Goal: Information Seeking & Learning: Find specific fact

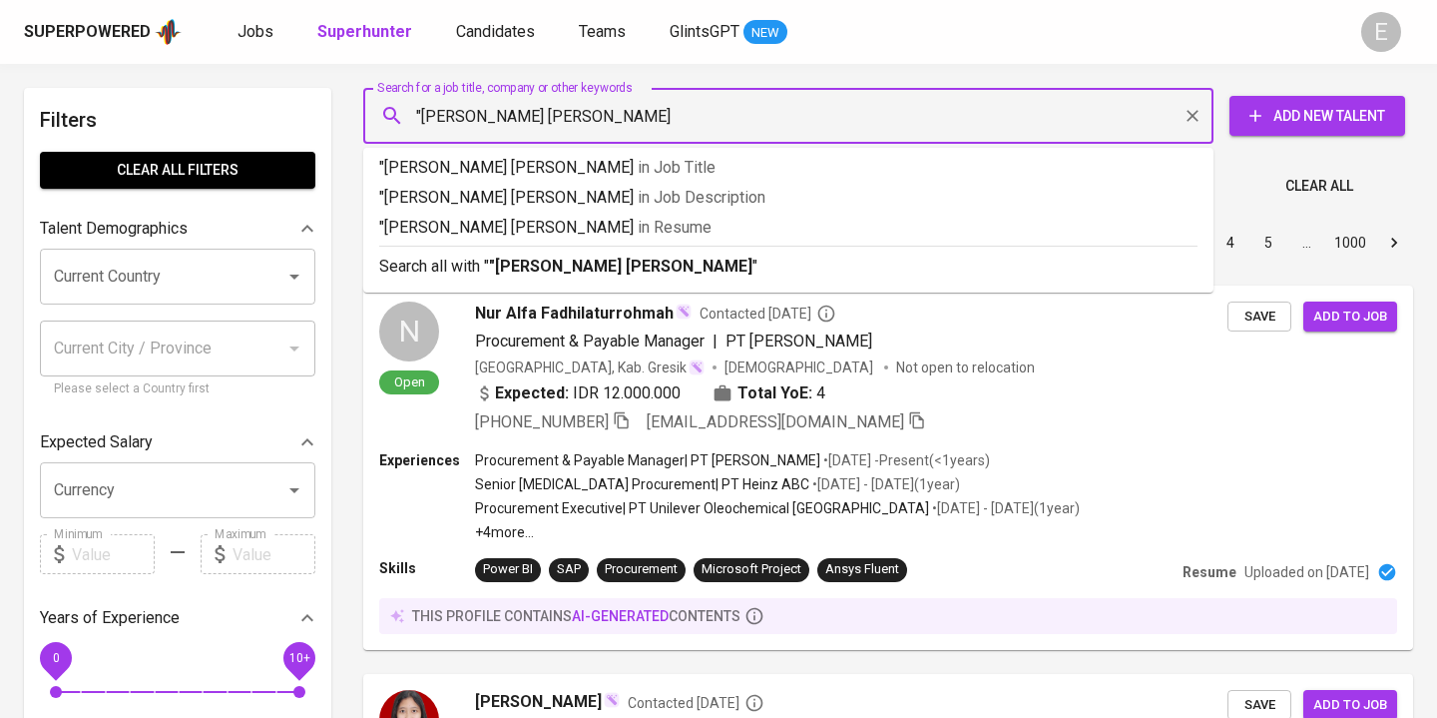
type input ""Kania Lathifah Rusyda""
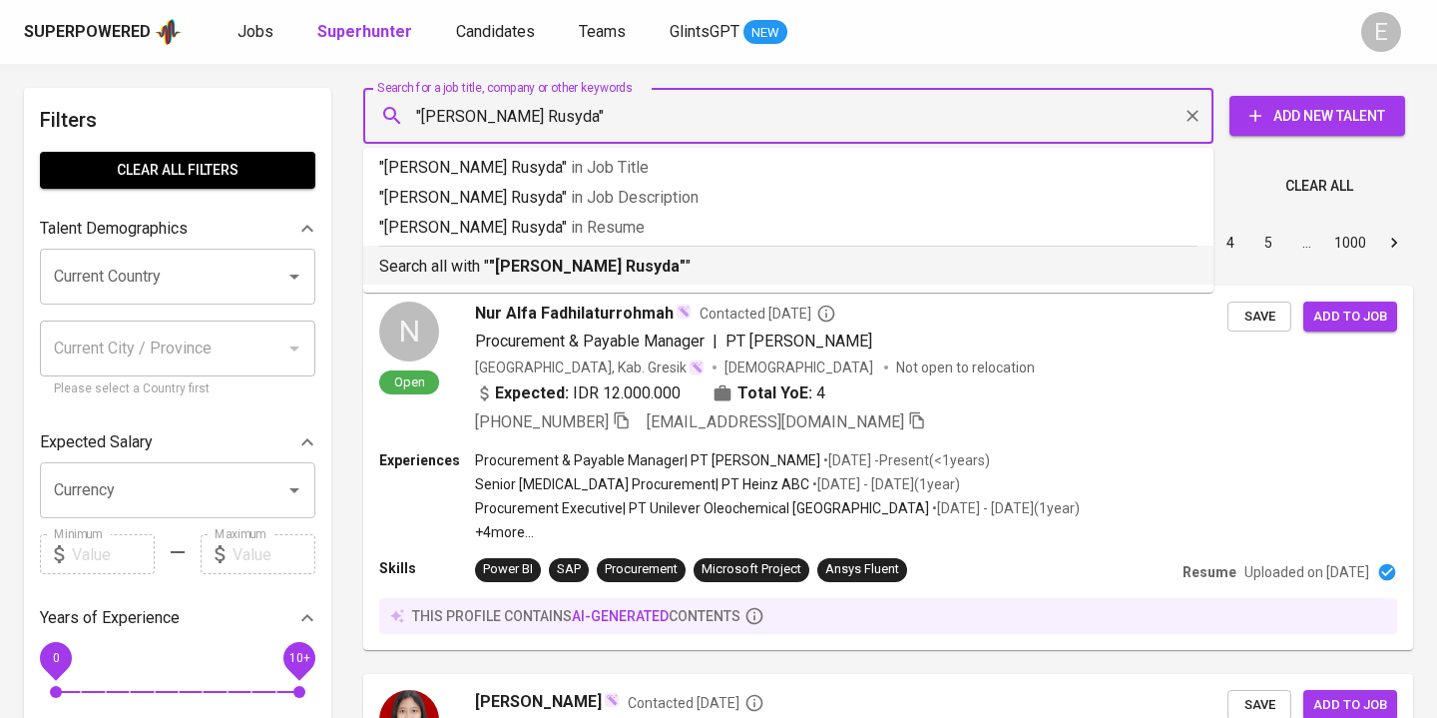
click at [473, 265] on p "Search all with " "Kania Lathifah Rusyda" "" at bounding box center [788, 266] width 818 height 24
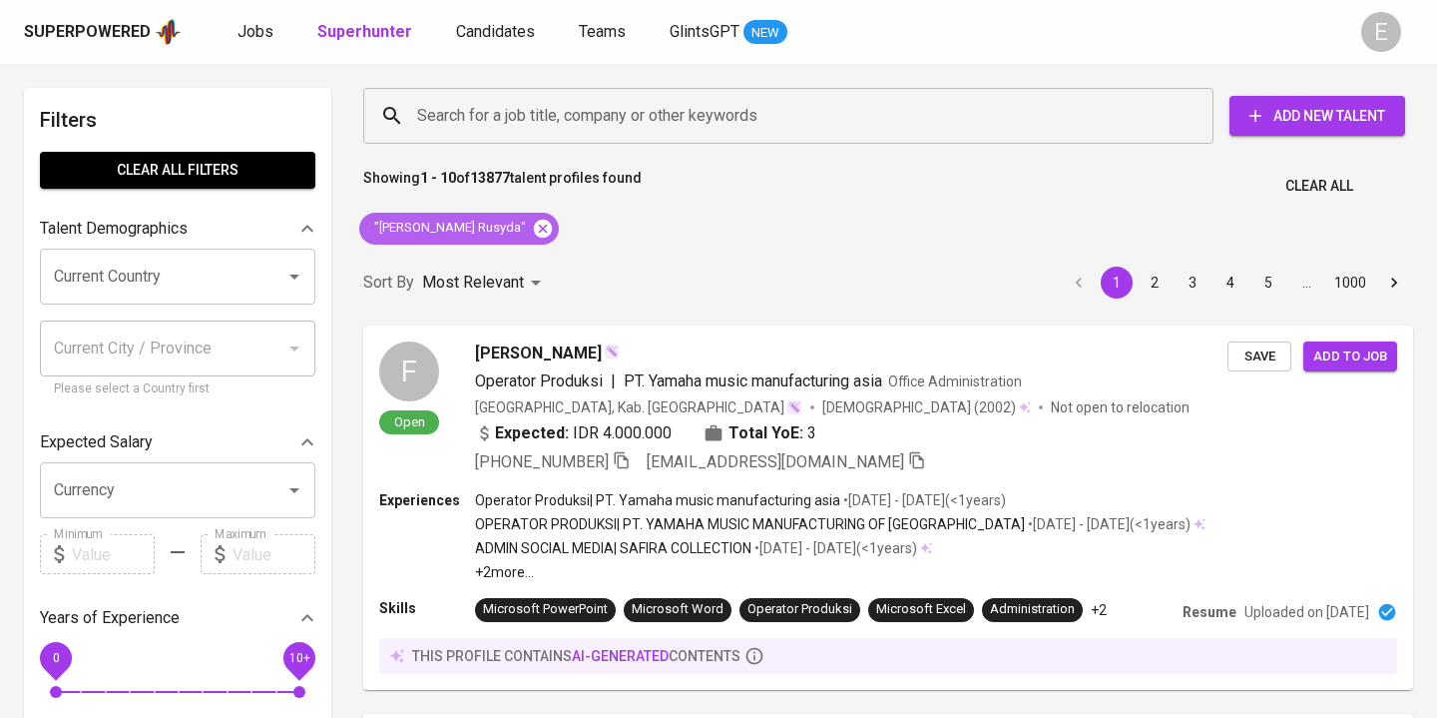
click at [534, 228] on icon at bounding box center [543, 228] width 18 height 18
click at [490, 117] on input "Search for a job title, company or other keywords" at bounding box center [793, 116] width 762 height 38
paste input "andanisherly@gmail.com"
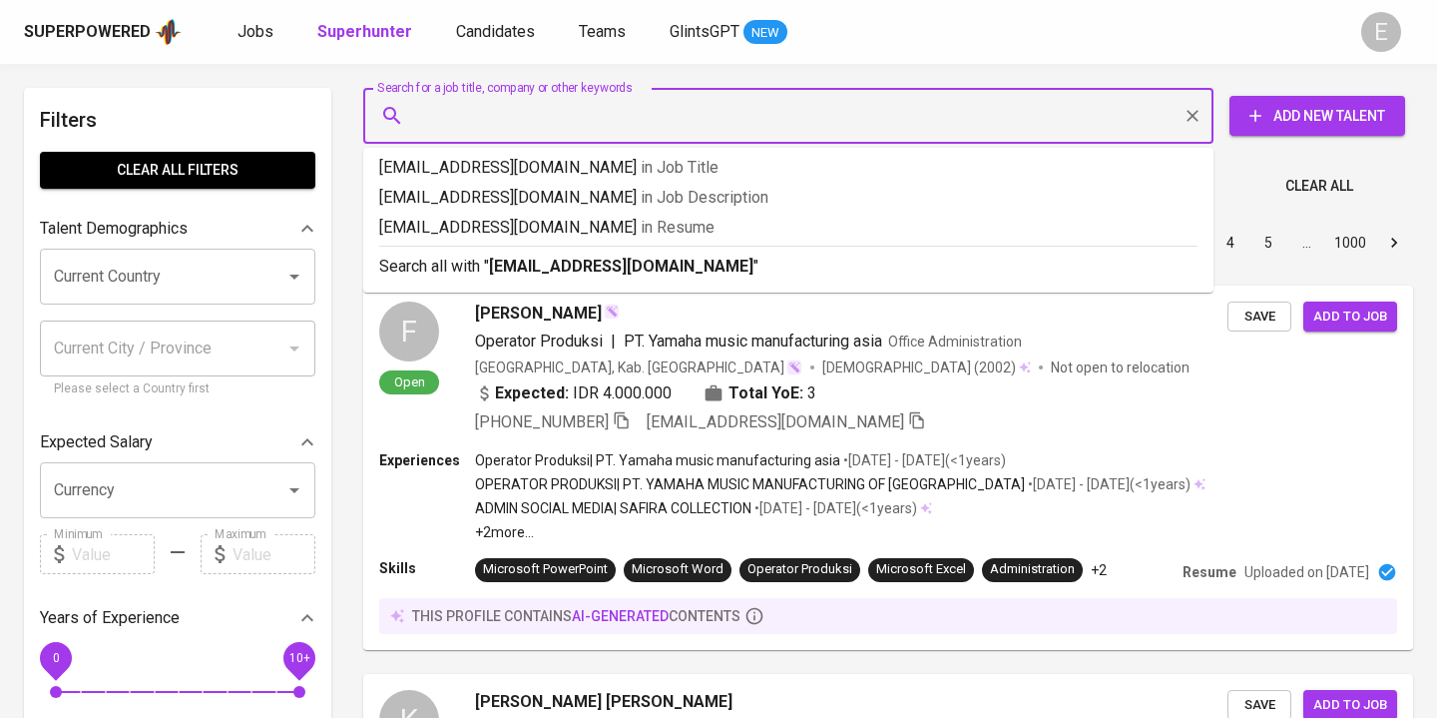
type input "andanisherly@gmail.com"
click at [447, 272] on p "Search all with " andanisherly@gmail.com "" at bounding box center [788, 266] width 818 height 24
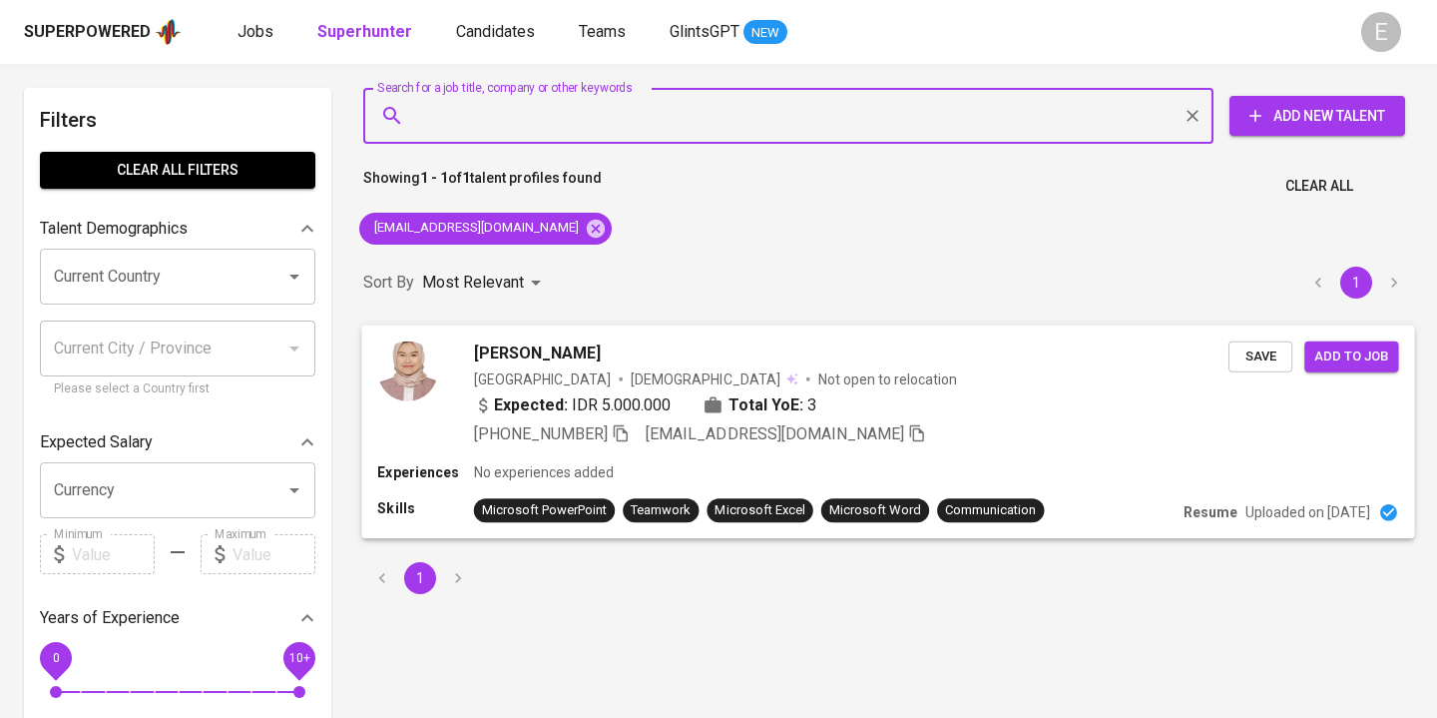
click at [621, 443] on span "+62 878-2009-4641" at bounding box center [552, 433] width 156 height 24
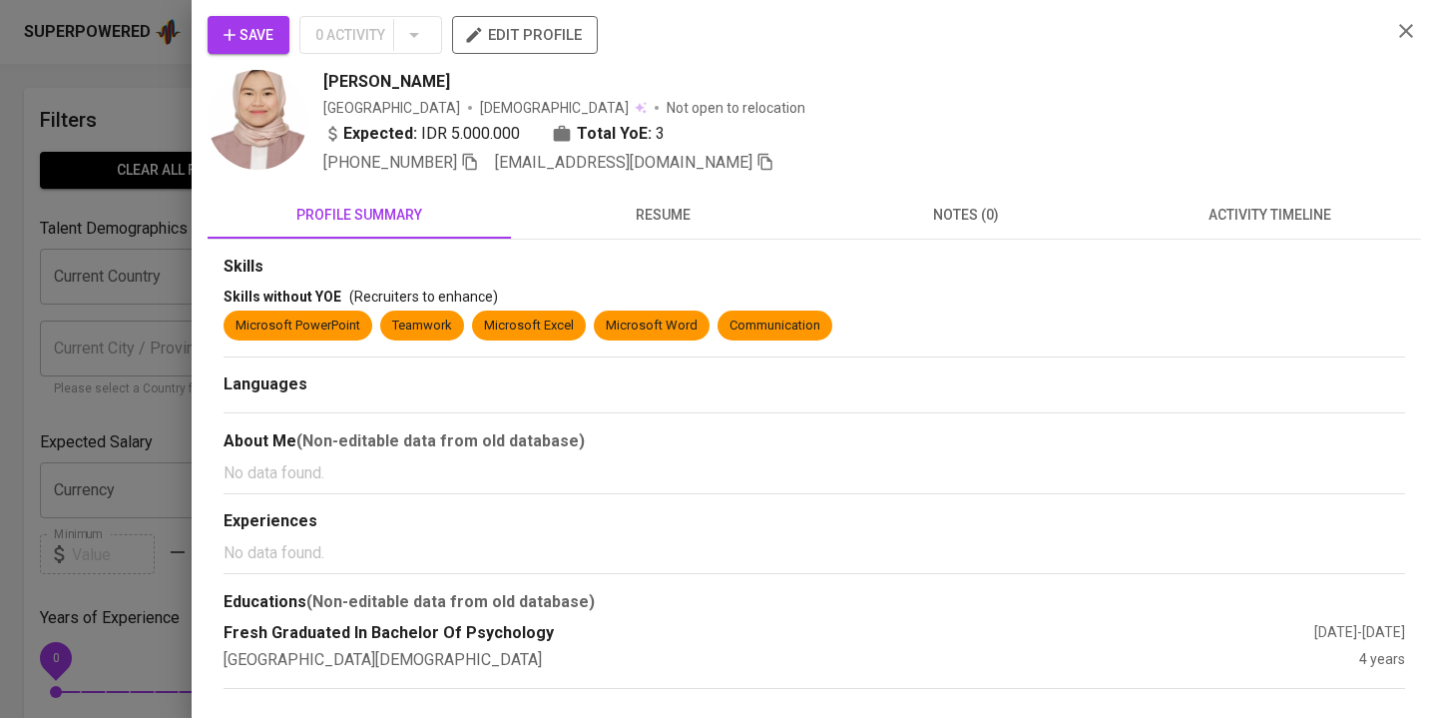
click at [479, 160] on icon "button" at bounding box center [470, 162] width 18 height 18
click at [139, 158] on div at bounding box center [718, 359] width 1437 height 718
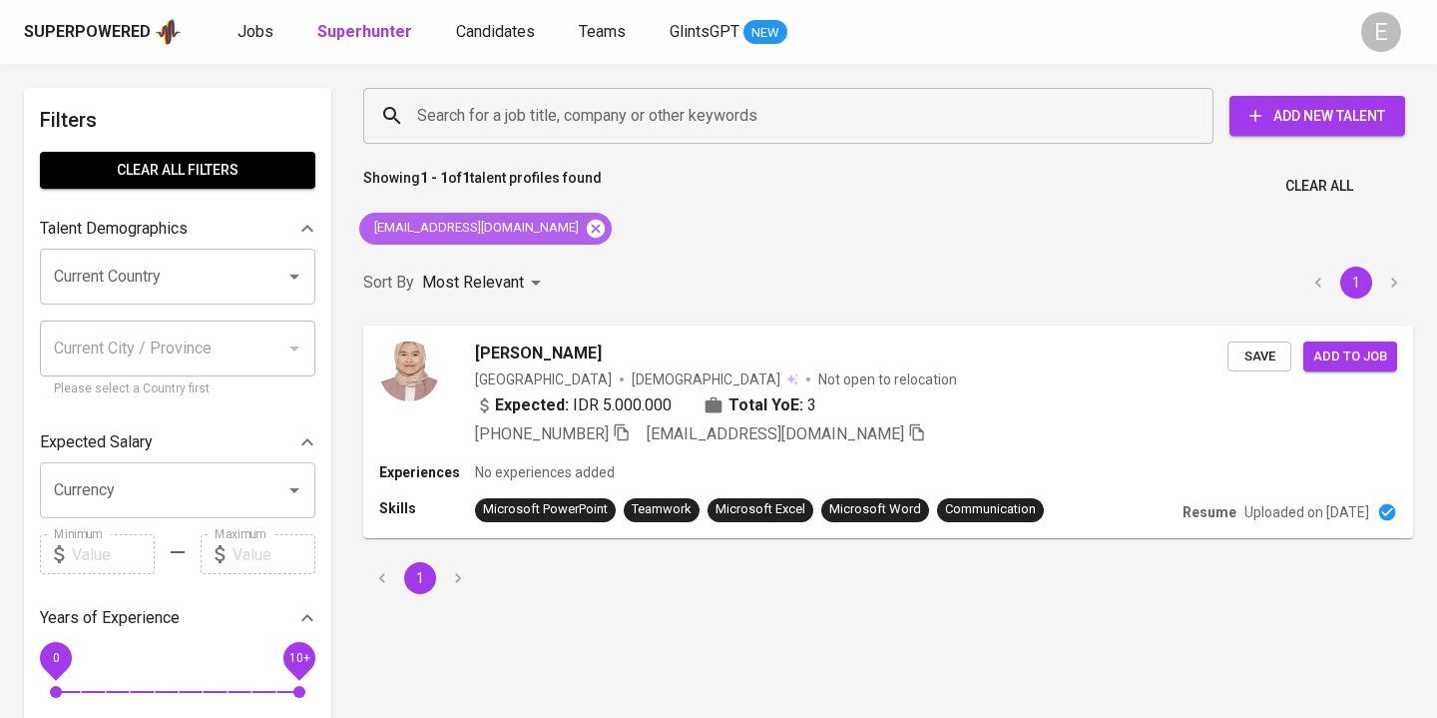
click at [587, 230] on icon at bounding box center [596, 228] width 18 height 18
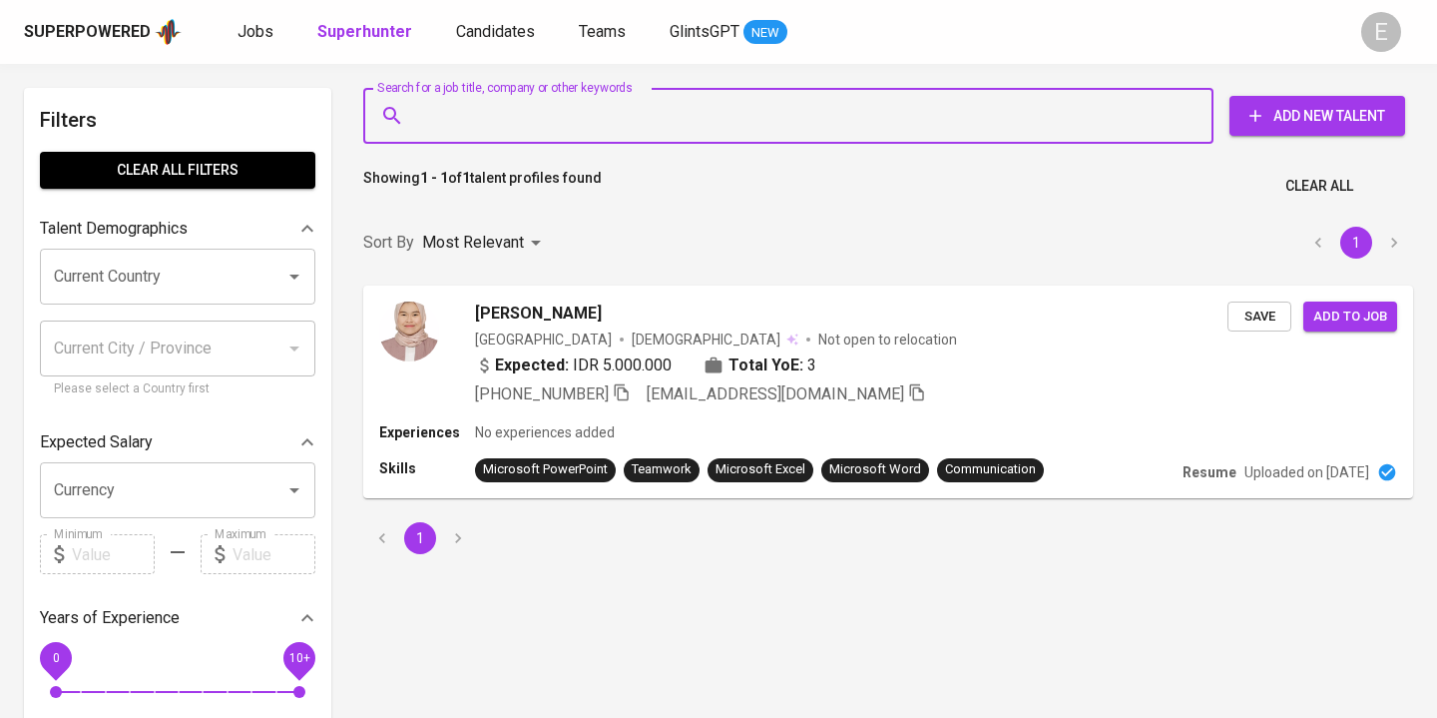
click at [457, 119] on input "Search for a job title, company or other keywords" at bounding box center [793, 116] width 762 height 38
paste input "joygabriellatatu@gmail.com"
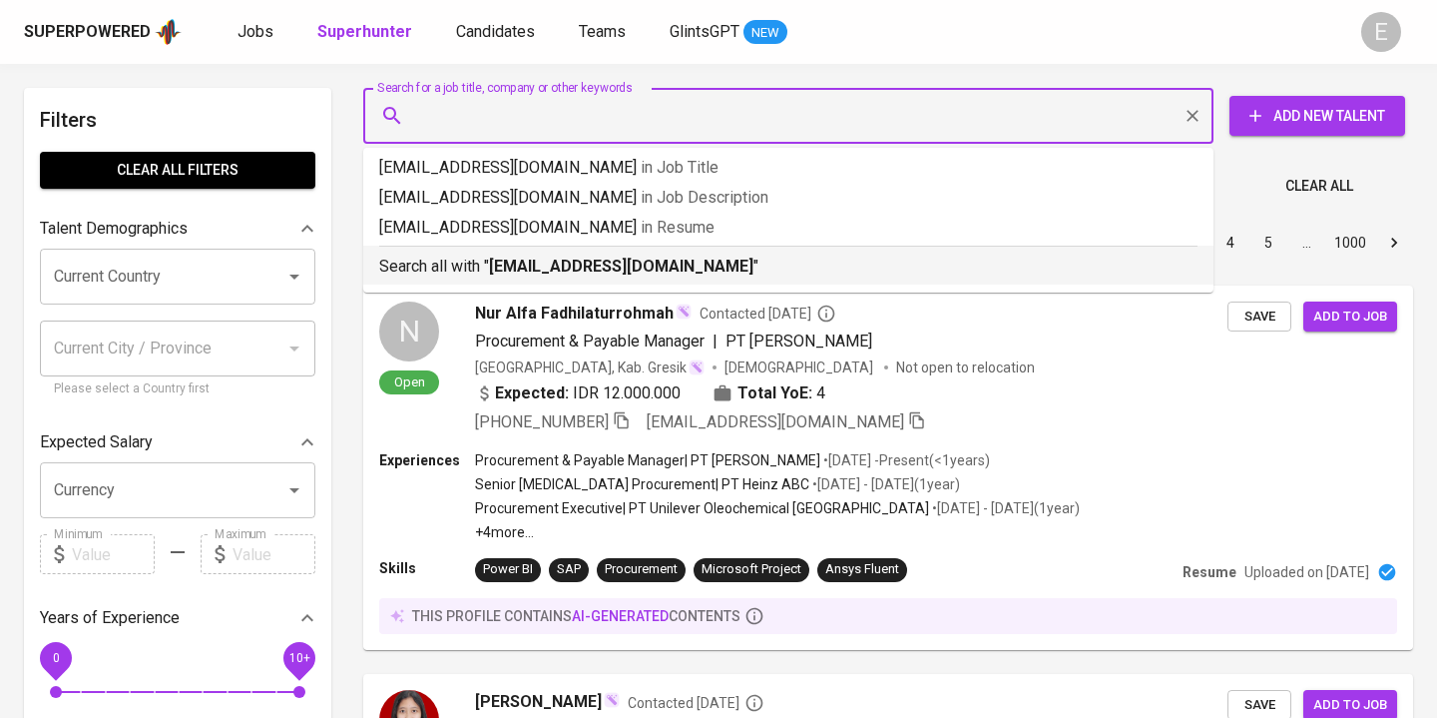
type input "joygabriellatatu@gmail.com"
click at [481, 272] on p "Search all with " joygabriellatatu@gmail.com "" at bounding box center [788, 266] width 818 height 24
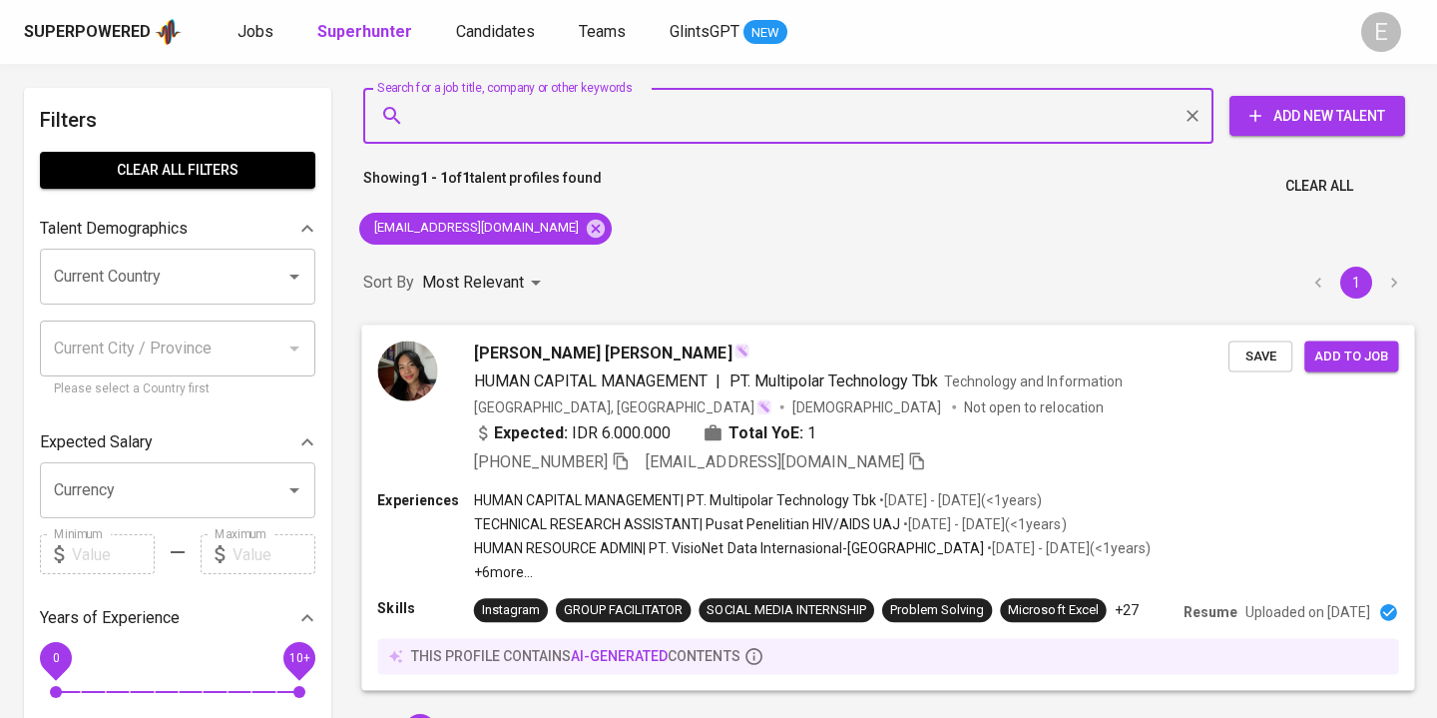
click at [624, 457] on icon "button" at bounding box center [621, 460] width 18 height 18
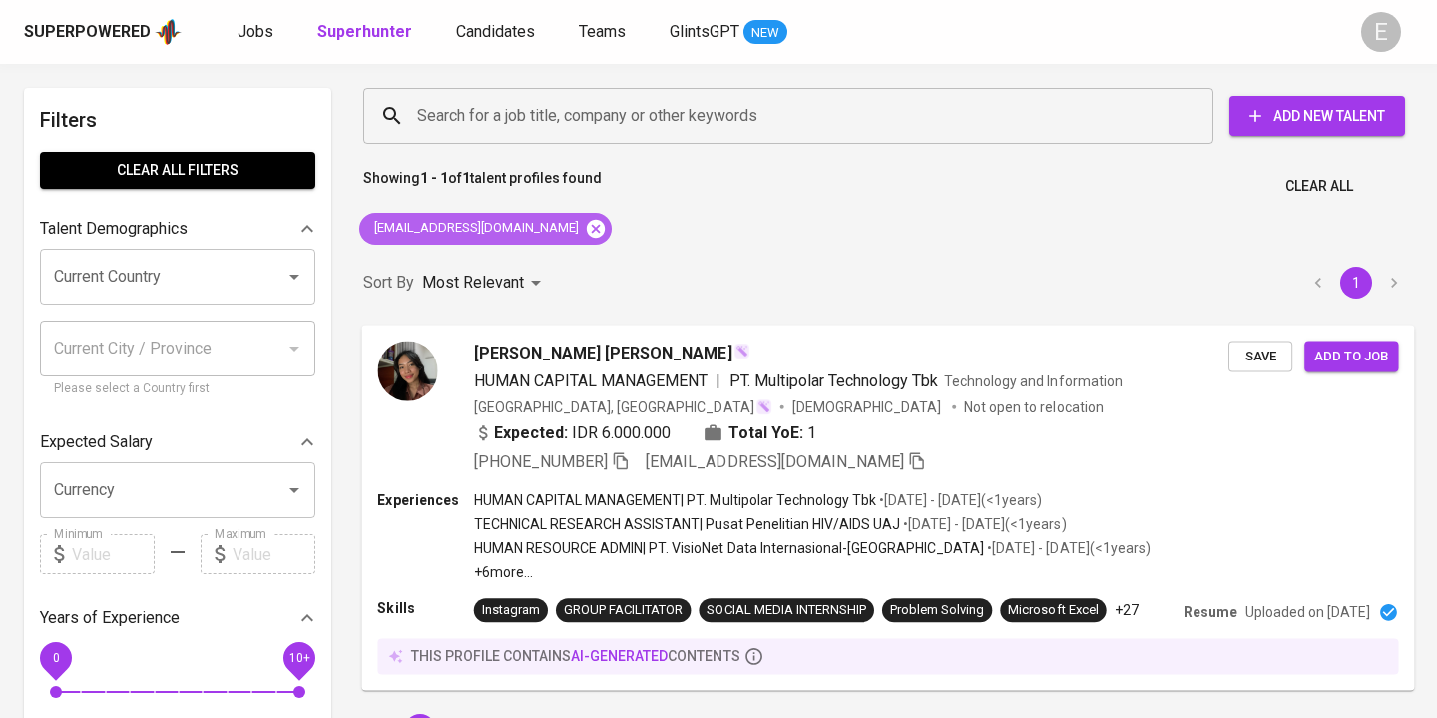
click at [587, 221] on icon at bounding box center [596, 228] width 18 height 18
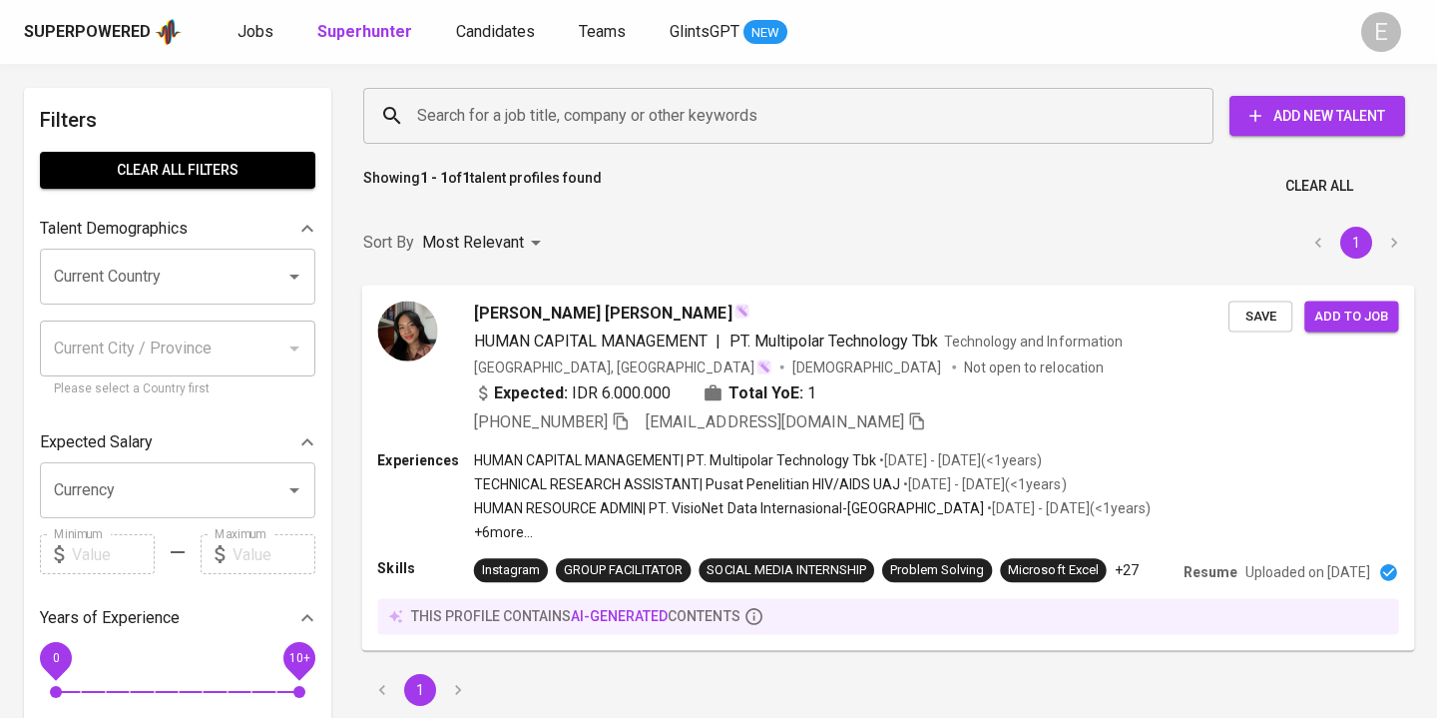
click at [477, 131] on input "Search for a job title, company or other keywords" at bounding box center [793, 116] width 762 height 38
paste input "teguh.dewi.purwati@gmail.com"
type input "teguh.dewi.purwati@gmail.com"
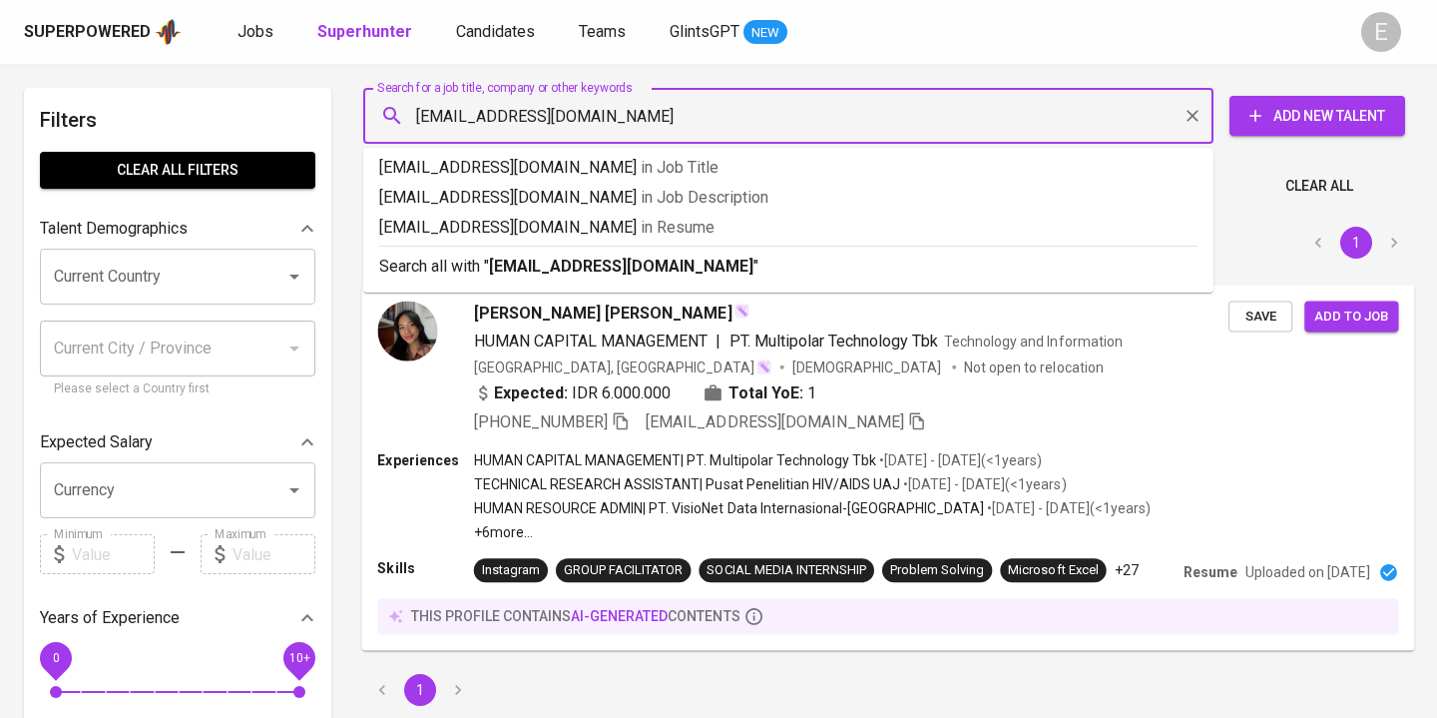
click at [479, 263] on p "Search all with " teguh.dewi.purwati@gmail.com "" at bounding box center [788, 266] width 818 height 24
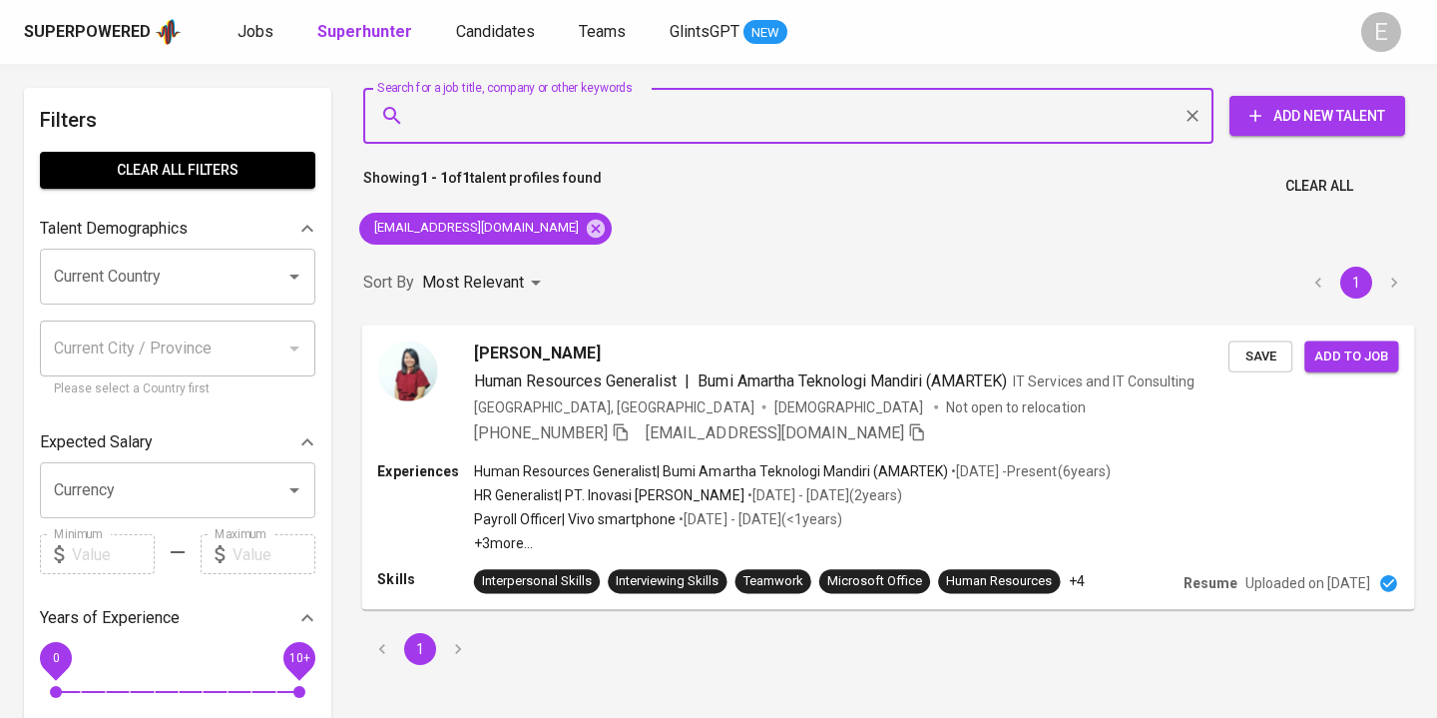
click at [612, 426] on icon "button" at bounding box center [621, 431] width 18 height 18
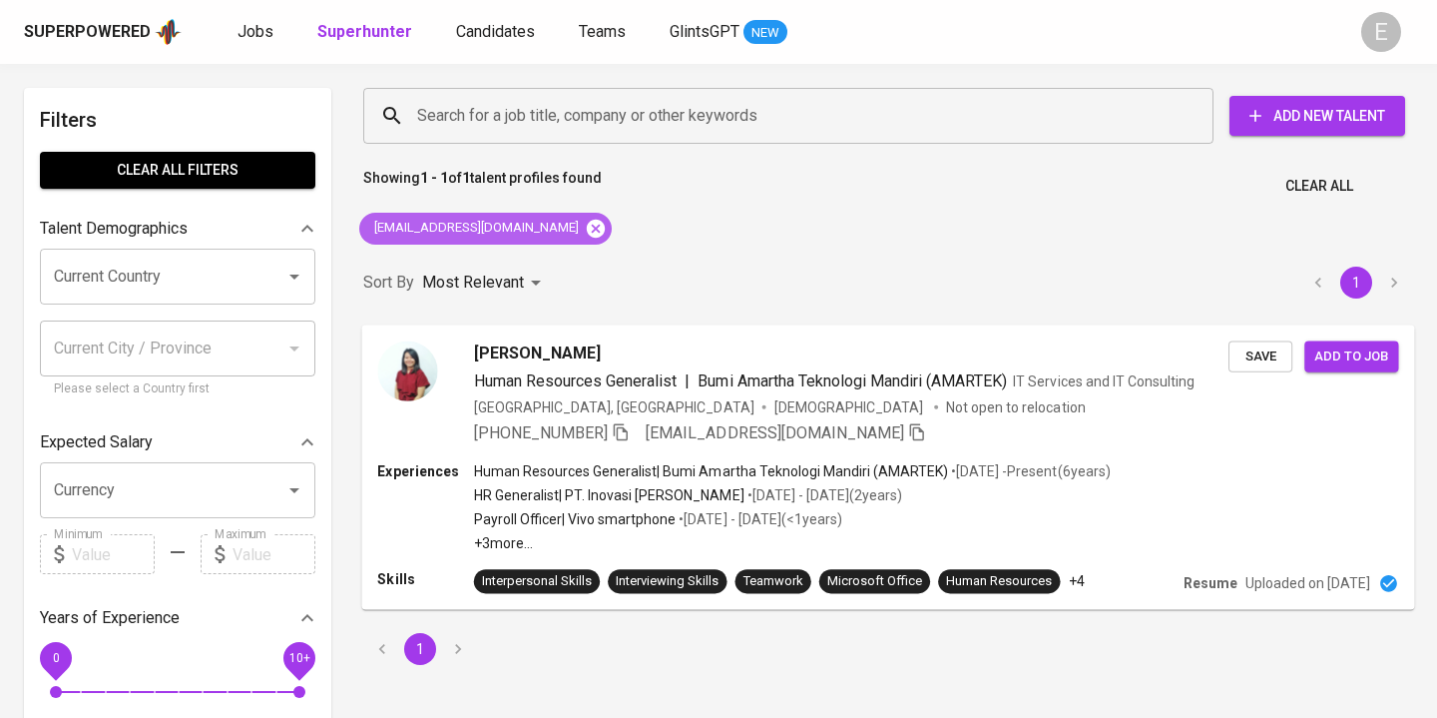
click at [587, 229] on icon at bounding box center [596, 228] width 18 height 18
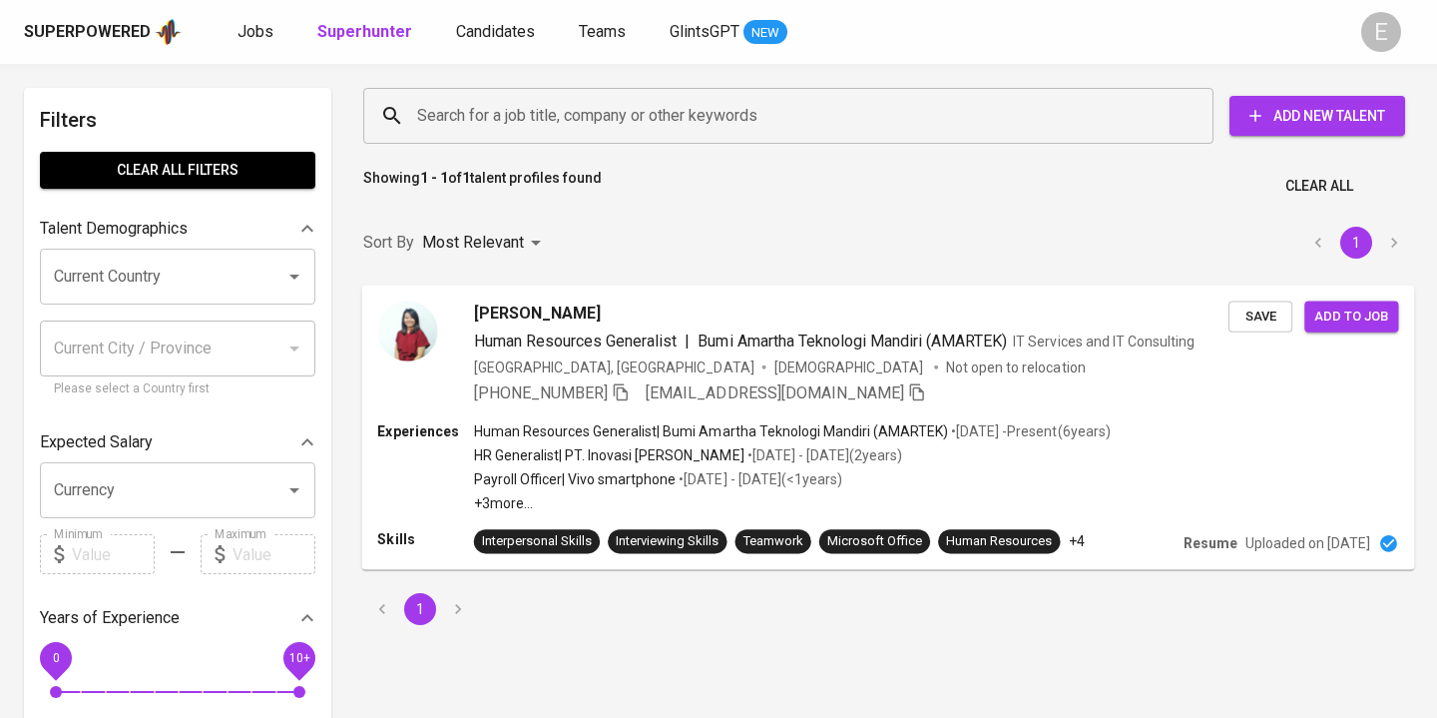
click at [523, 104] on input "Search for a job title, company or other keywords" at bounding box center [793, 116] width 762 height 38
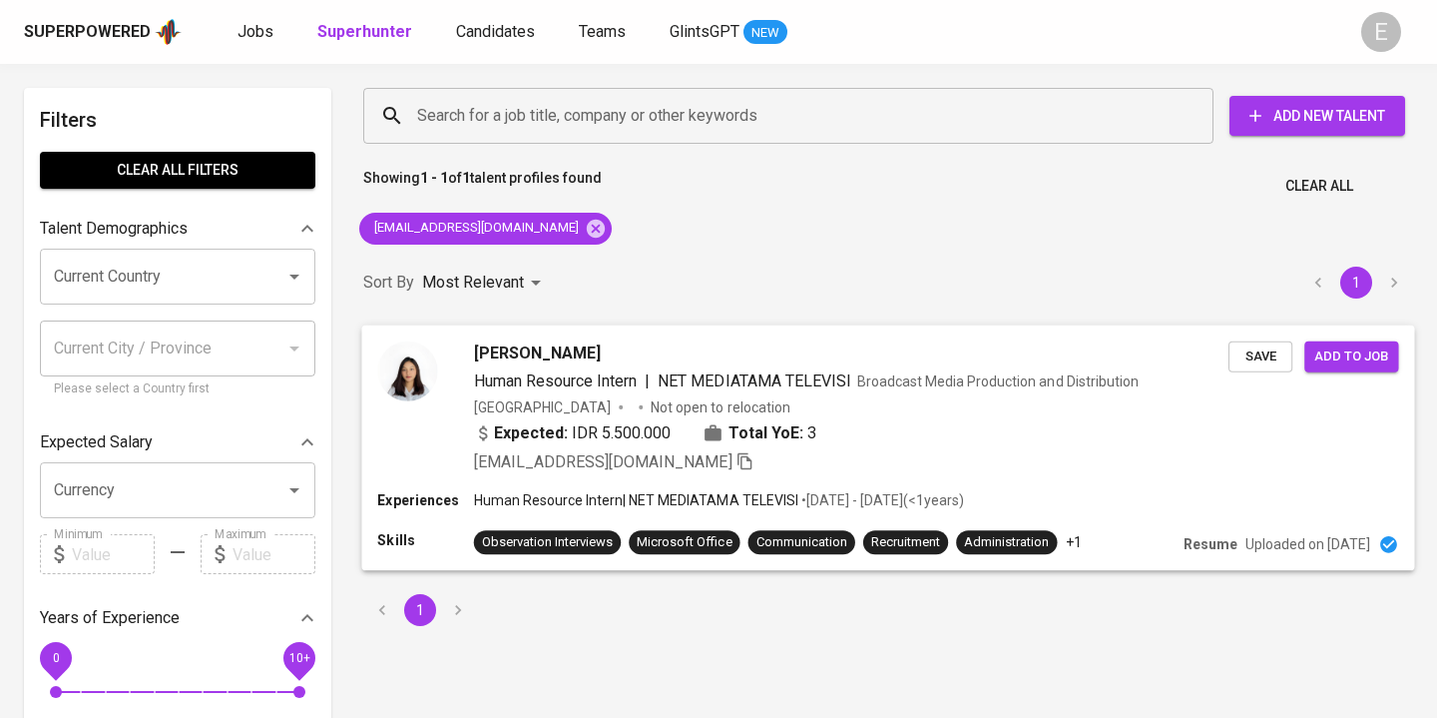
click at [1282, 539] on p "Uploaded on [DATE]" at bounding box center [1307, 544] width 125 height 20
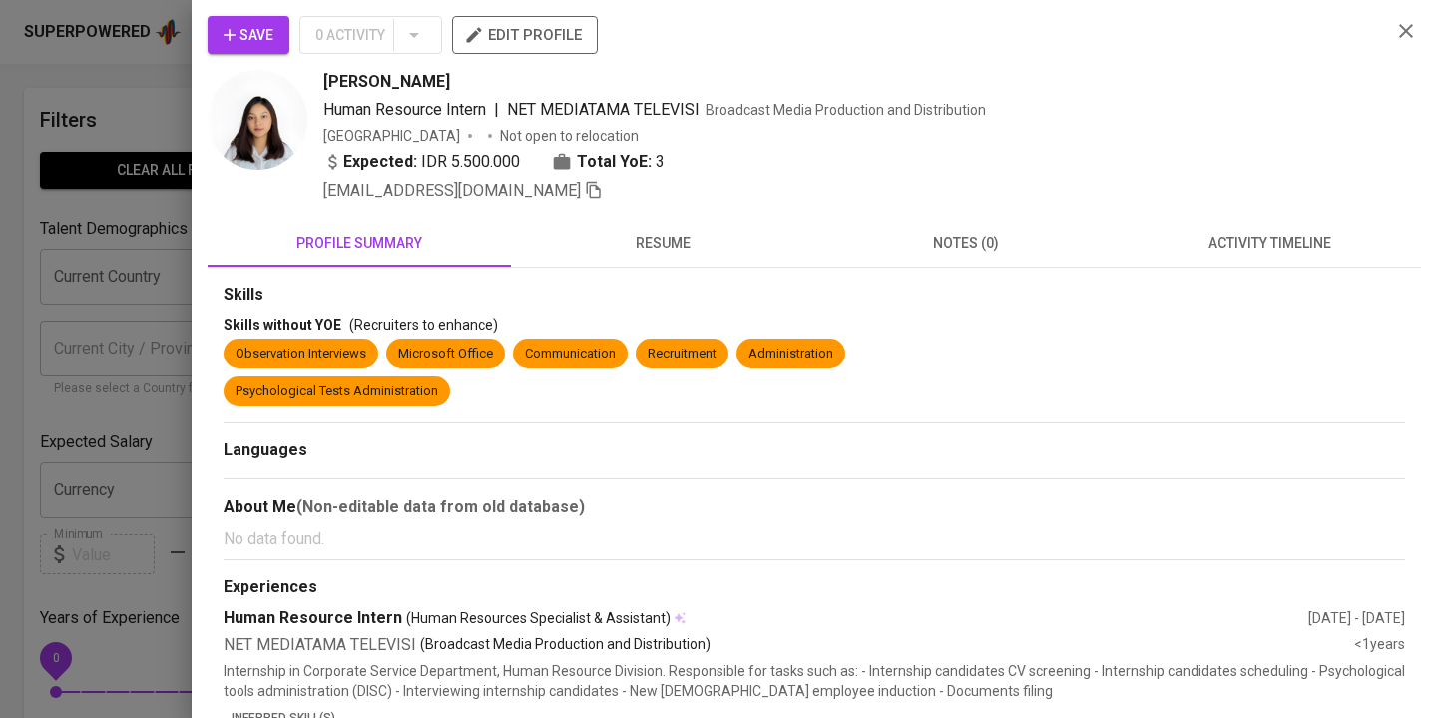
click at [642, 231] on span "resume" at bounding box center [662, 243] width 279 height 25
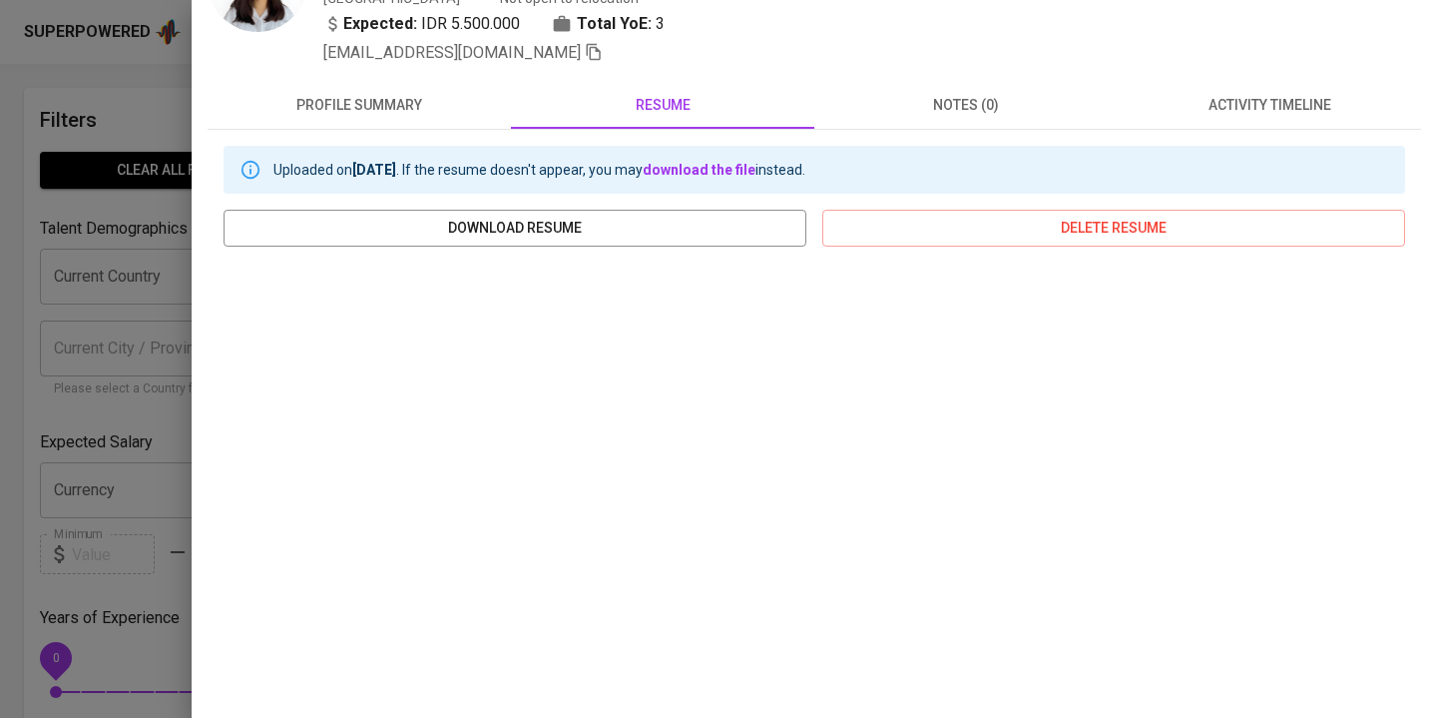
scroll to position [155, 0]
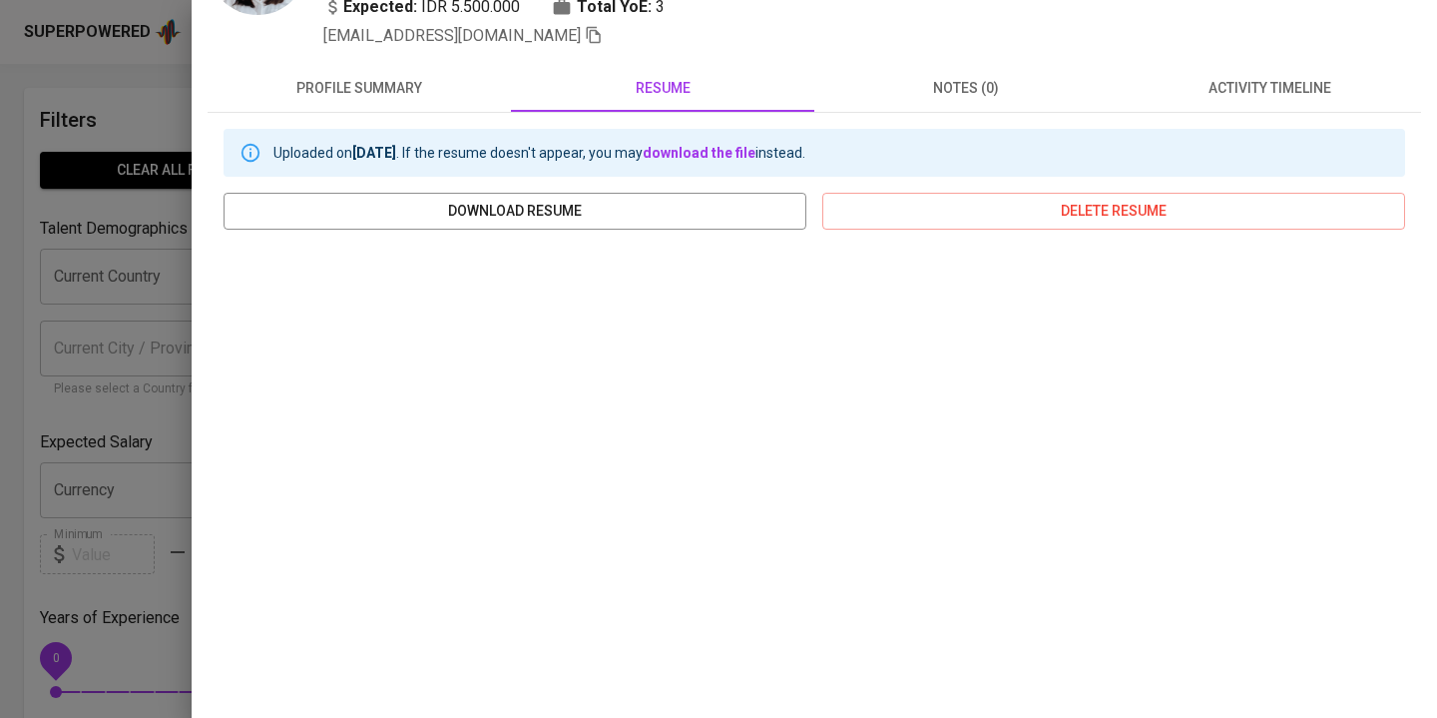
click at [146, 240] on div at bounding box center [718, 359] width 1437 height 718
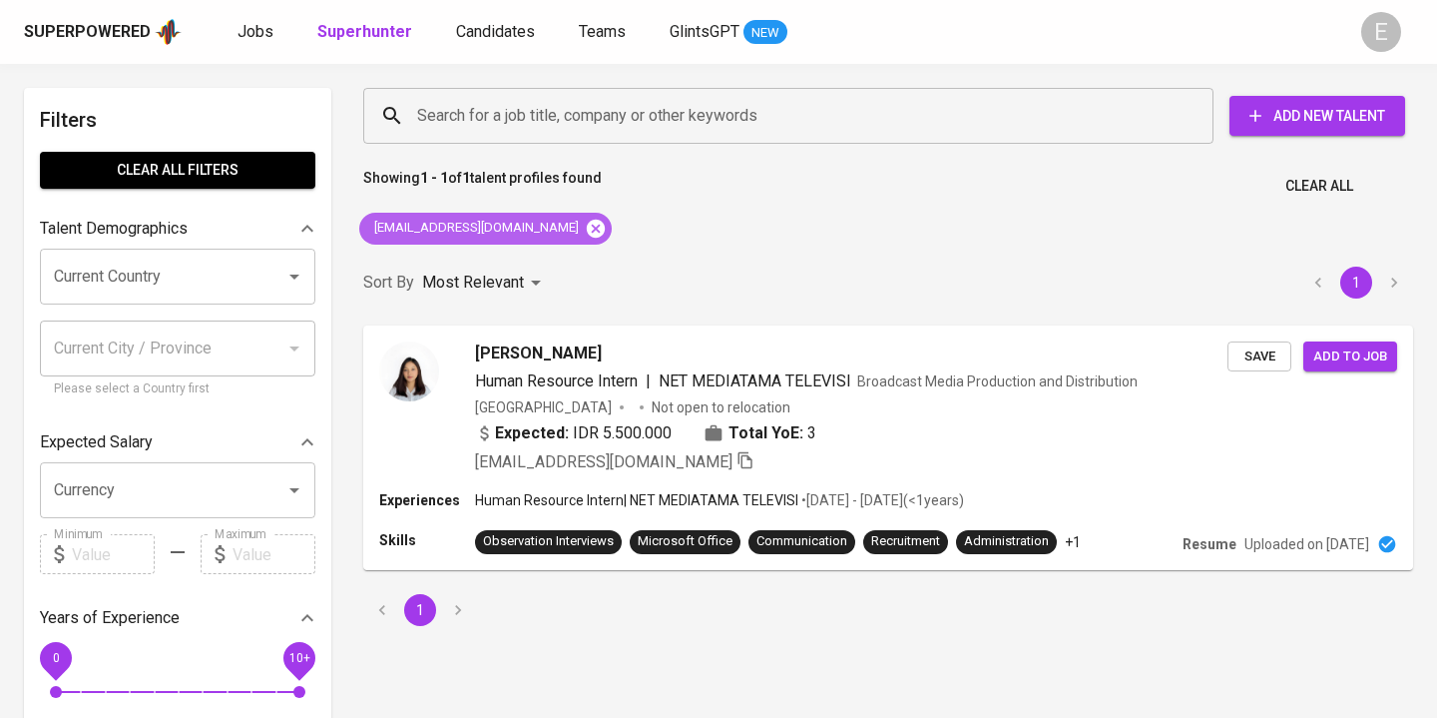
click at [587, 234] on icon at bounding box center [596, 228] width 18 height 18
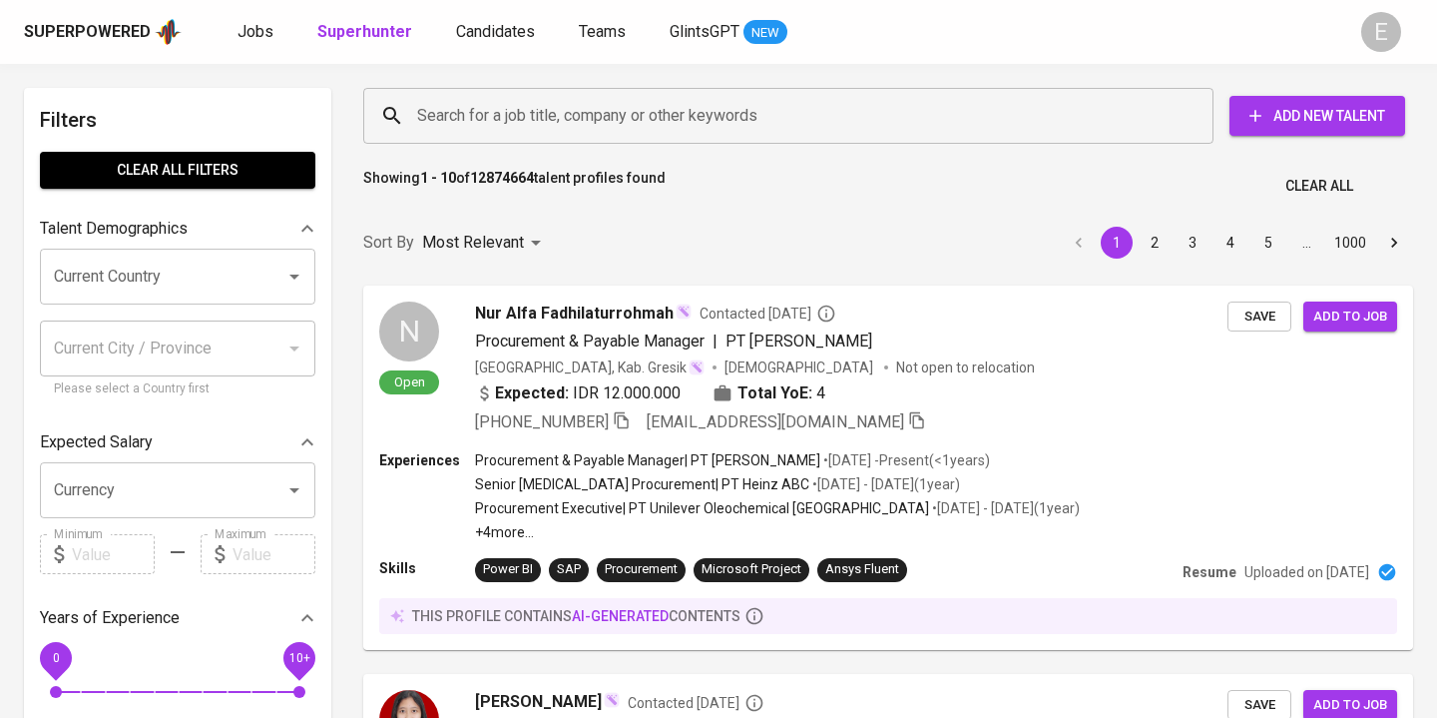
click at [451, 107] on input "Search for a job title, company or other keywords" at bounding box center [793, 116] width 762 height 38
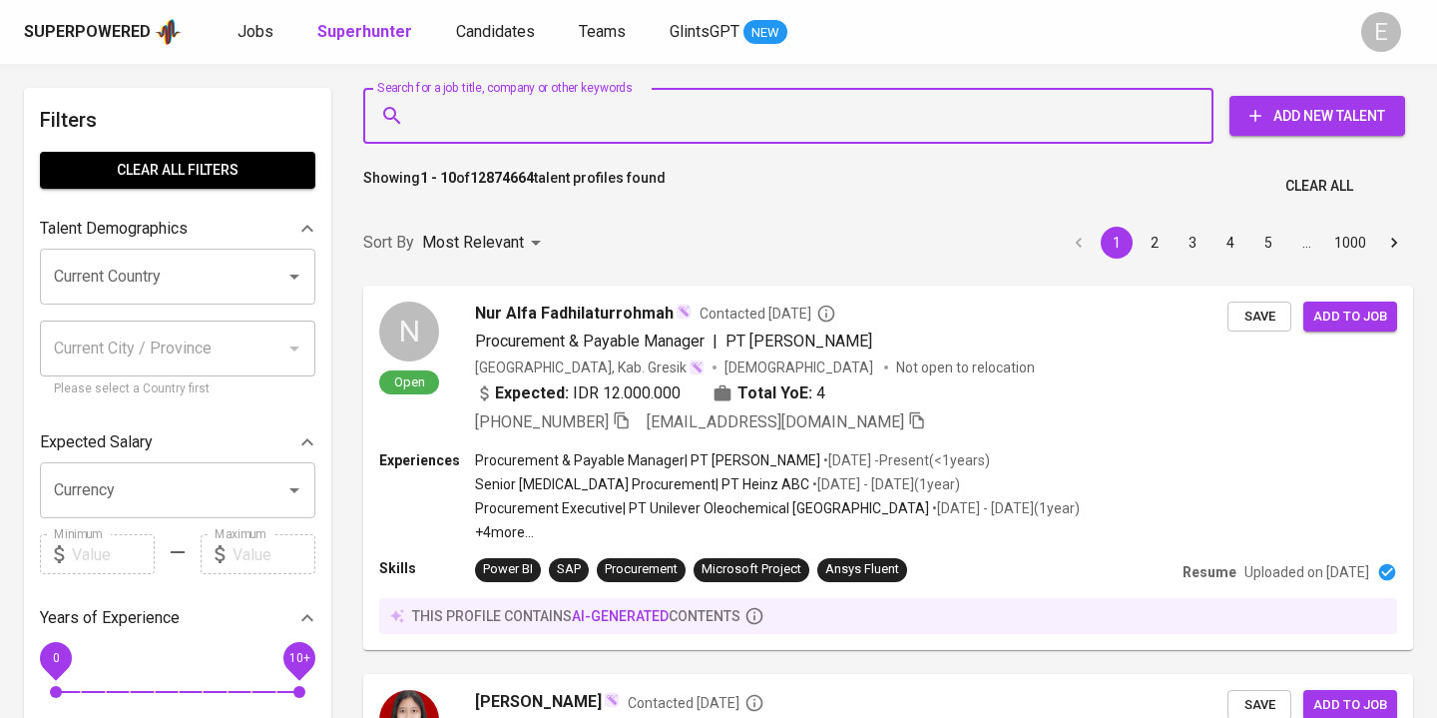
paste input "[EMAIL_ADDRESS][DOMAIN_NAME]"
type input "[EMAIL_ADDRESS][DOMAIN_NAME]"
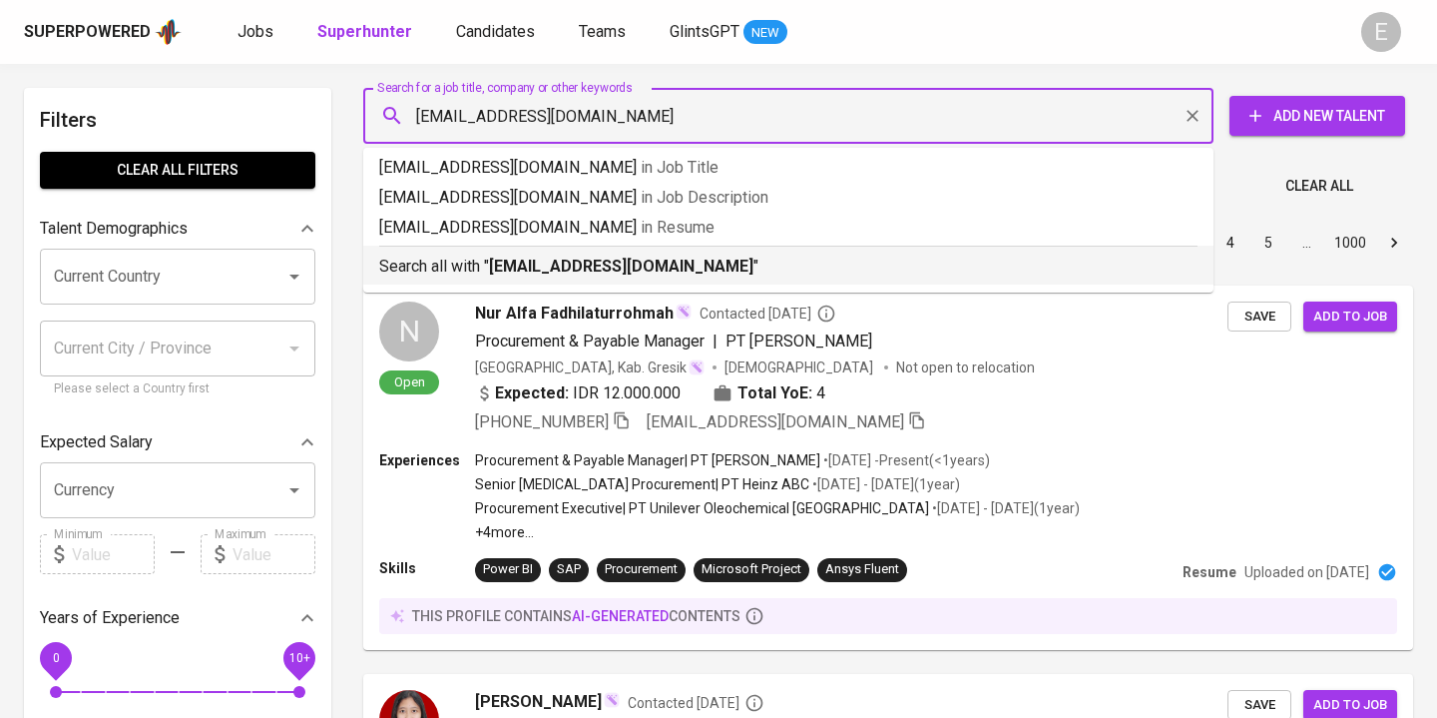
click at [467, 268] on p "Search all with " [EMAIL_ADDRESS][DOMAIN_NAME] "" at bounding box center [788, 266] width 818 height 24
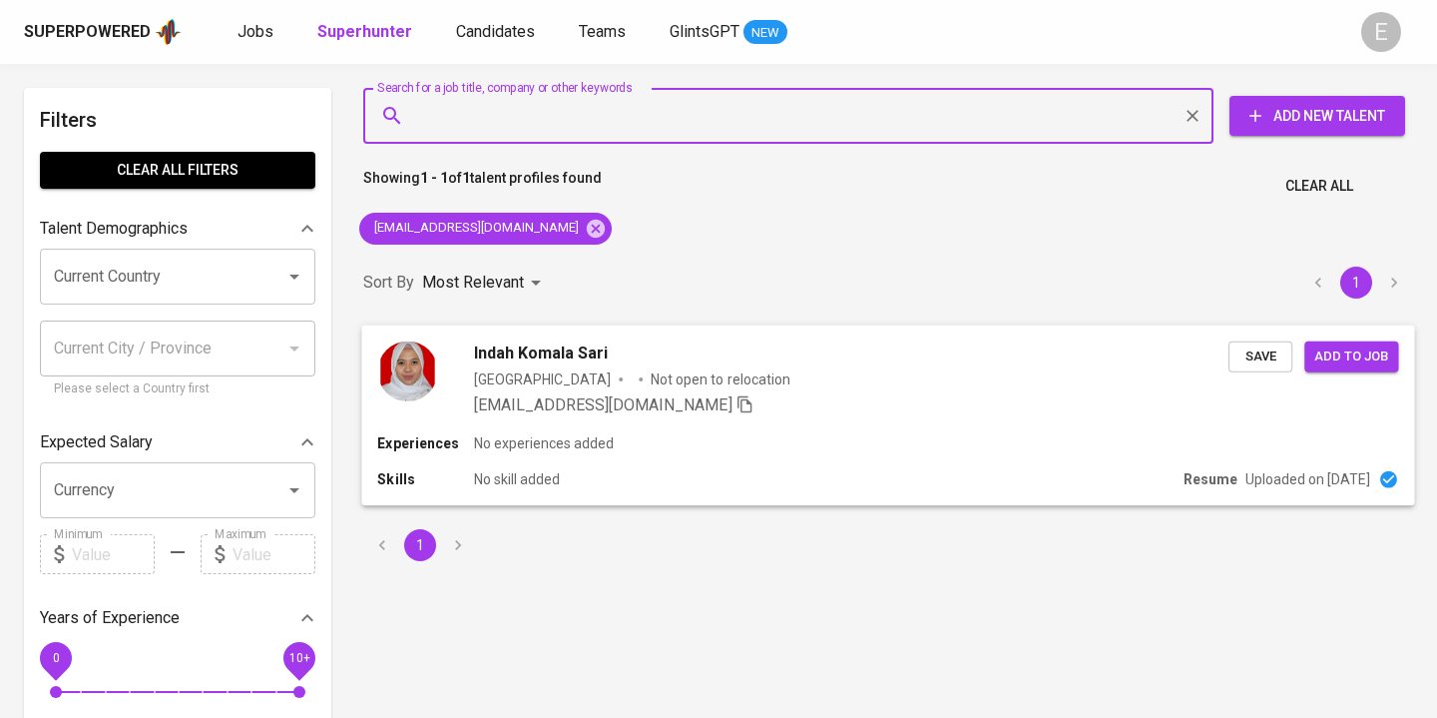
click at [1277, 463] on div "Experiences No experiences added Skills No skill added Resume Uploaded on [DATE]" at bounding box center [887, 469] width 1053 height 72
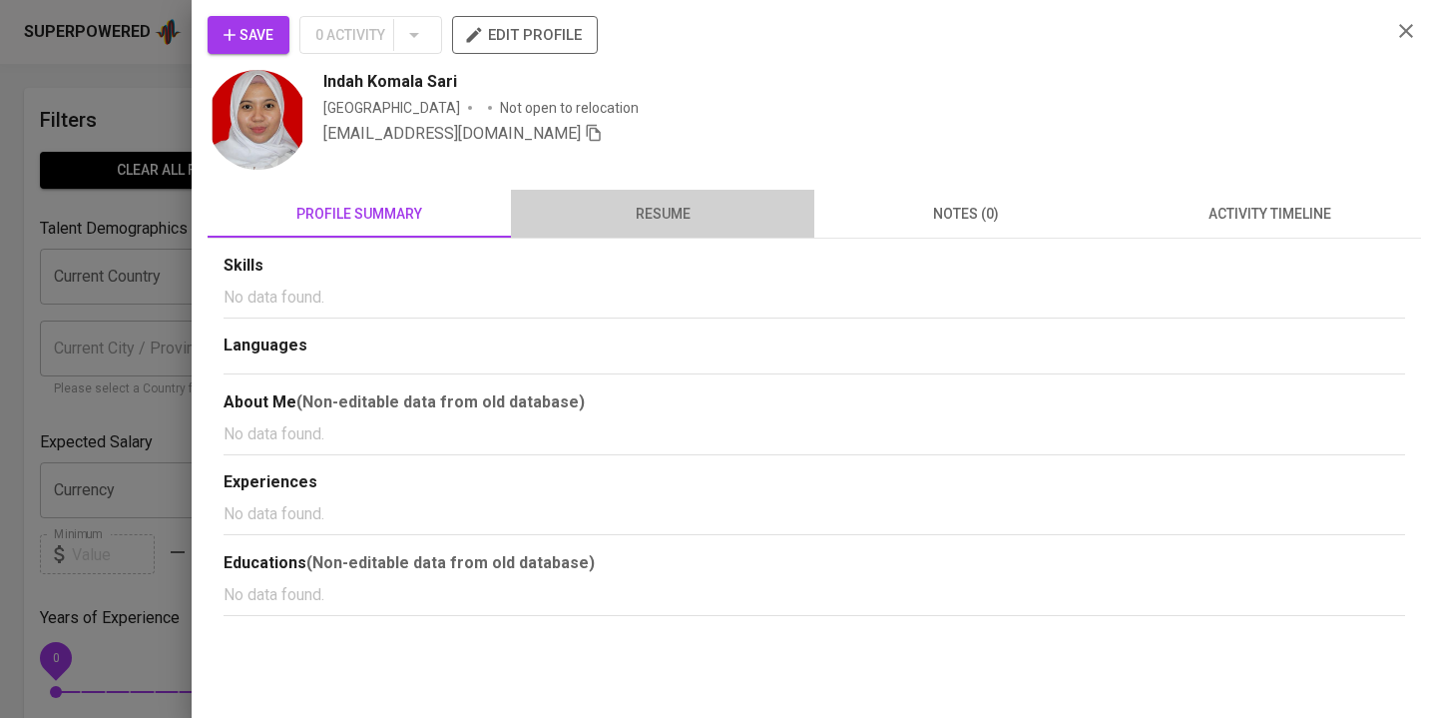
click at [628, 219] on span "resume" at bounding box center [662, 214] width 279 height 25
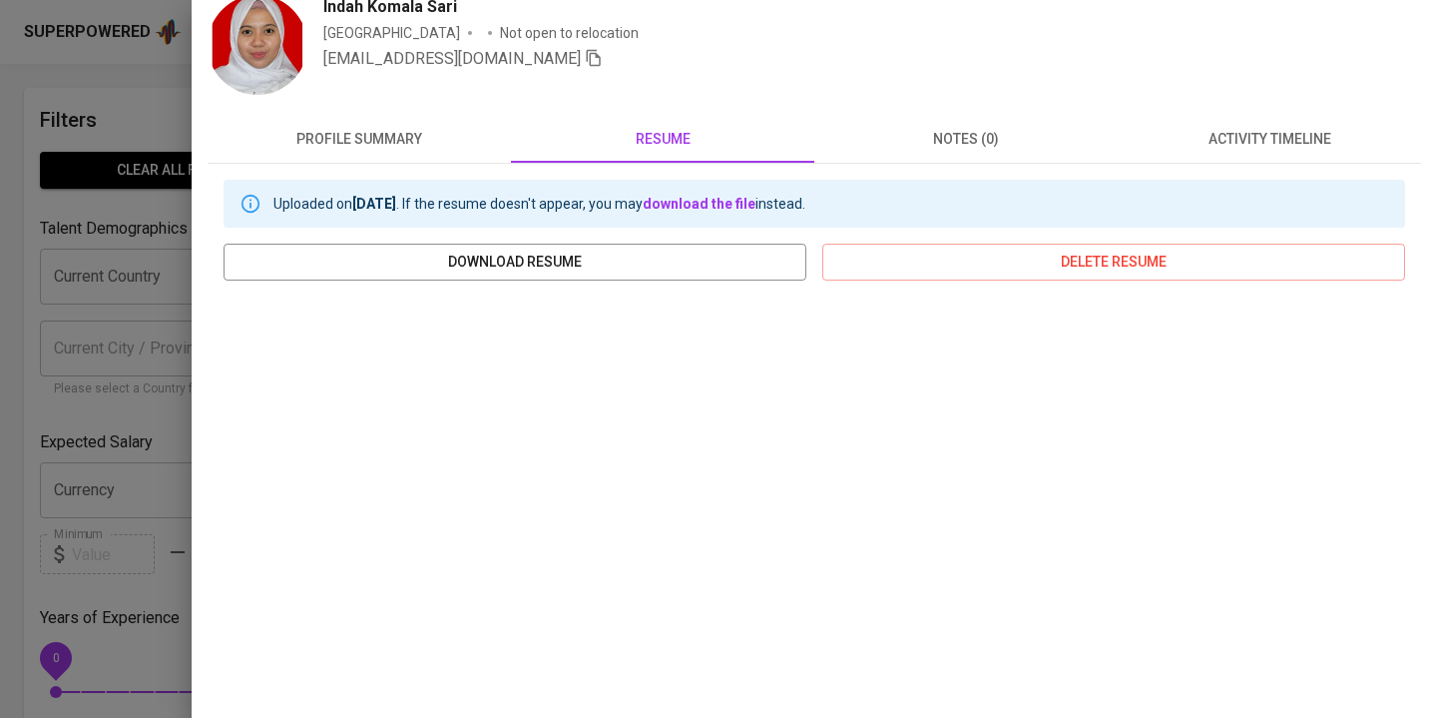
scroll to position [112, 0]
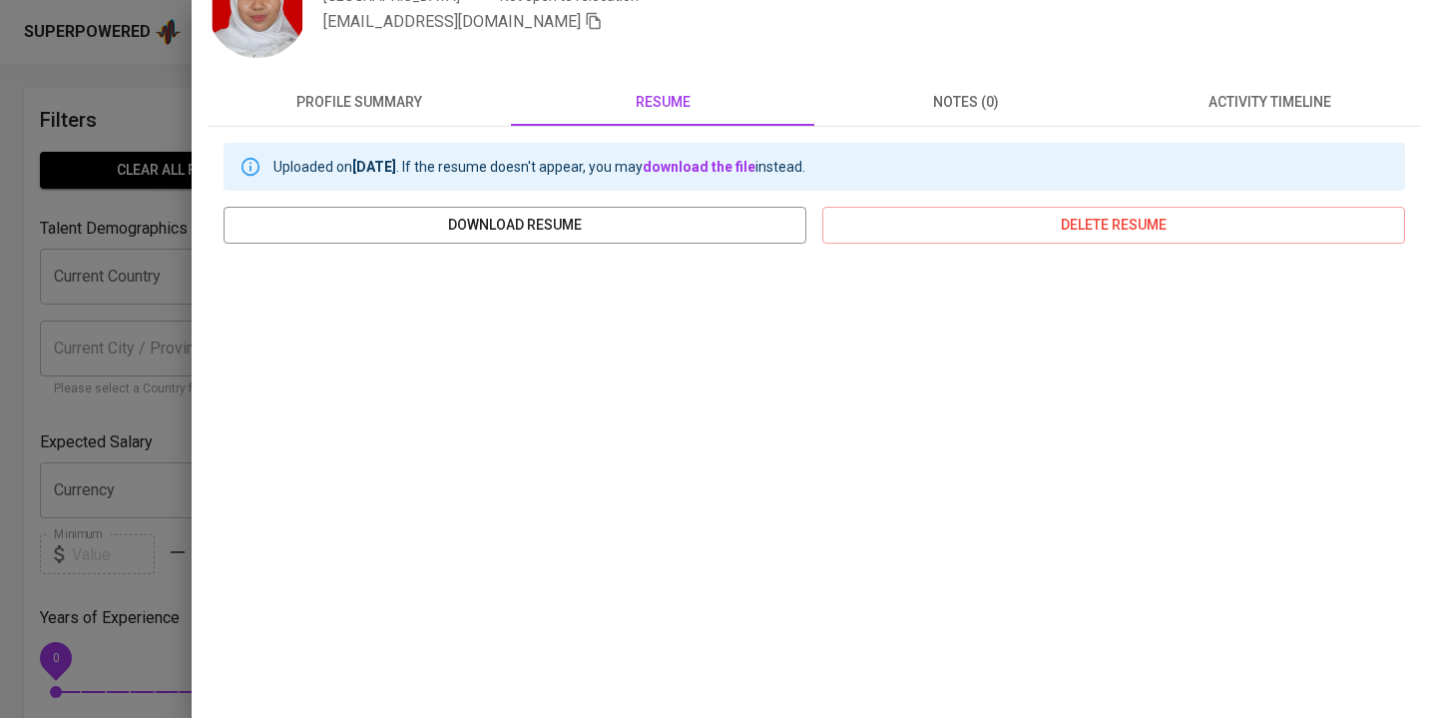
click at [99, 313] on div at bounding box center [718, 359] width 1437 height 718
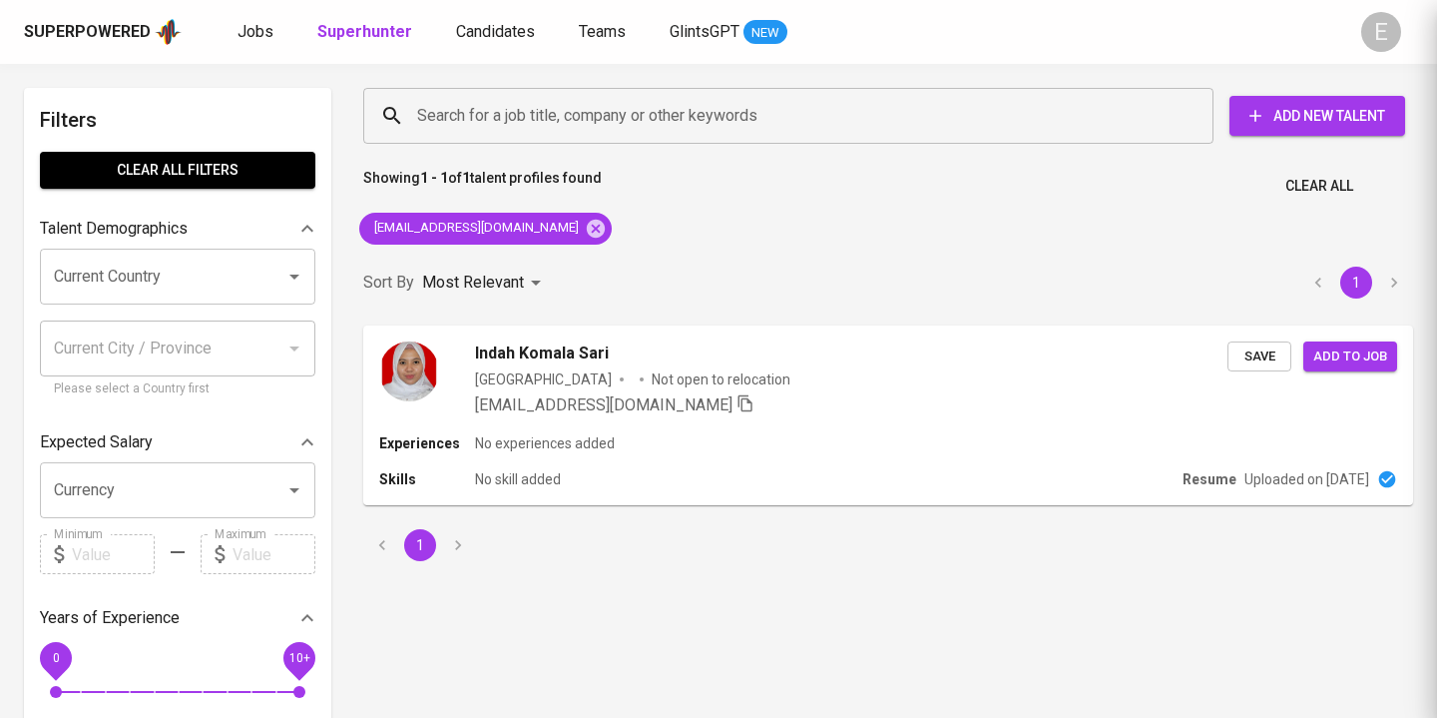
scroll to position [0, 0]
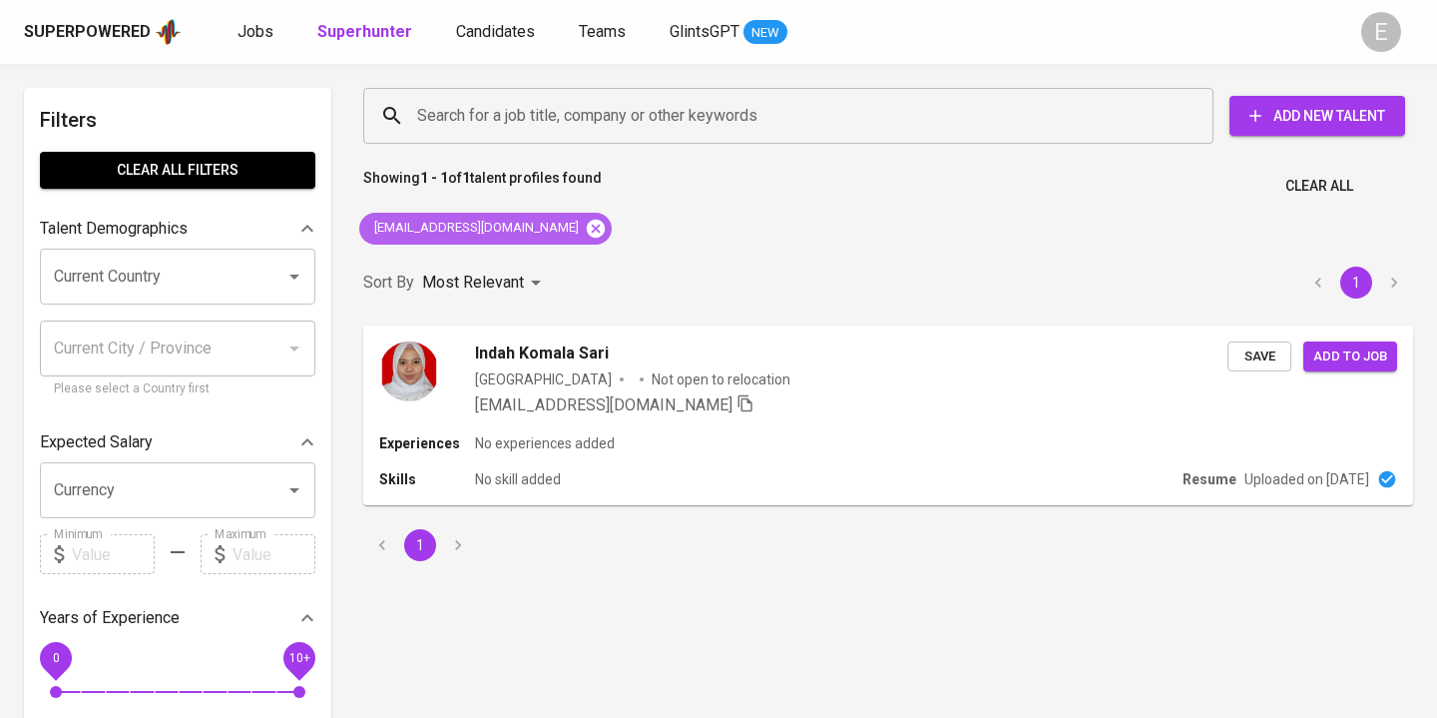
click at [587, 234] on icon at bounding box center [596, 228] width 18 height 18
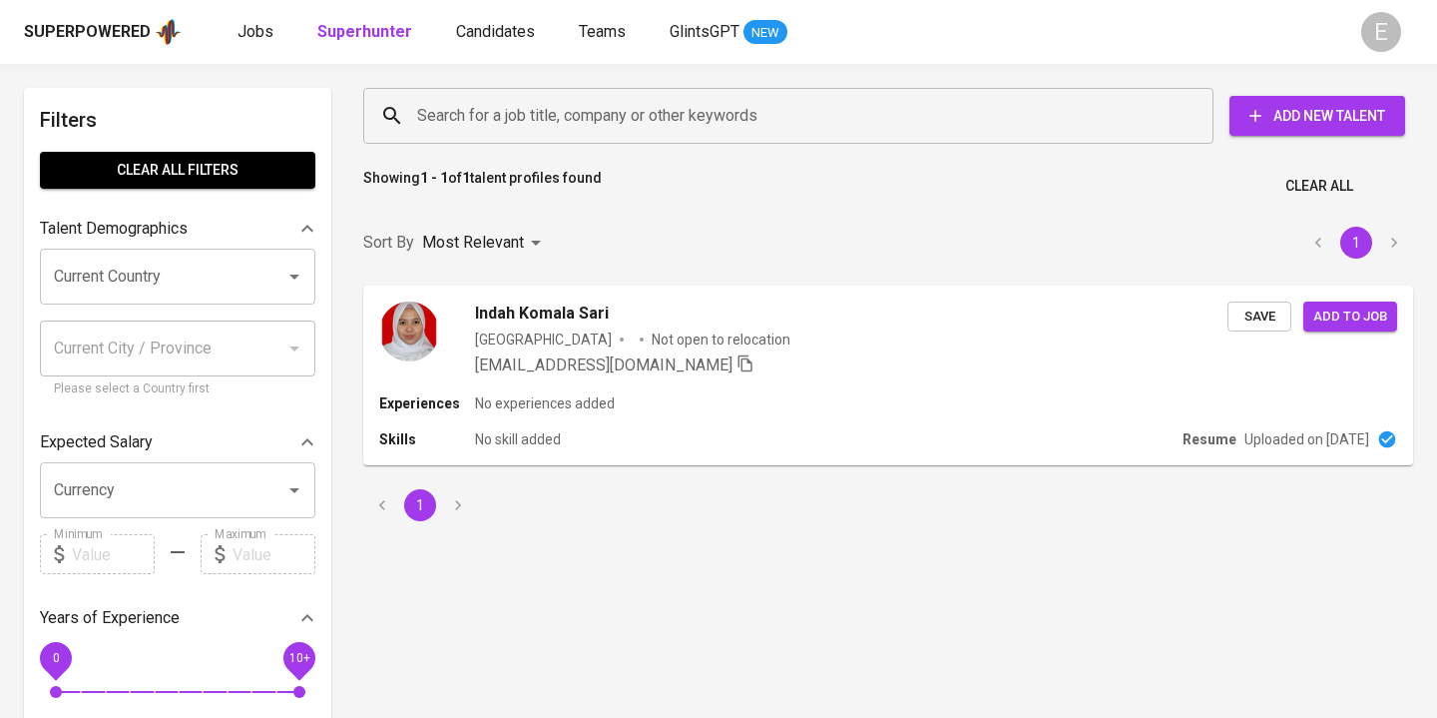
drag, startPoint x: 525, startPoint y: 134, endPoint x: 534, endPoint y: 172, distance: 39.0
click at [525, 134] on input "Search for a job title, company or other keywords" at bounding box center [793, 116] width 762 height 38
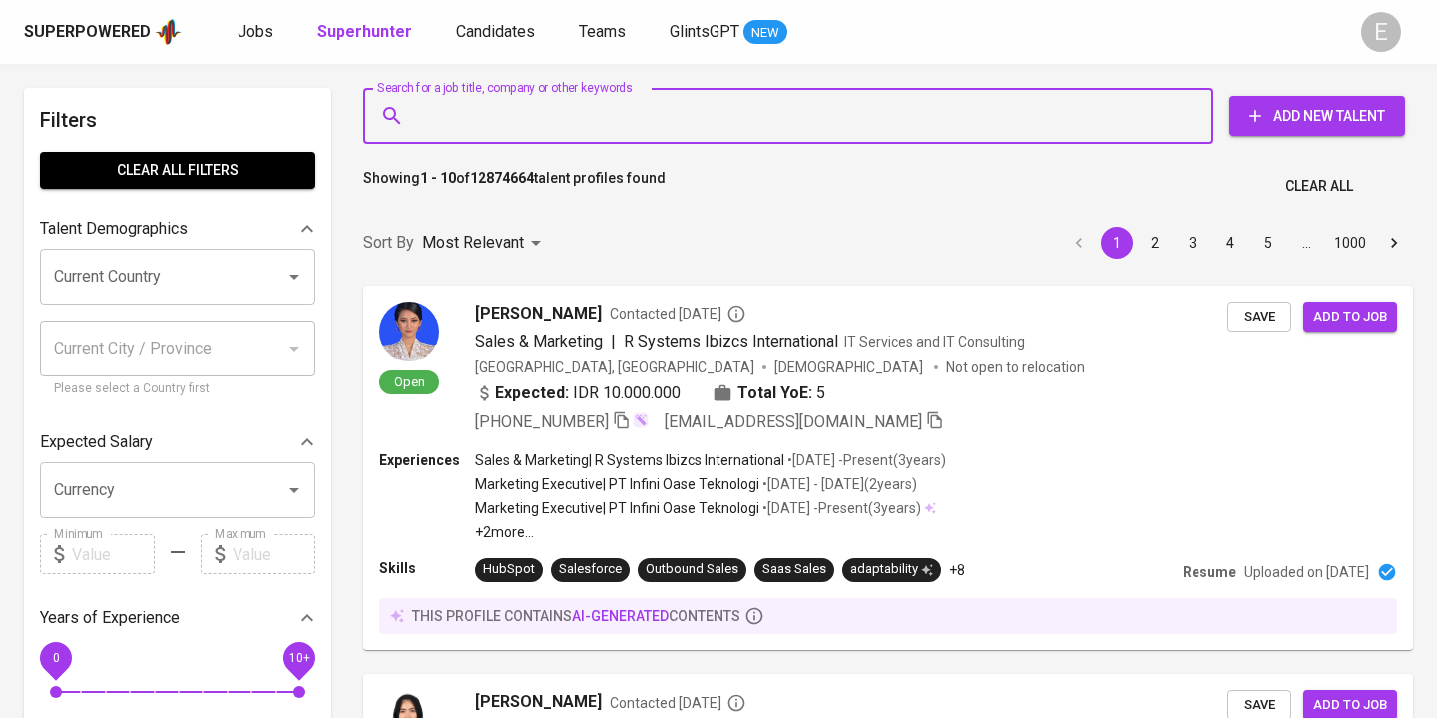
paste input "[EMAIL_ADDRESS][DOMAIN_NAME]"
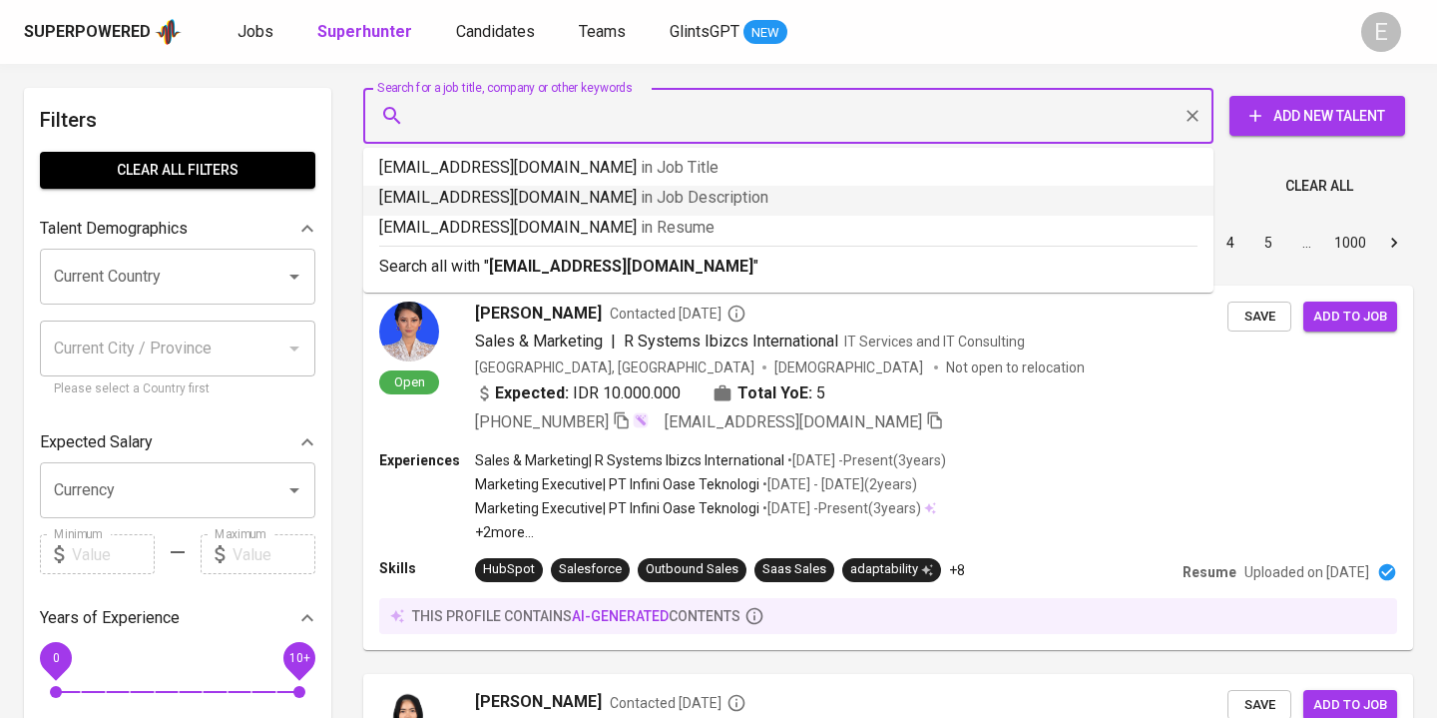
type input "[EMAIL_ADDRESS][DOMAIN_NAME]"
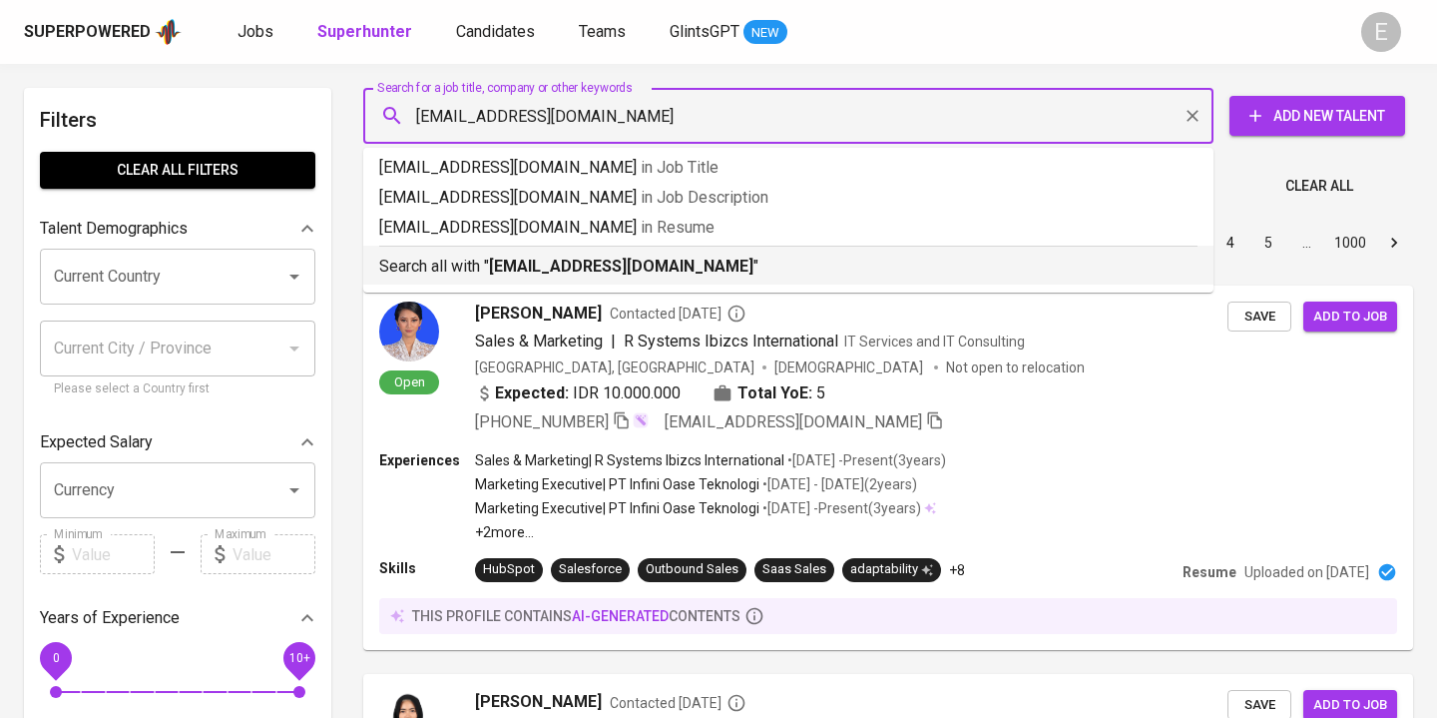
click at [490, 258] on p "Search all with " [EMAIL_ADDRESS][DOMAIN_NAME] "" at bounding box center [788, 266] width 818 height 24
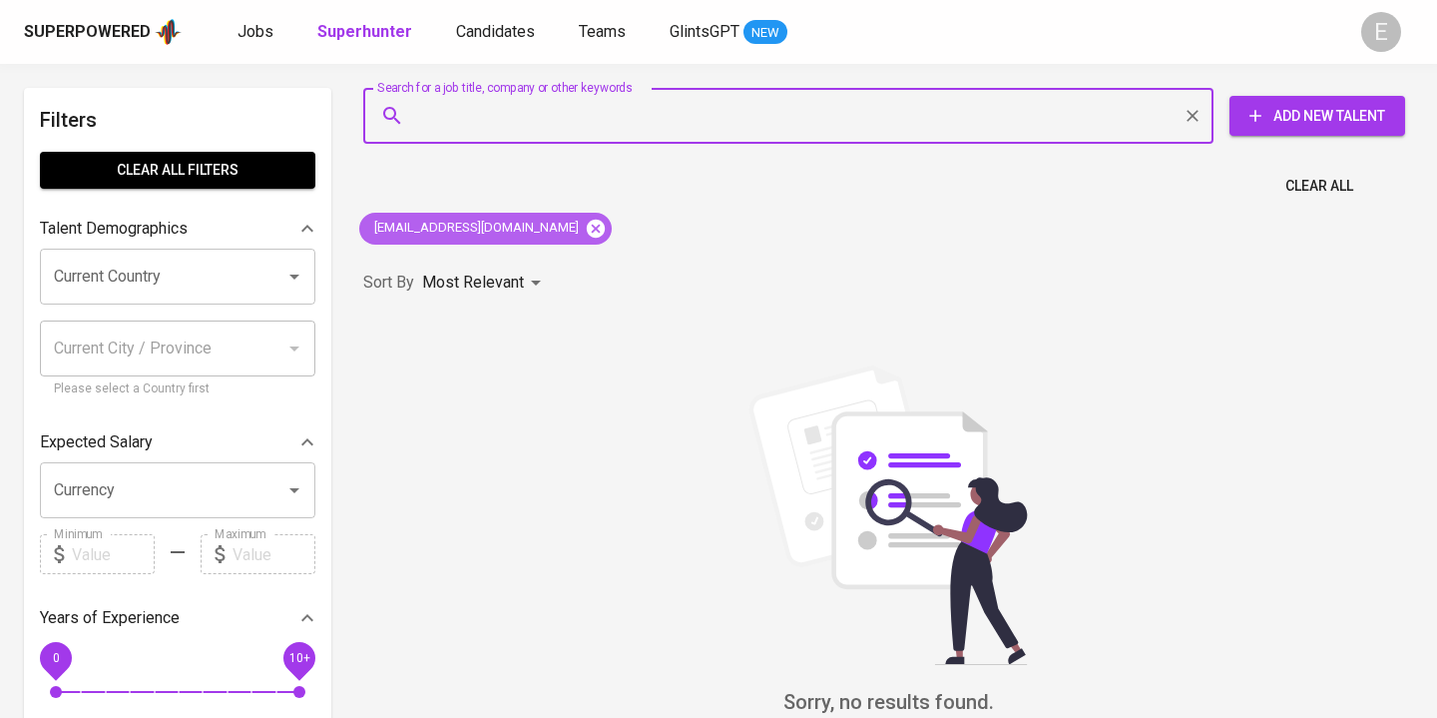
click at [587, 220] on icon at bounding box center [596, 228] width 18 height 18
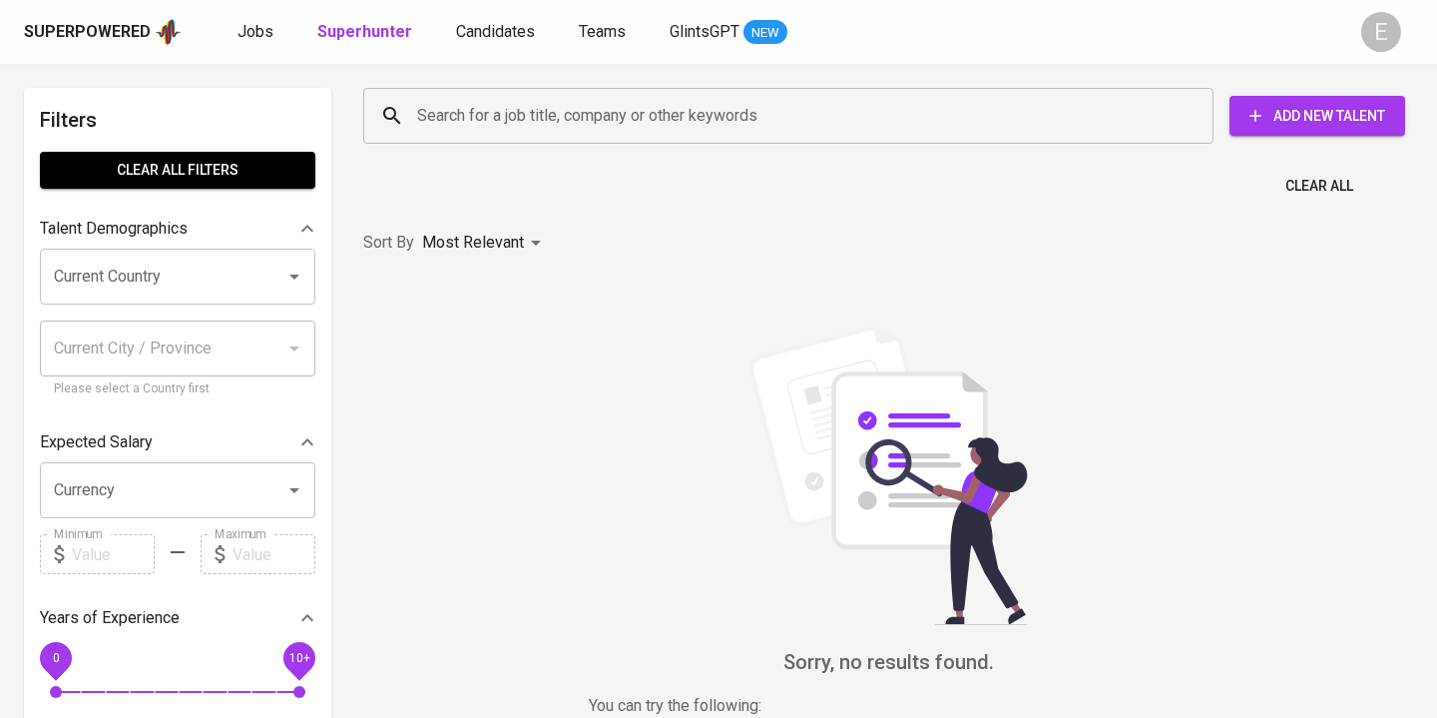
click at [503, 116] on input "Search for a job title, company or other keywords" at bounding box center [793, 116] width 762 height 38
paste input "[EMAIL_ADDRESS][DOMAIN_NAME]"
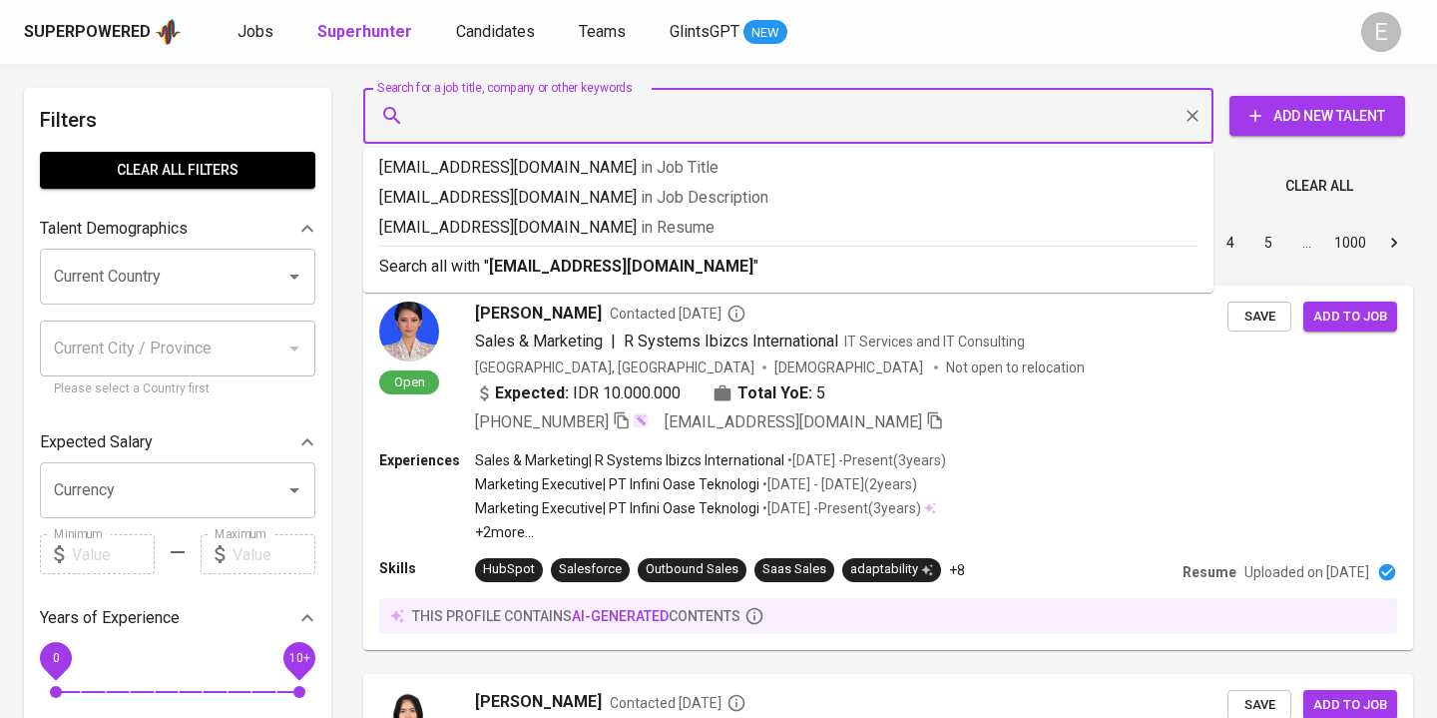
type input "[EMAIL_ADDRESS][DOMAIN_NAME]"
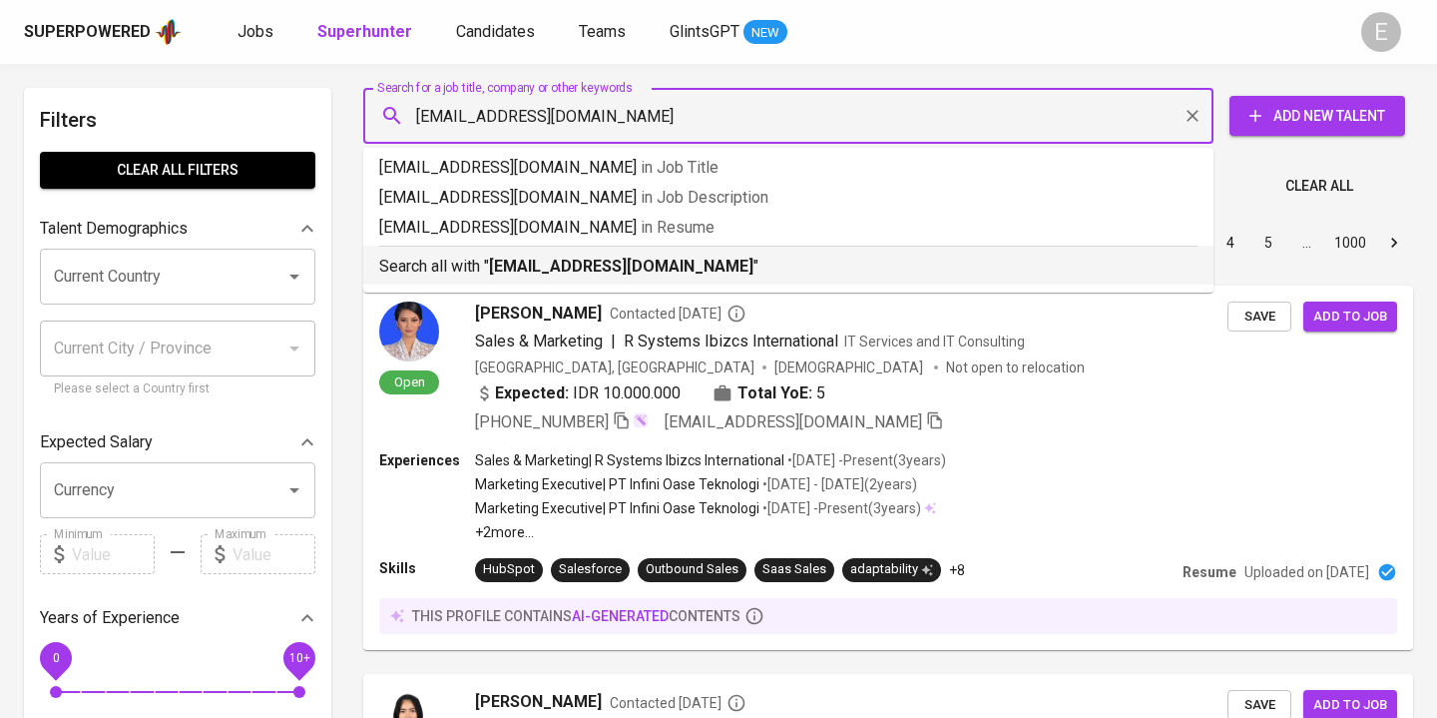
click at [467, 255] on p "Search all with " [EMAIL_ADDRESS][DOMAIN_NAME] "" at bounding box center [788, 266] width 818 height 24
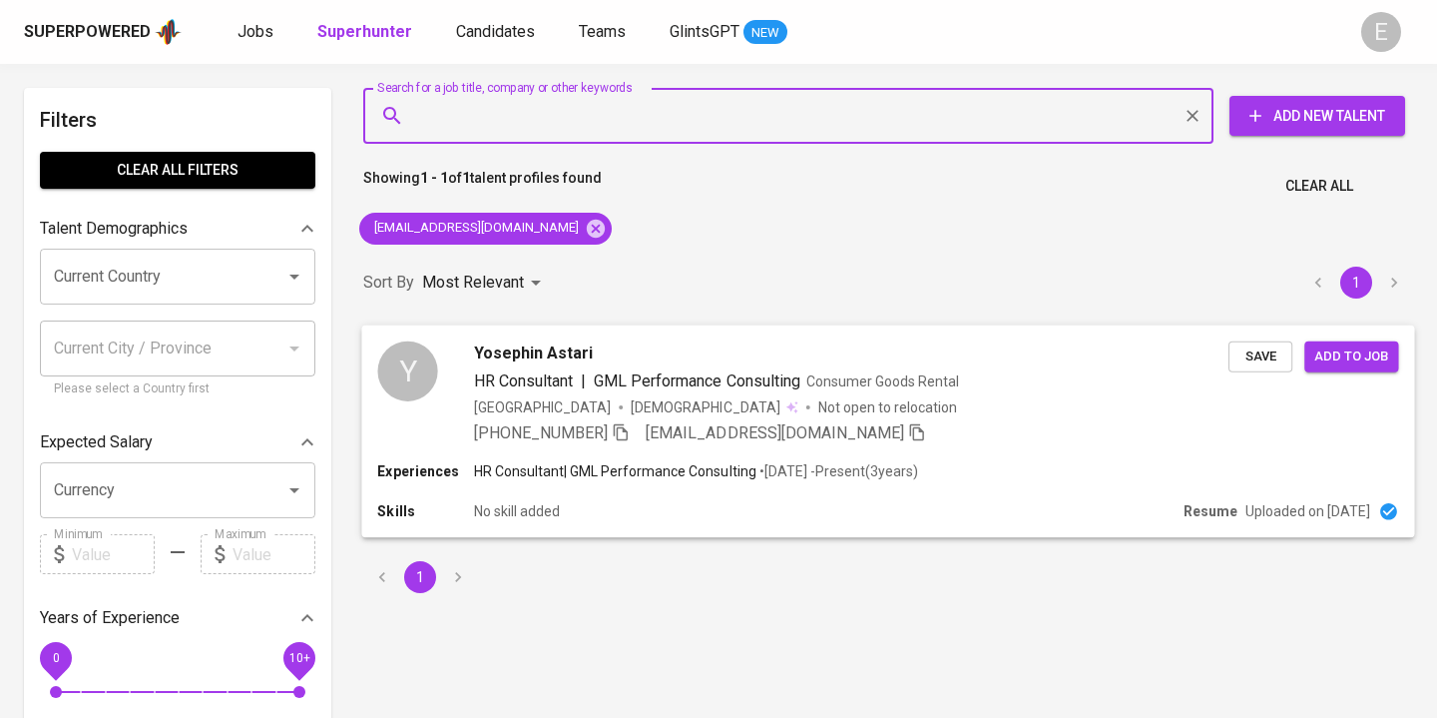
click at [630, 430] on icon "button" at bounding box center [621, 431] width 18 height 18
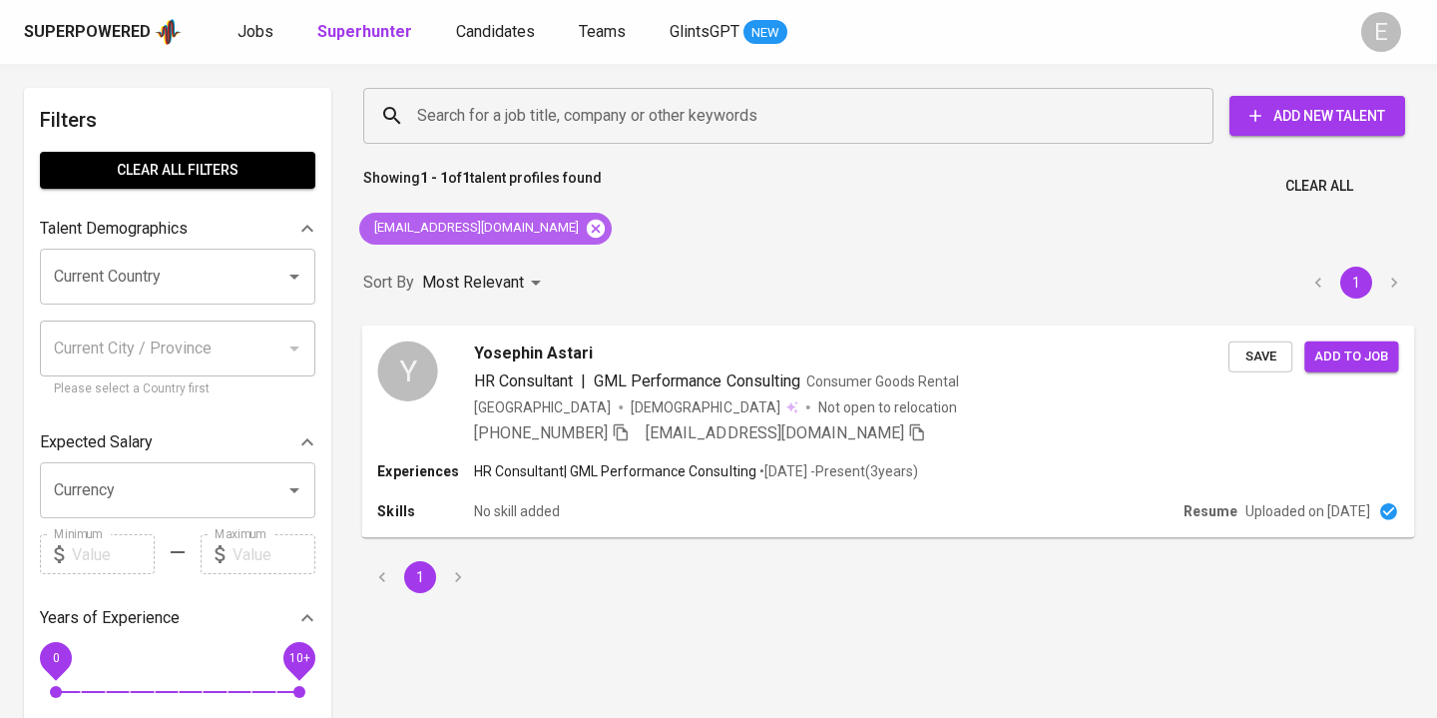
click at [587, 226] on icon at bounding box center [596, 228] width 18 height 18
click at [472, 103] on input "Search for a job title, company or other keywords" at bounding box center [793, 116] width 762 height 38
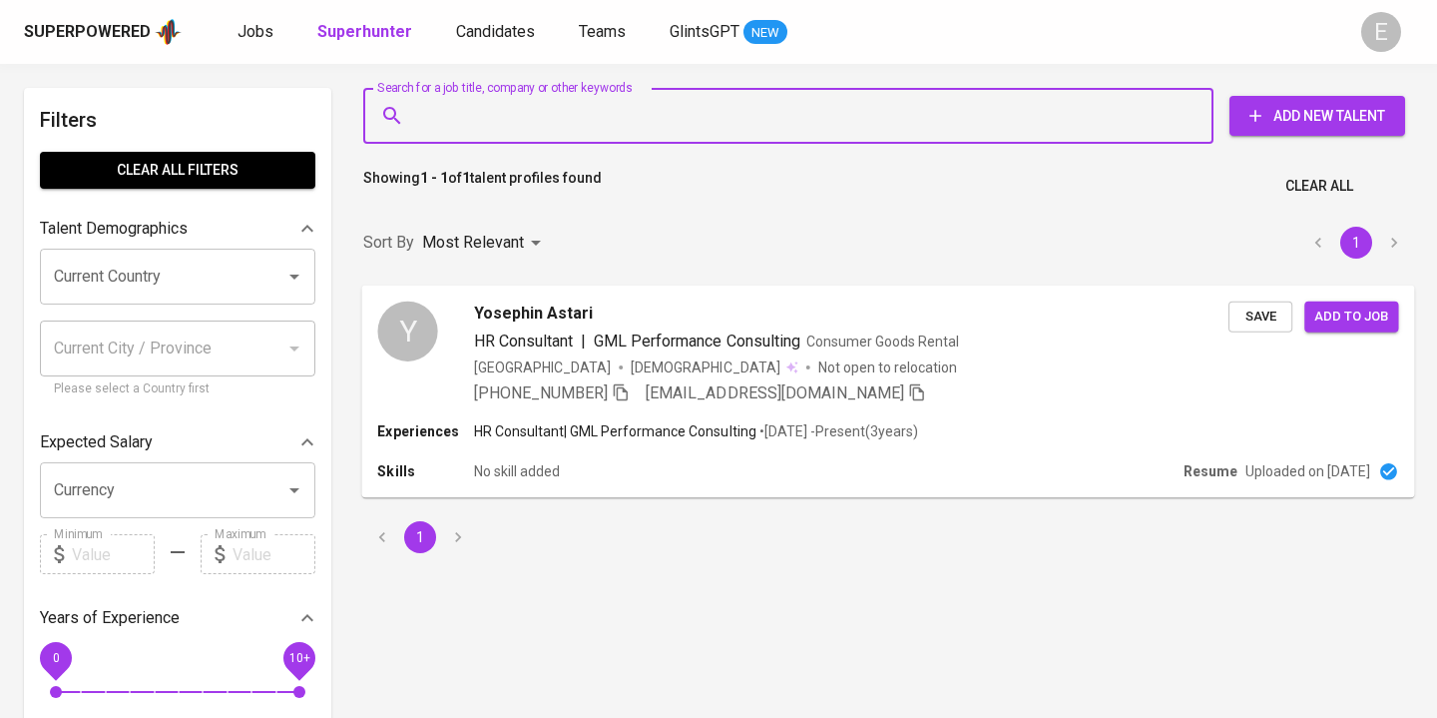
paste input "fadlilulrizqi@gmail.com"
type input "fadlilulrizqi@gmail.com"
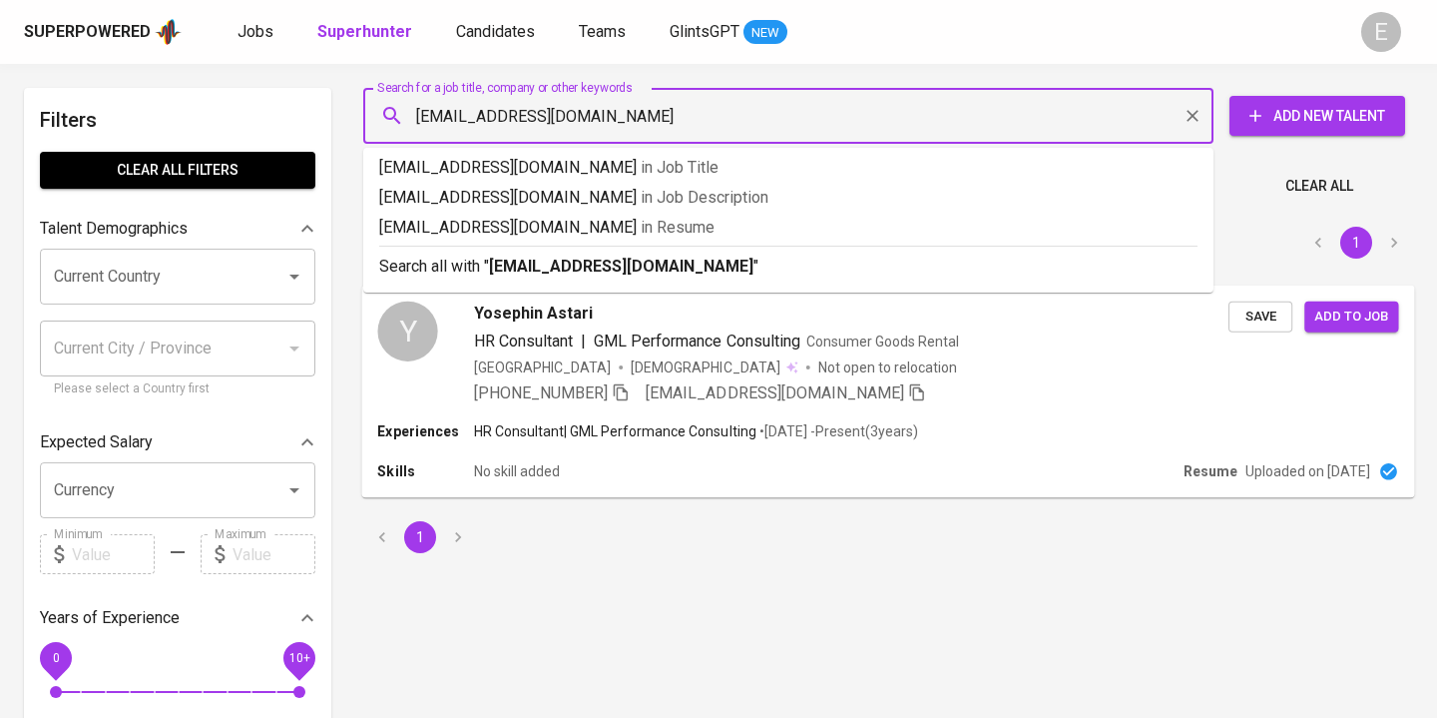
click at [472, 266] on p "Search all with " fadlilulrizqi@gmail.com "" at bounding box center [788, 266] width 818 height 24
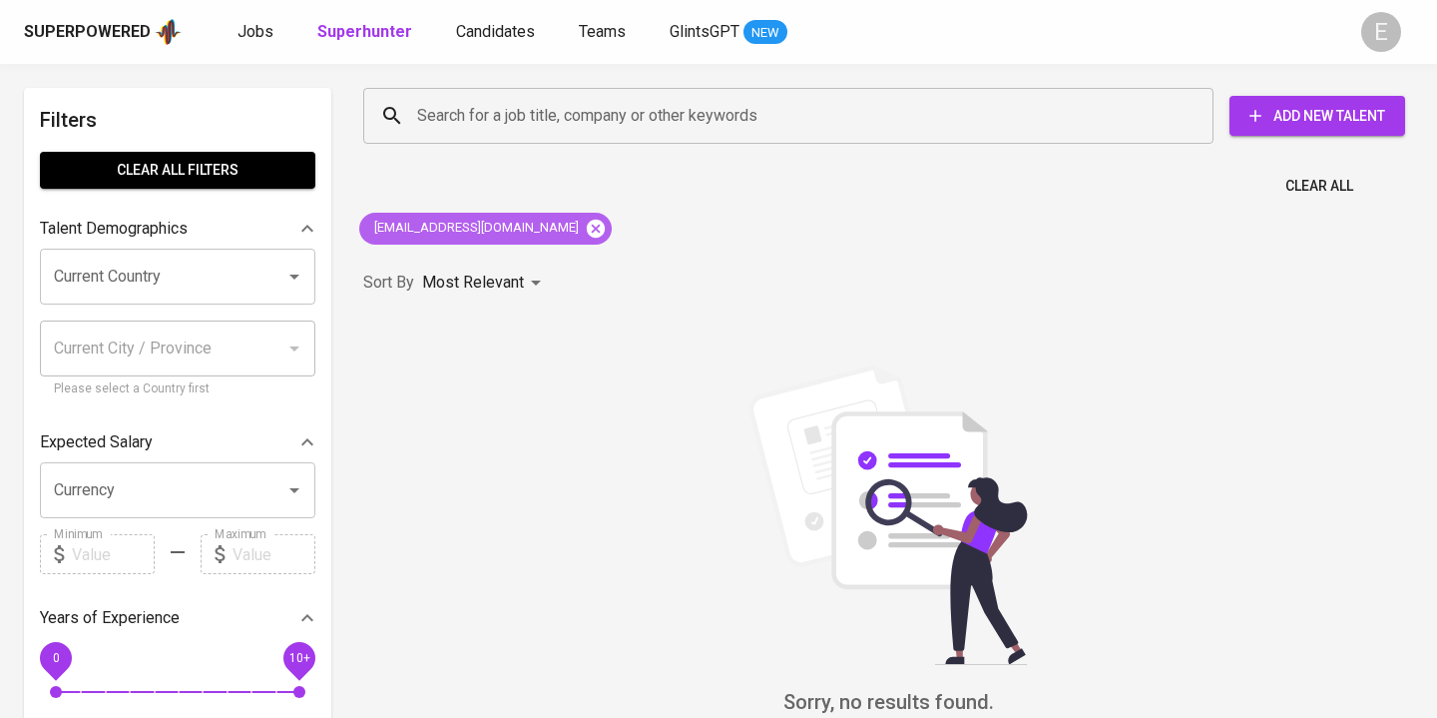
click at [587, 224] on icon at bounding box center [596, 228] width 18 height 18
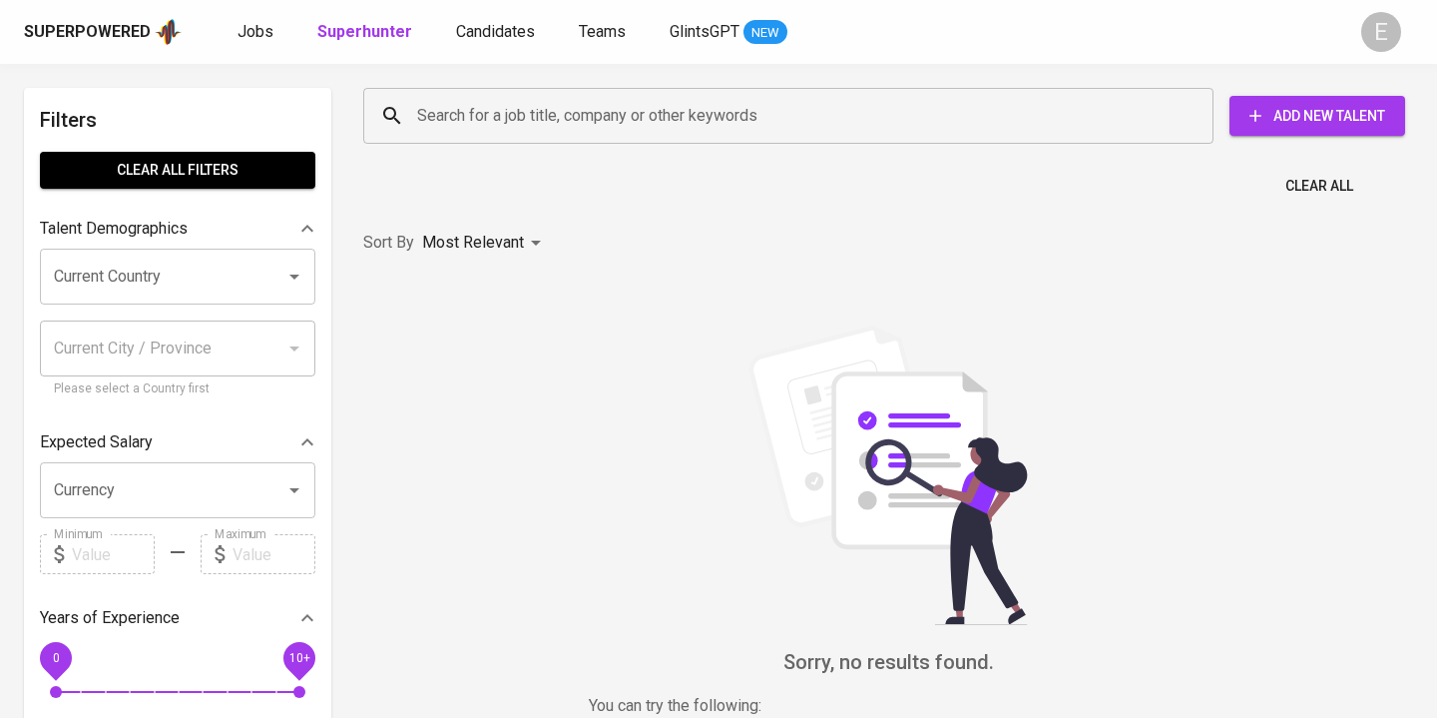
click at [484, 109] on input "Search for a job title, company or other keywords" at bounding box center [793, 116] width 762 height 38
paste input "shenykhairunnisa09@gmail.com"
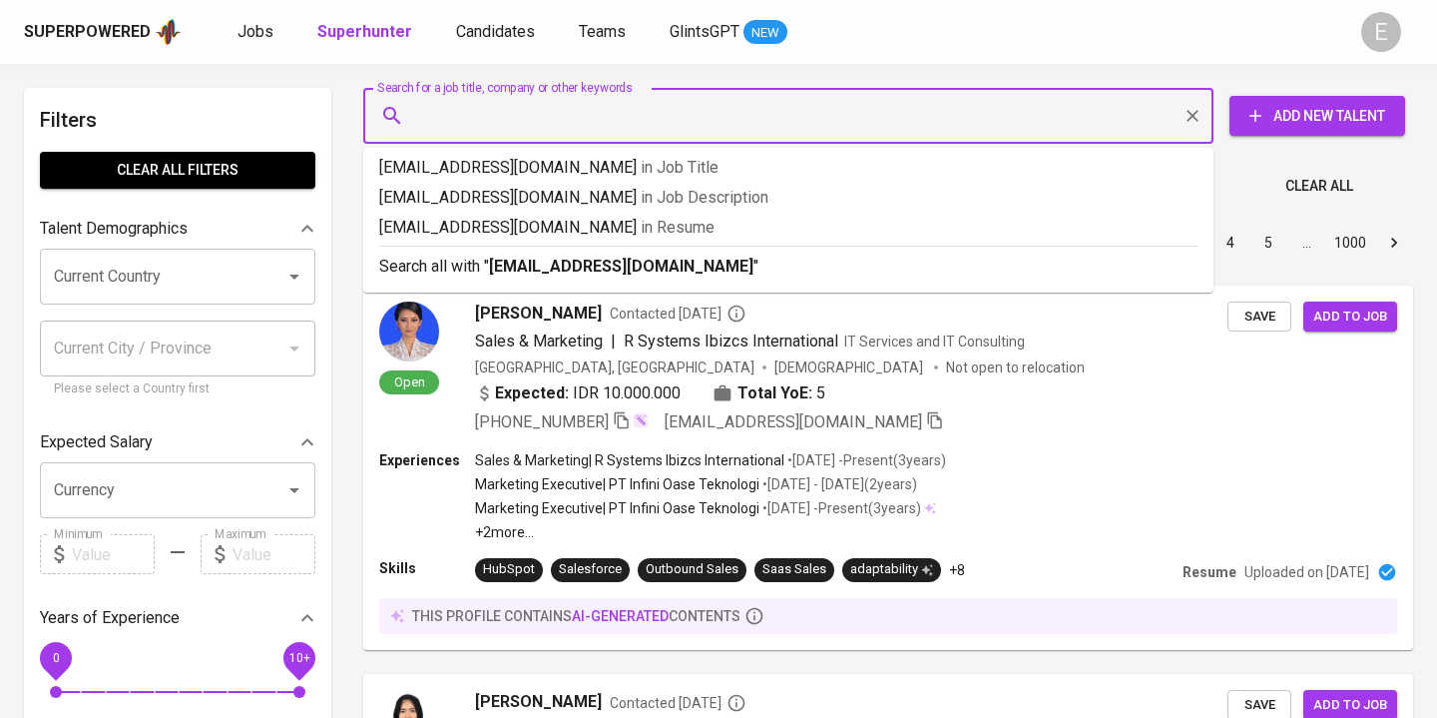
type input "shenykhairunnisa09@gmail.com"
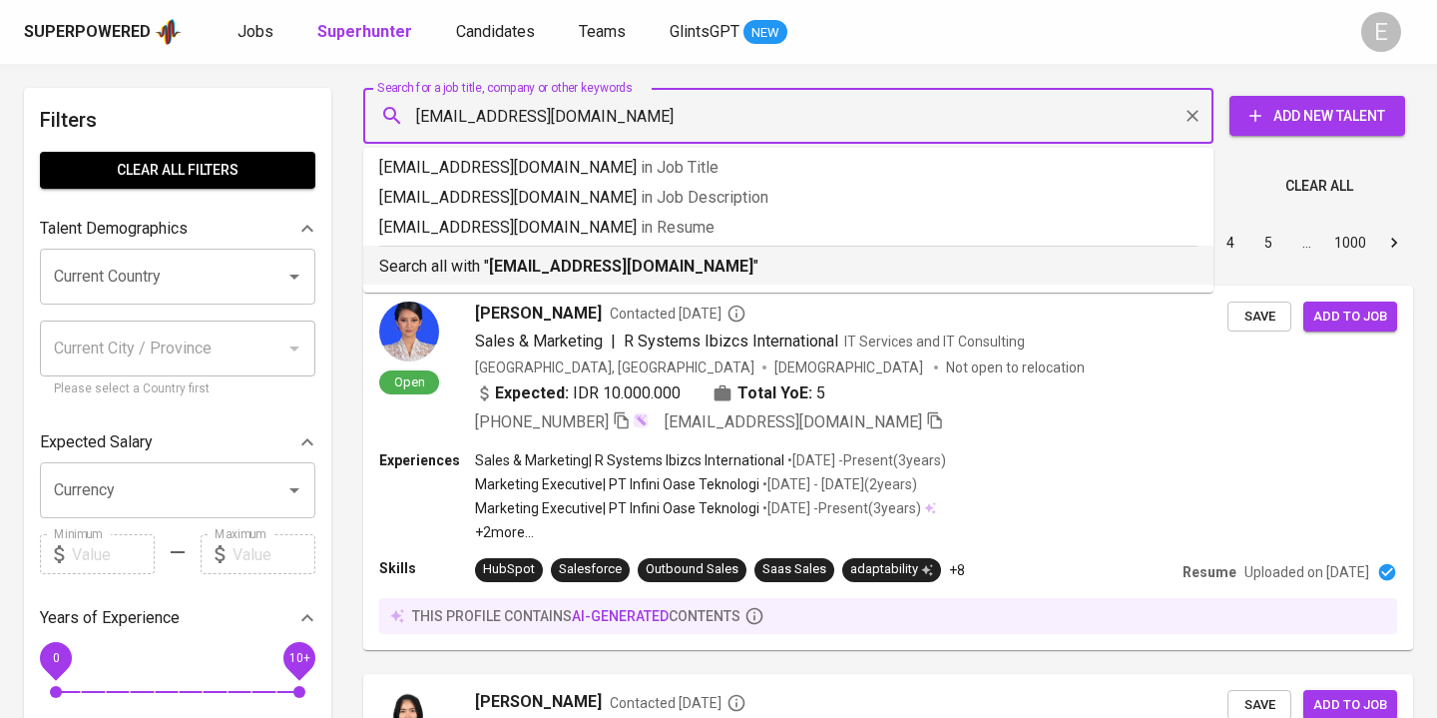
click at [453, 253] on div "Search all with " shenykhairunnisa09@gmail.com "" at bounding box center [788, 262] width 818 height 33
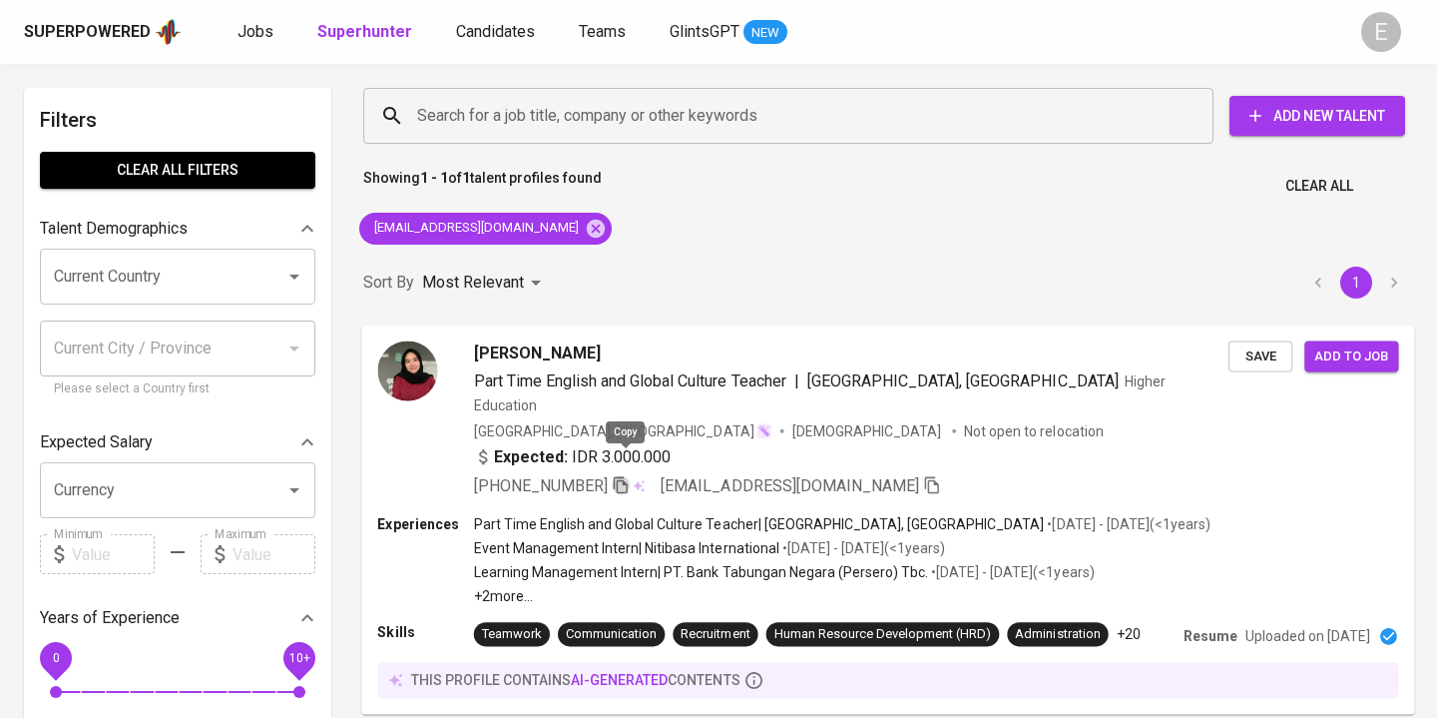
click at [627, 475] on icon "button" at bounding box center [621, 484] width 18 height 18
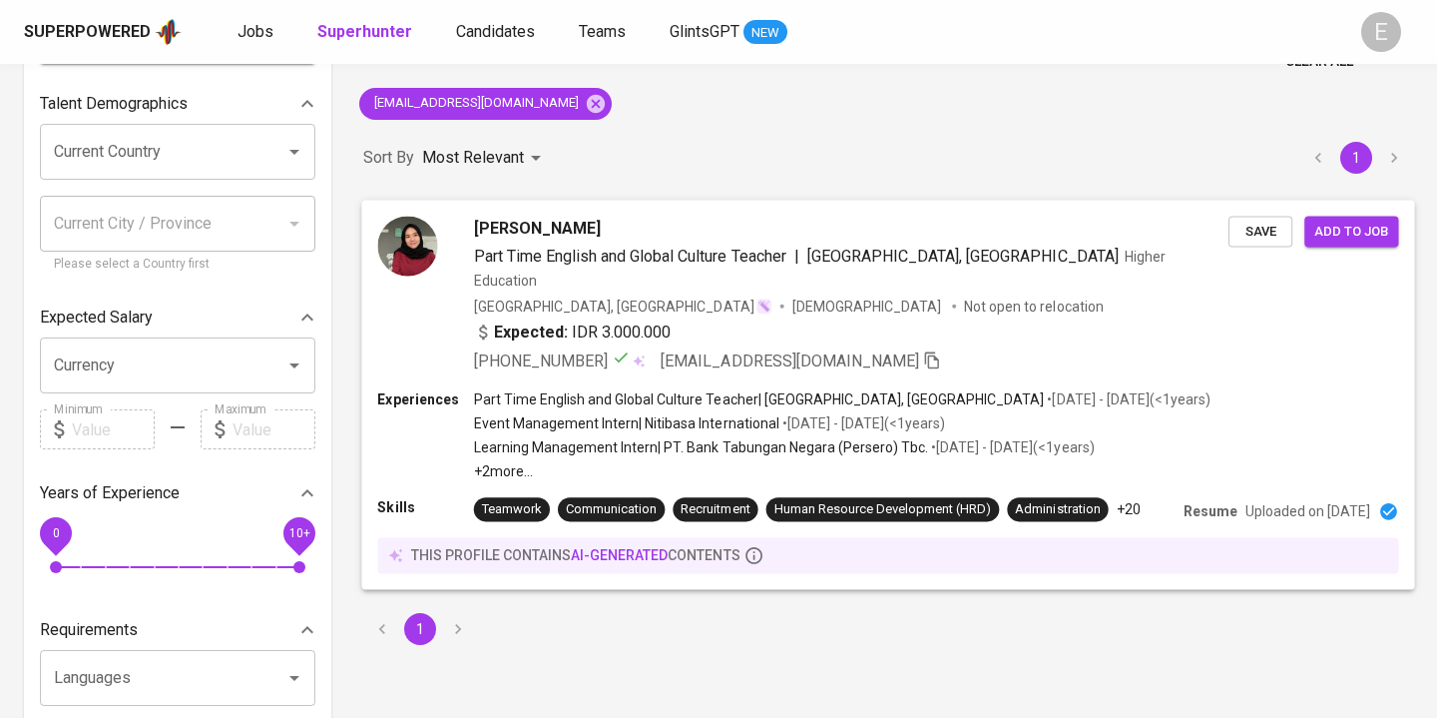
scroll to position [131, 0]
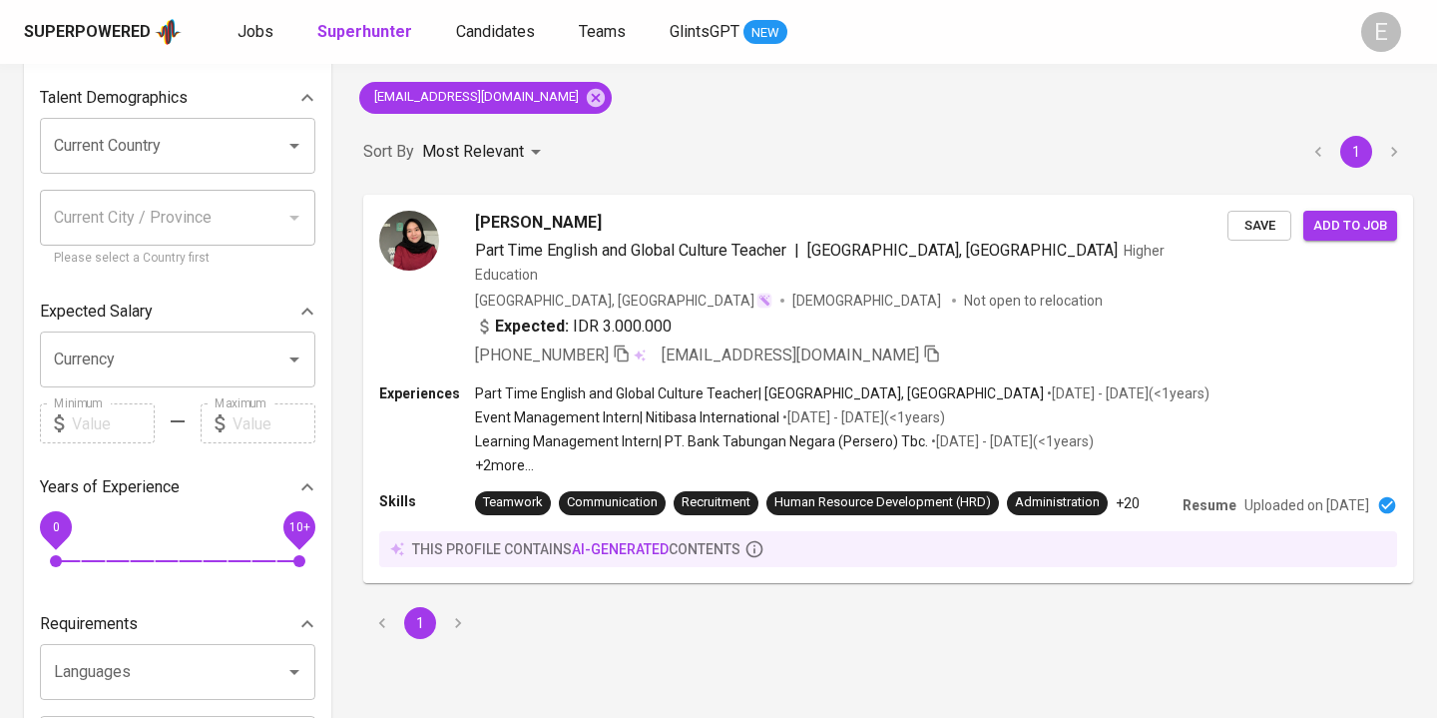
scroll to position [131, 0]
drag, startPoint x: 578, startPoint y: 98, endPoint x: 525, endPoint y: 257, distance: 168.2
click at [585, 98] on icon at bounding box center [596, 98] width 22 height 22
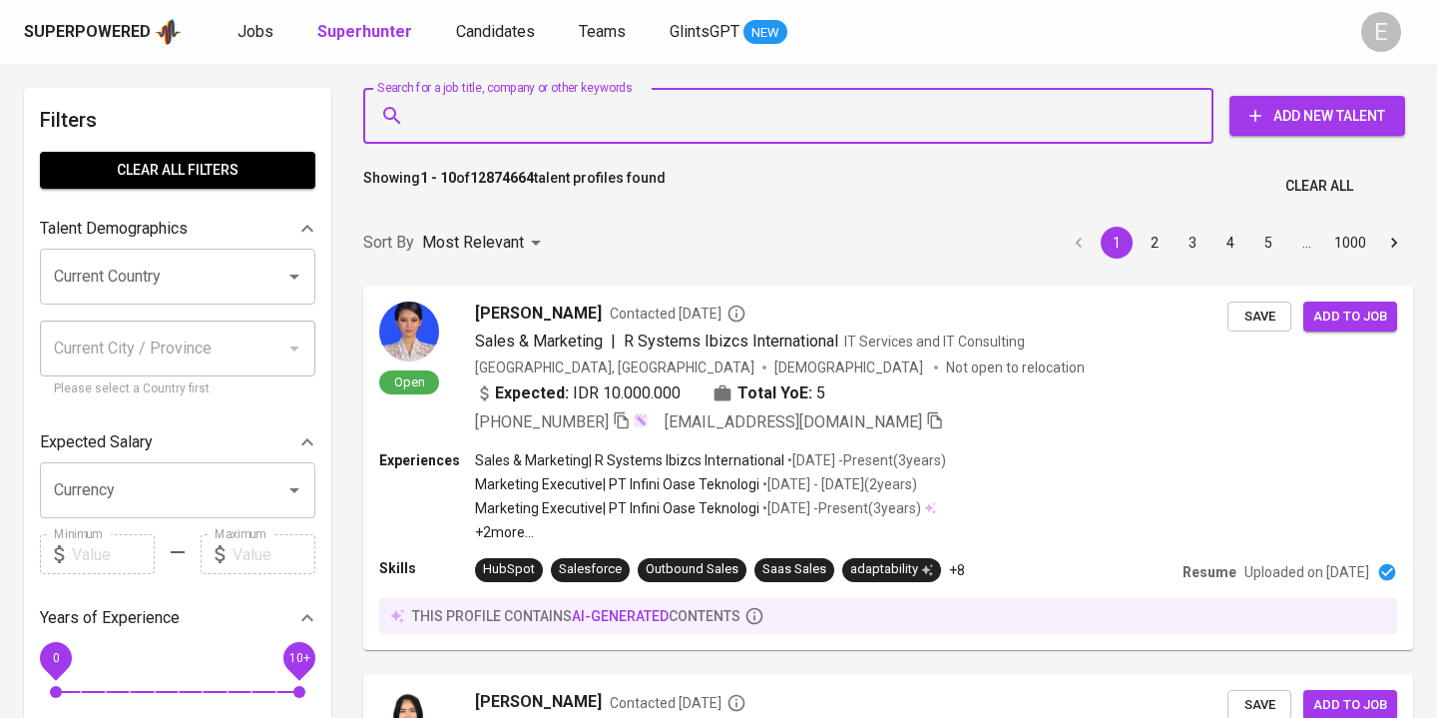
click at [496, 110] on input "Search for a job title, company or other keywords" at bounding box center [793, 116] width 762 height 38
paste input "ernirhy@gmail.com"
type input "ernirhy@gmail.com"
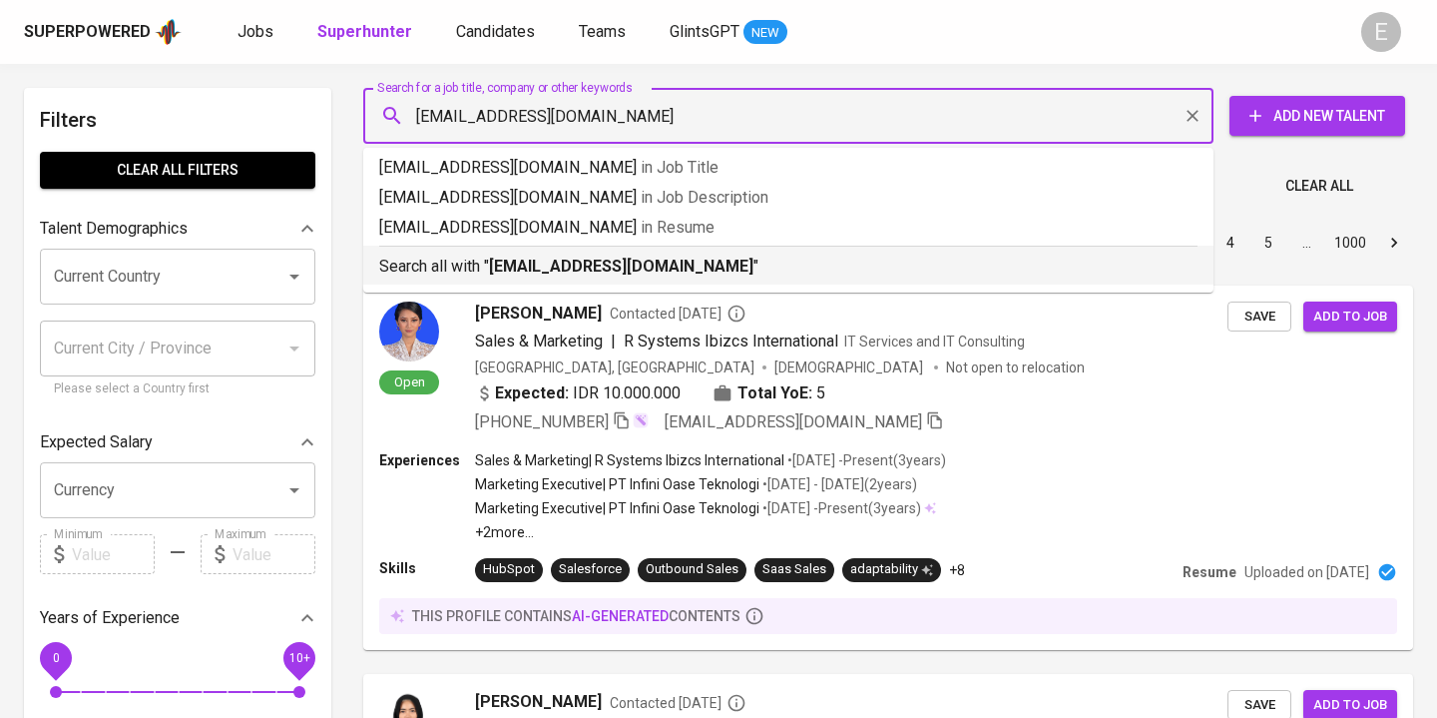
click at [495, 269] on b "ernirhy@gmail.com" at bounding box center [621, 265] width 264 height 19
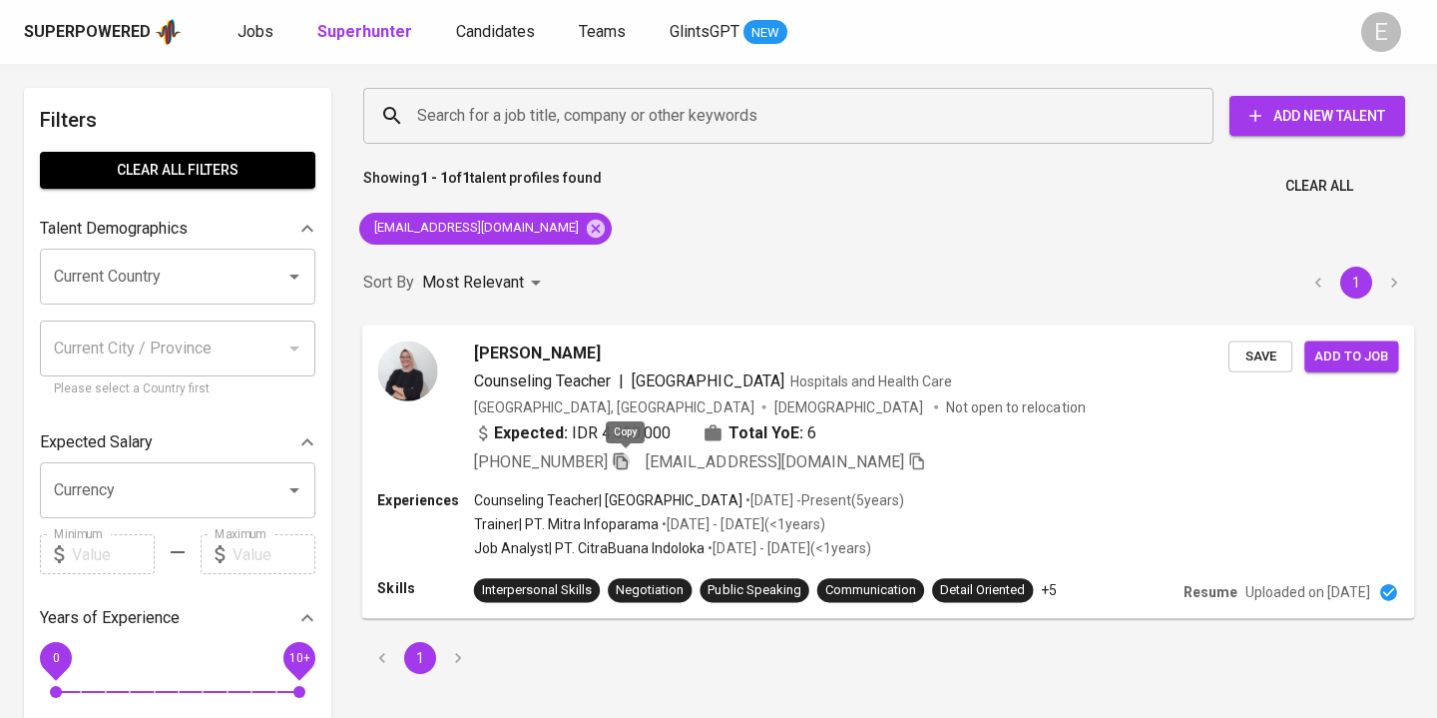
click at [627, 461] on icon "button" at bounding box center [621, 460] width 18 height 18
click at [587, 233] on icon at bounding box center [596, 228] width 18 height 18
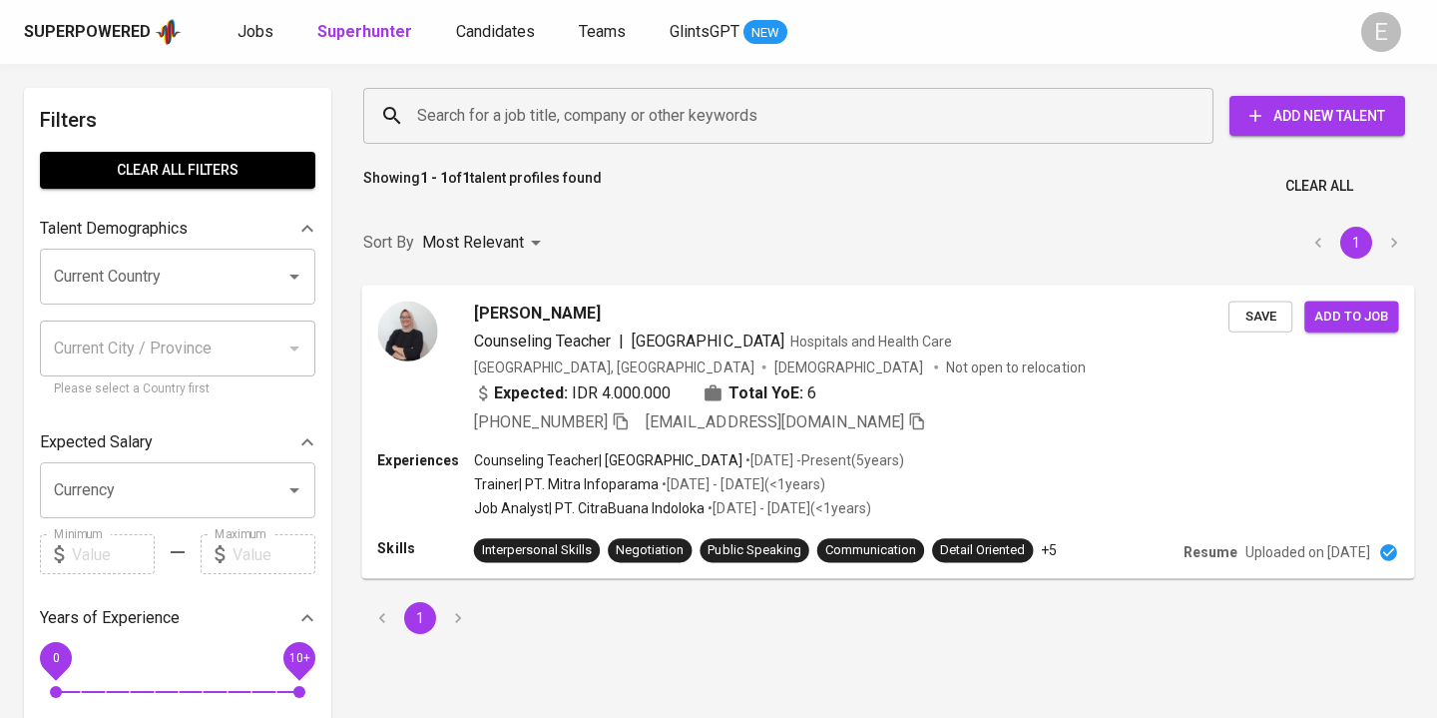
click at [479, 121] on input "Search for a job title, company or other keywords" at bounding box center [793, 116] width 762 height 38
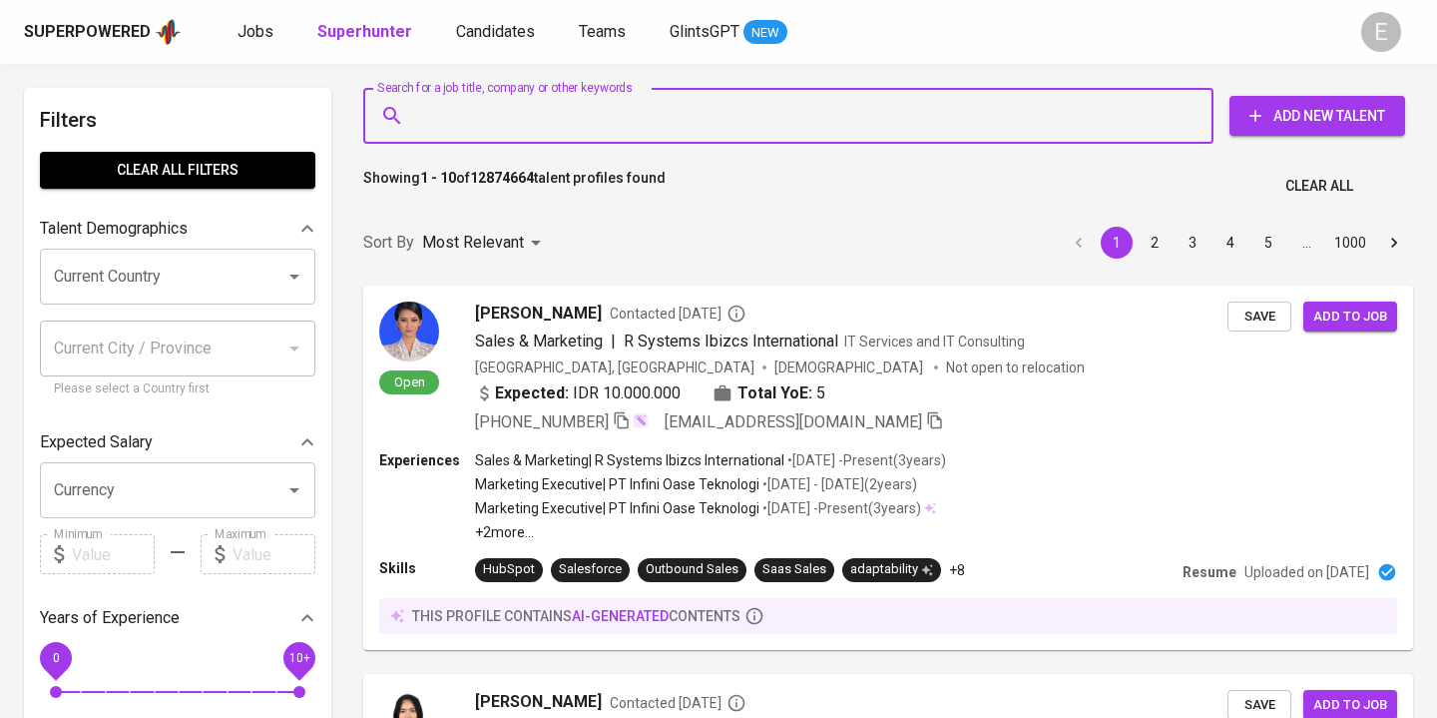
paste input "nurcahyaw19@gmail.com"
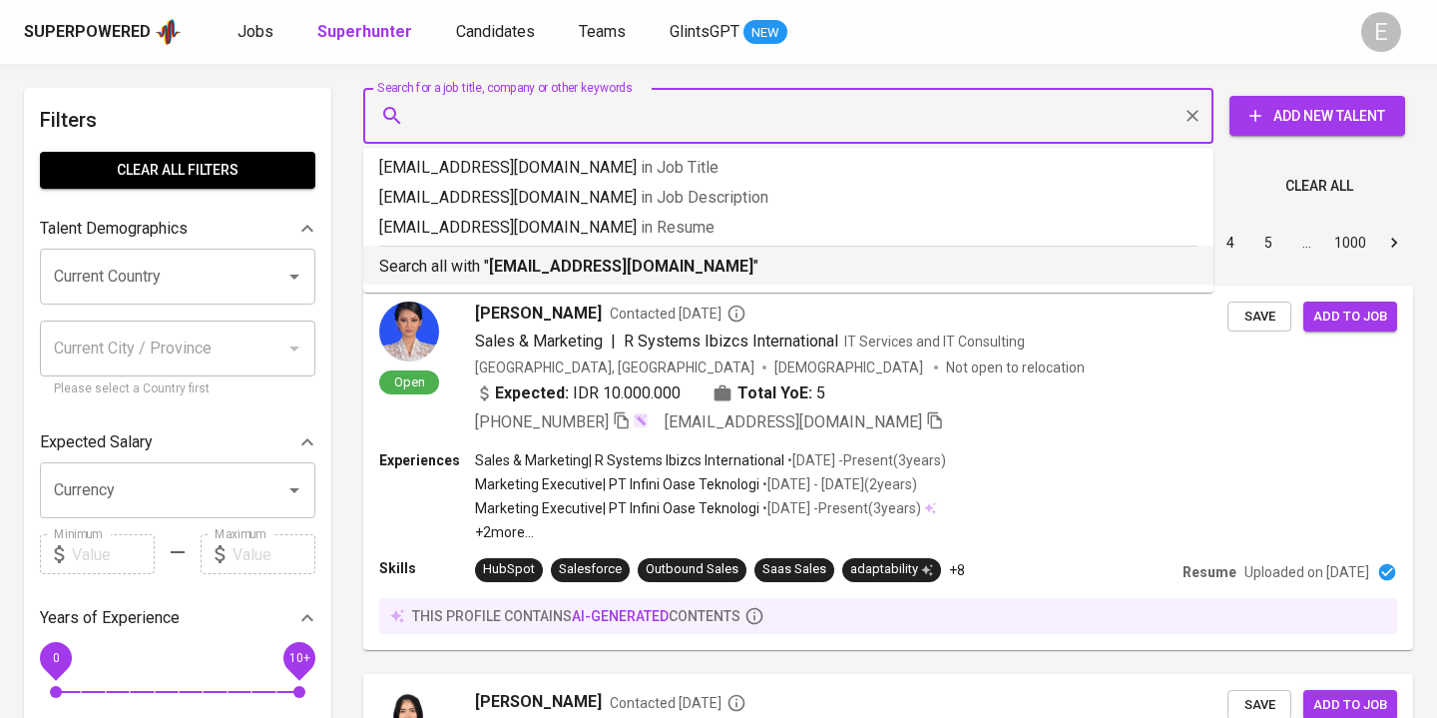
type input "nurcahyaw19@gmail.com"
click at [455, 268] on p "Search all with " nurcahyaw19@gmail.com "" at bounding box center [788, 266] width 818 height 24
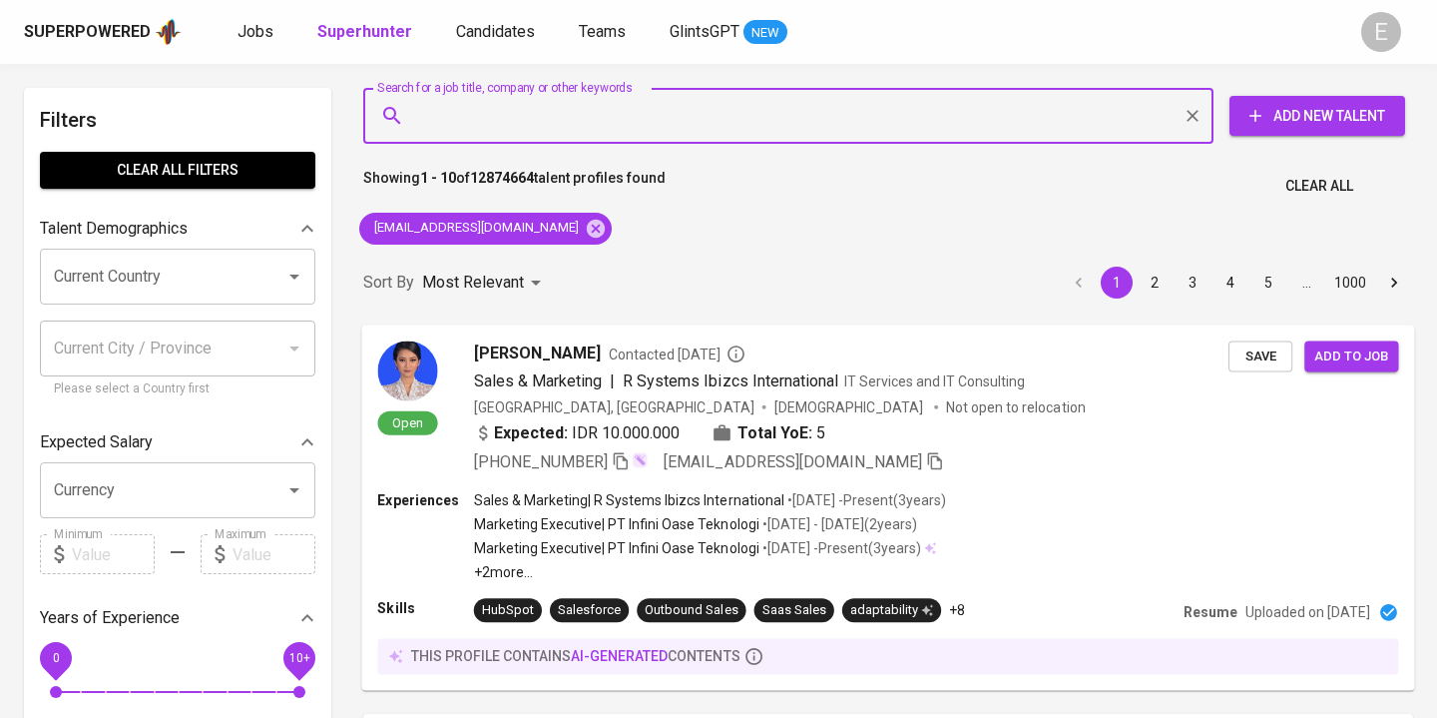
click at [635, 261] on div "Sort By Most Relevant MOST_RELEVANT 1 2 3 4 5 … 1000" at bounding box center [888, 282] width 1074 height 61
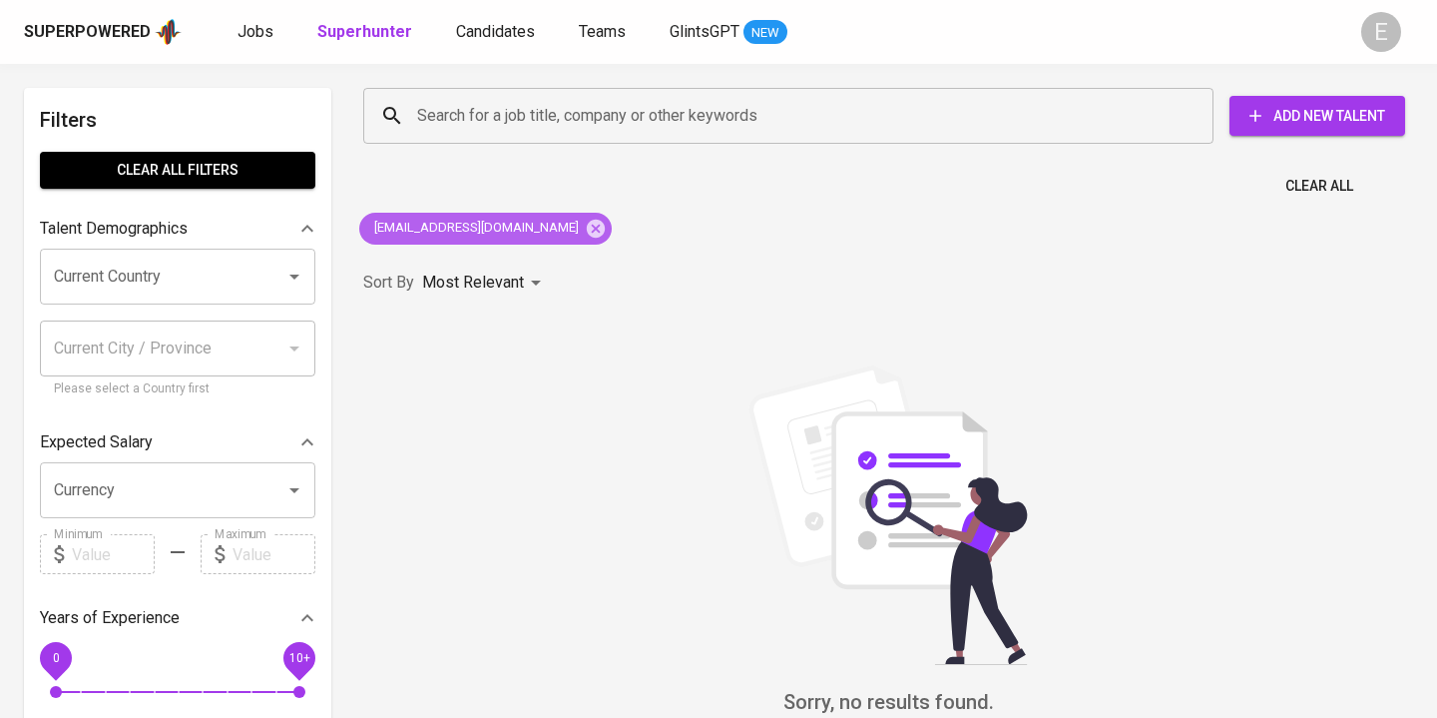
click at [585, 229] on icon at bounding box center [596, 229] width 22 height 22
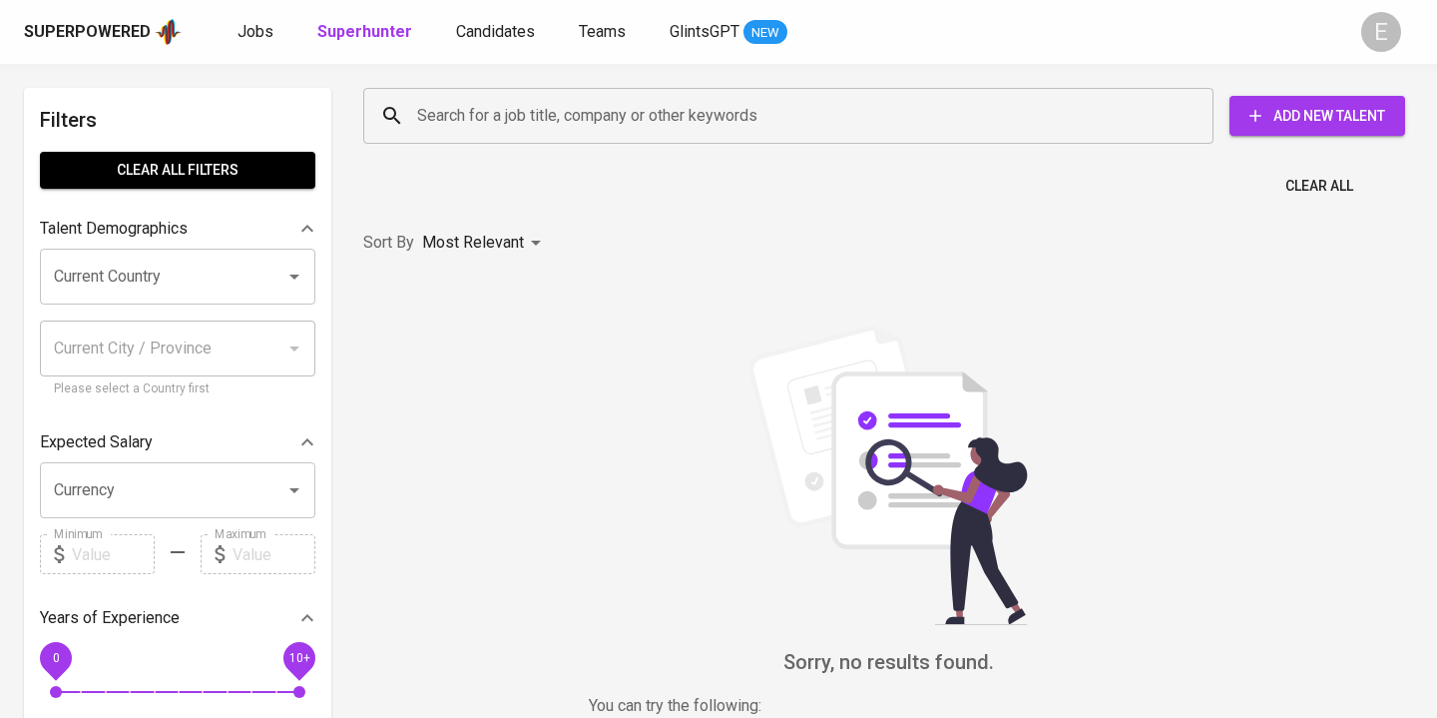
click at [432, 132] on input "Search for a job title, company or other keywords" at bounding box center [793, 116] width 762 height 38
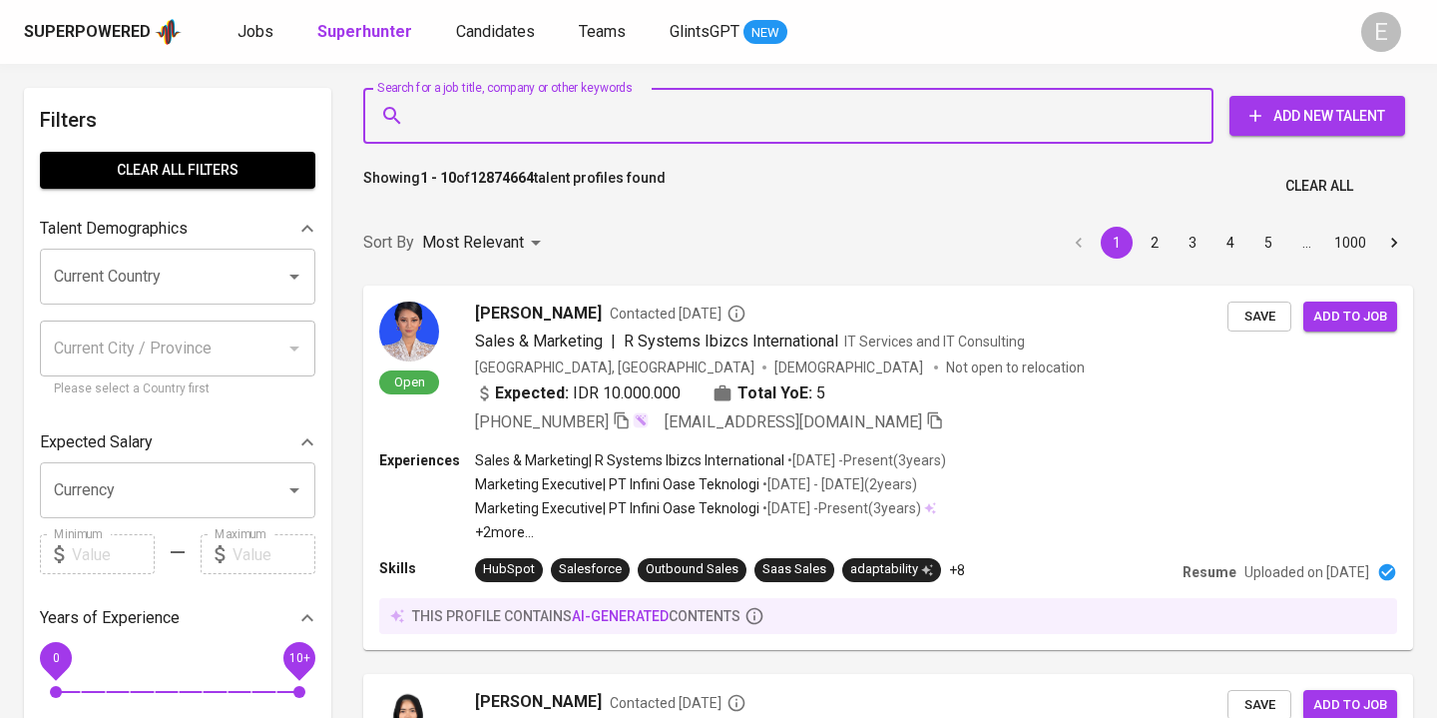
paste input "dimas.febriyatno@gmail.com"
type input "dimas.febriyatno@gmail.com"
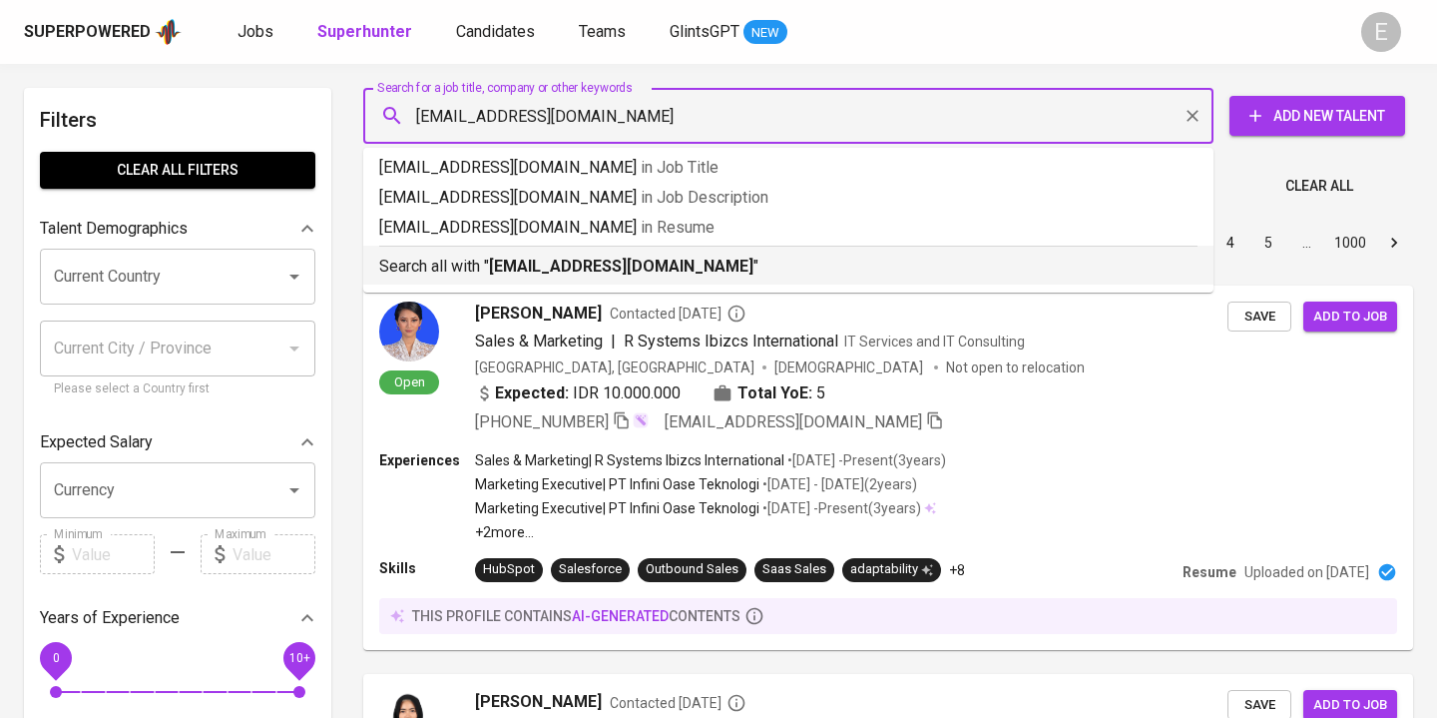
click at [514, 268] on b "dimas.febriyatno@gmail.com" at bounding box center [621, 265] width 264 height 19
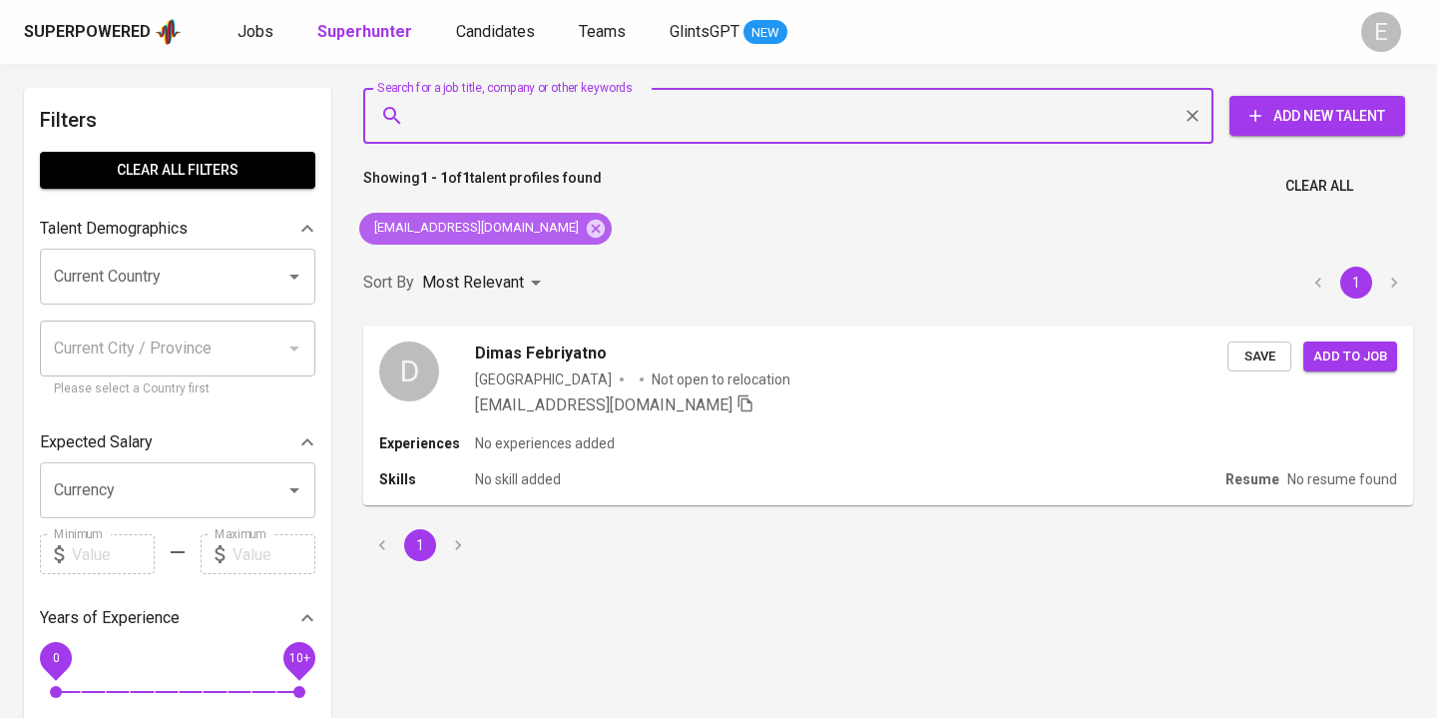
click at [587, 229] on icon at bounding box center [596, 228] width 18 height 18
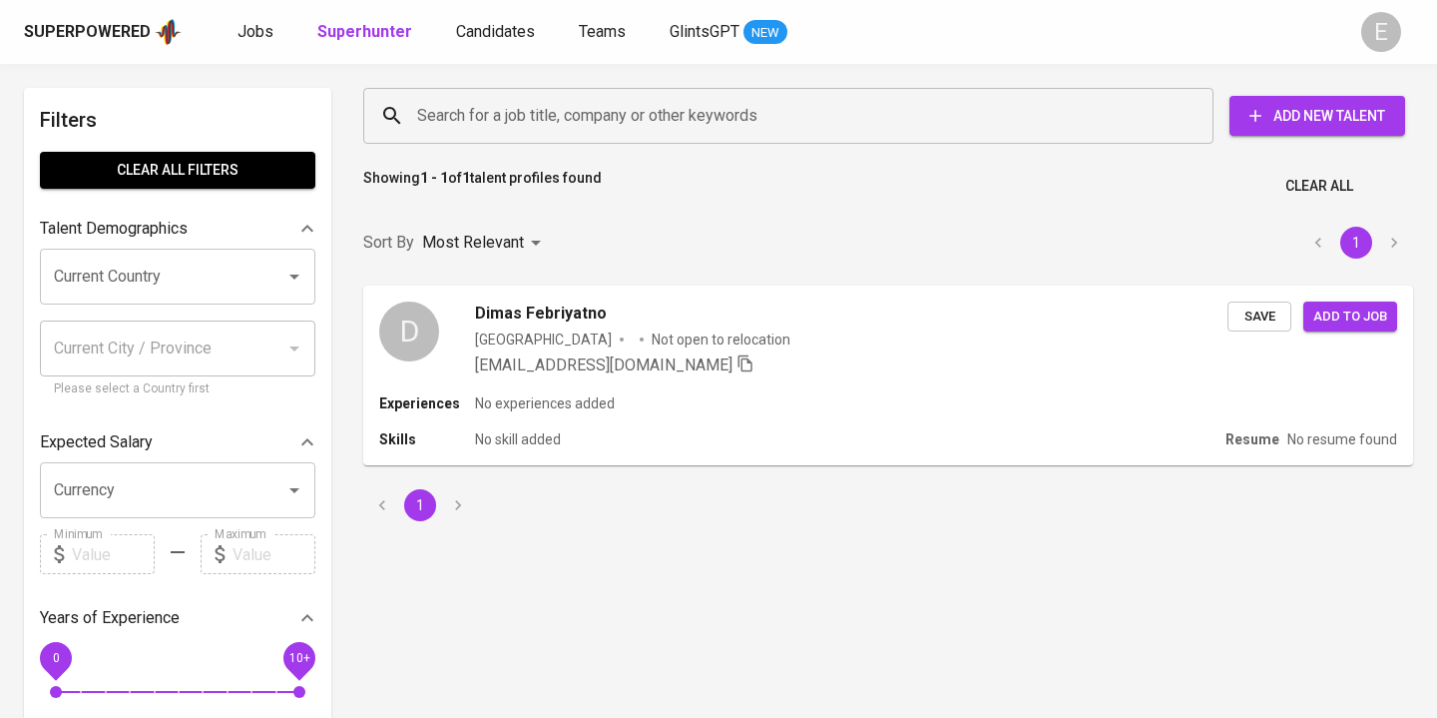
click at [485, 119] on input "Search for a job title, company or other keywords" at bounding box center [793, 116] width 762 height 38
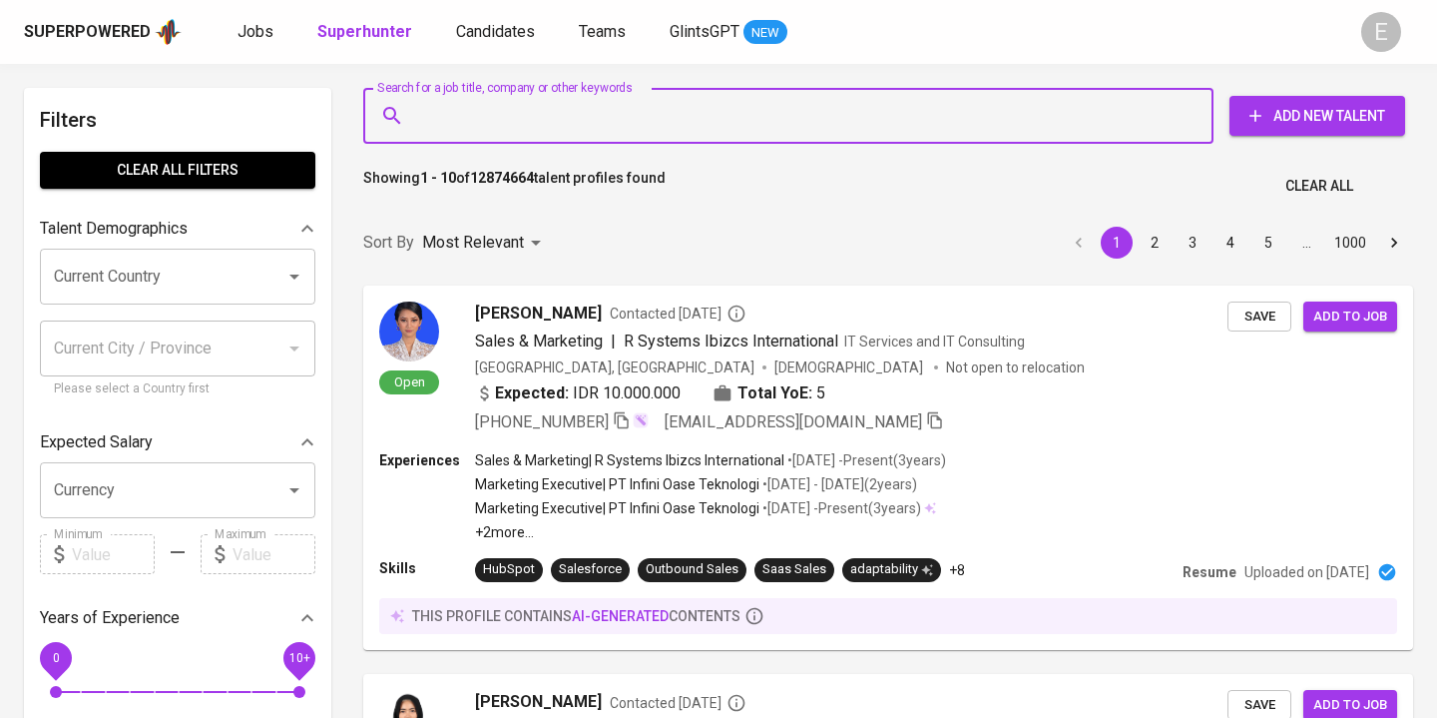
paste input "nadiraputricatrian@gmail.com"
type input "nadiraputricatrian@gmail.com"
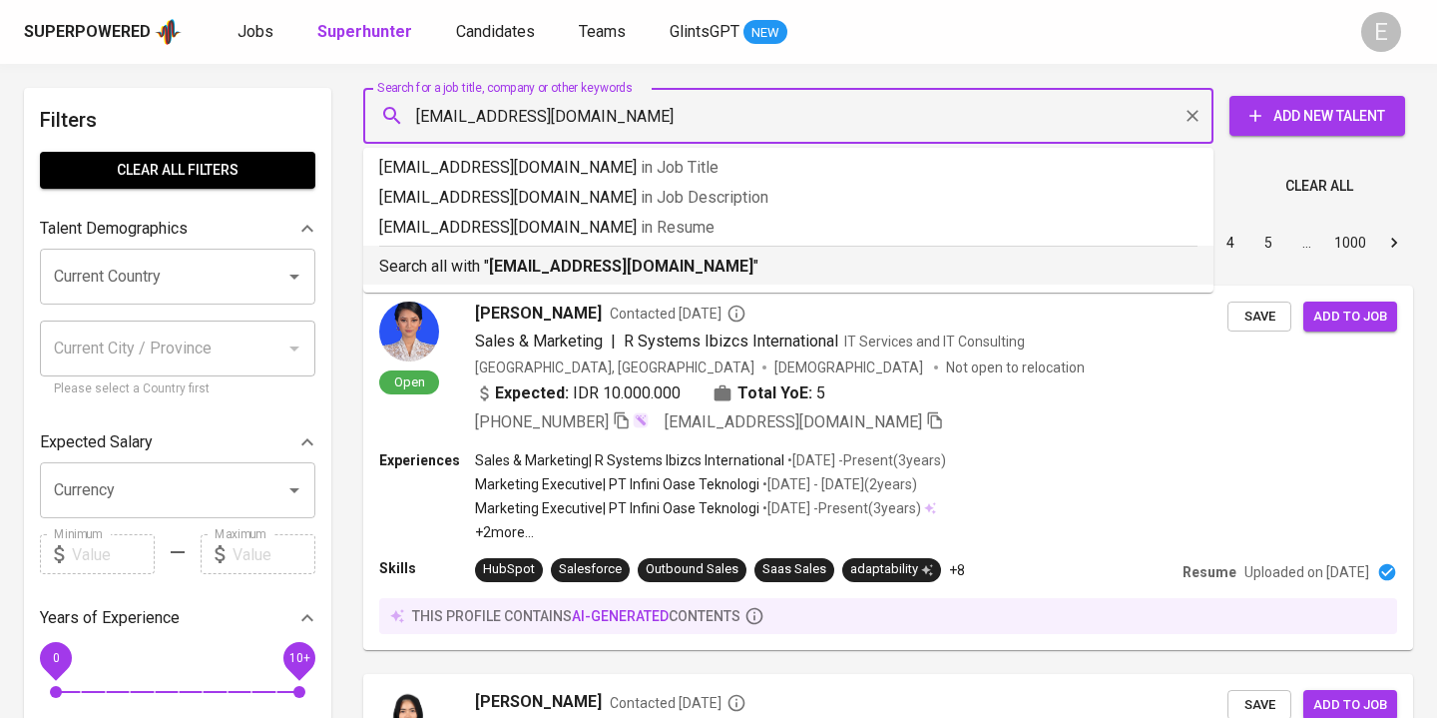
click at [483, 273] on p "Search all with " nadiraputricatrian@gmail.com "" at bounding box center [788, 266] width 818 height 24
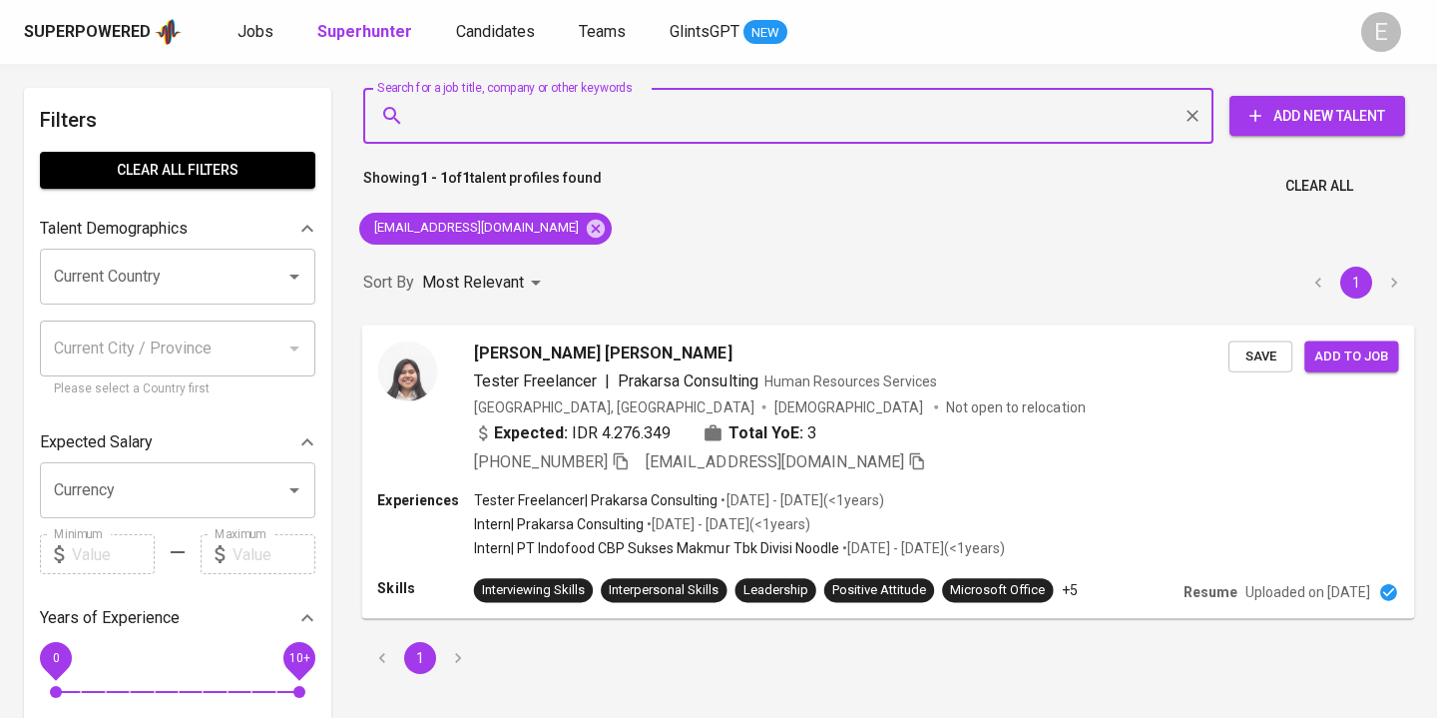
click at [628, 461] on icon "button" at bounding box center [621, 460] width 18 height 18
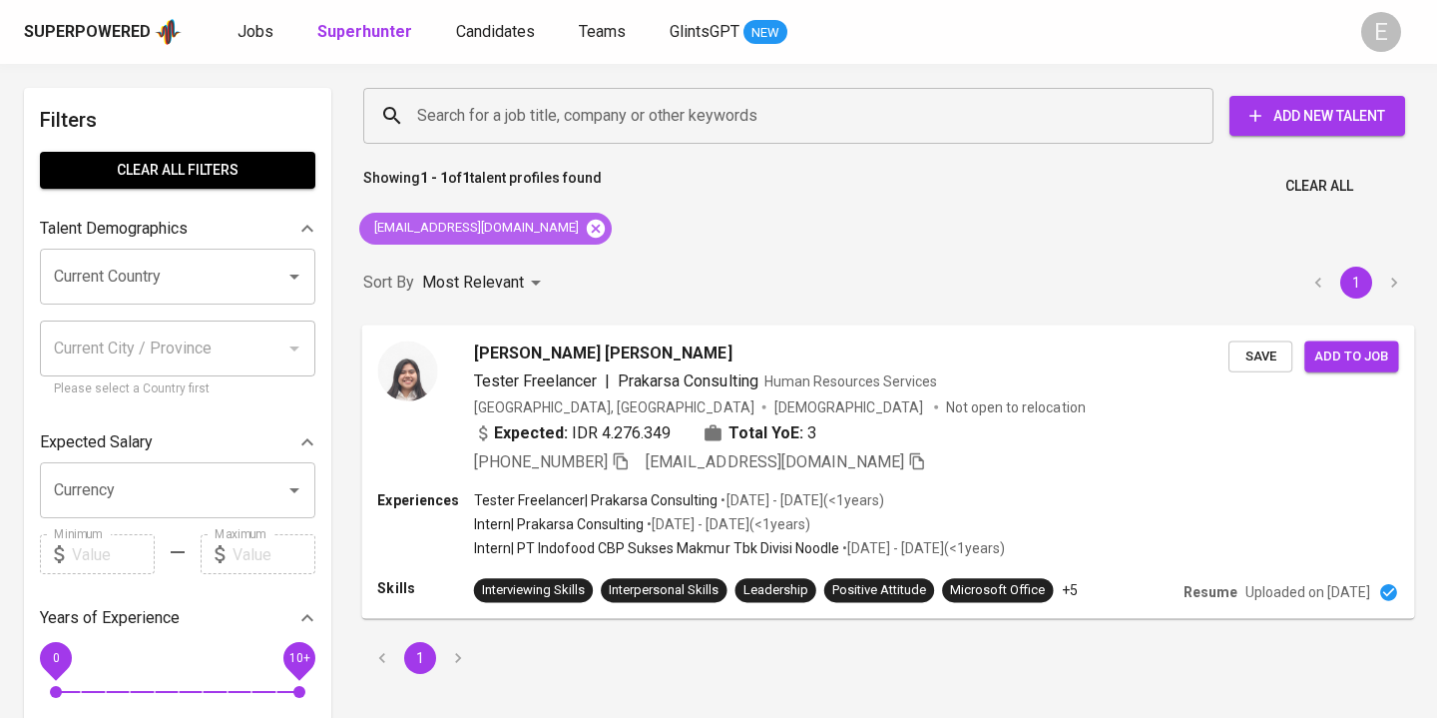
click at [587, 222] on icon at bounding box center [596, 228] width 18 height 18
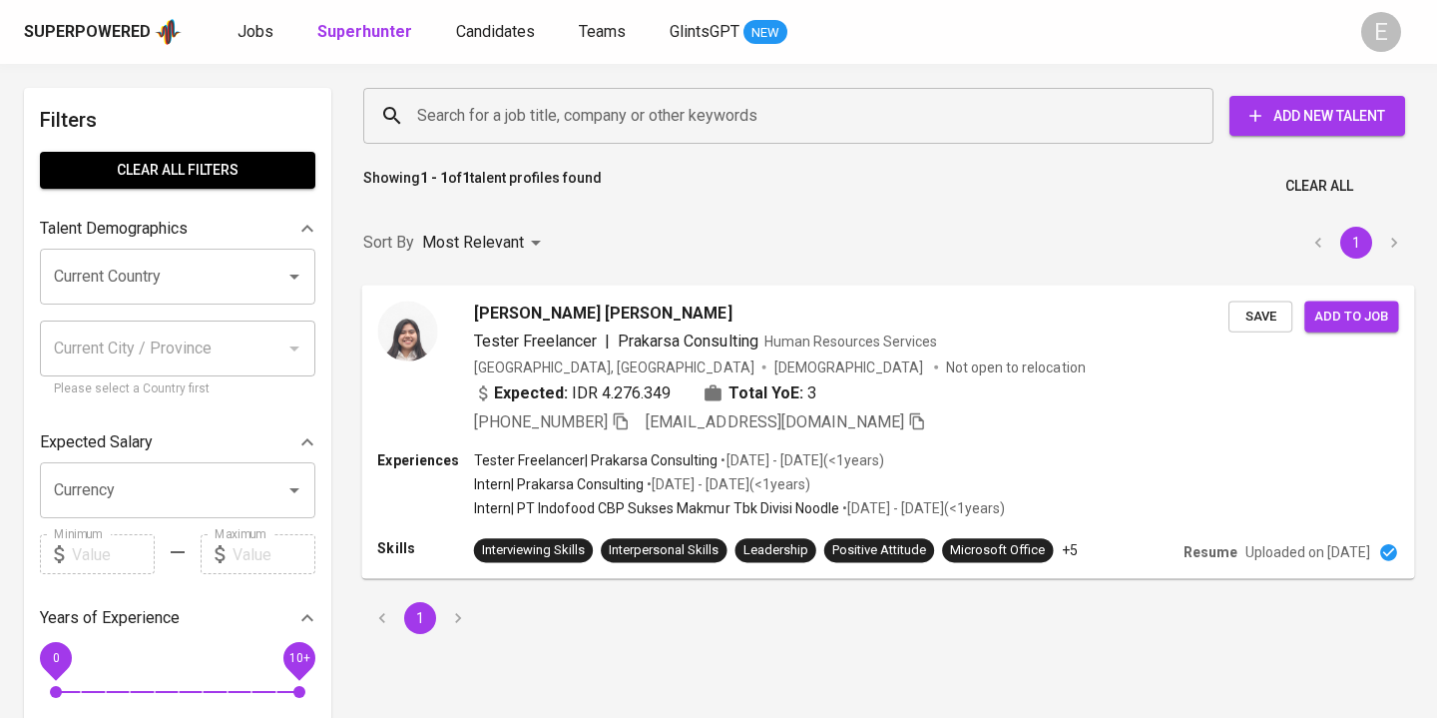
click at [485, 117] on input "Search for a job title, company or other keywords" at bounding box center [793, 116] width 762 height 38
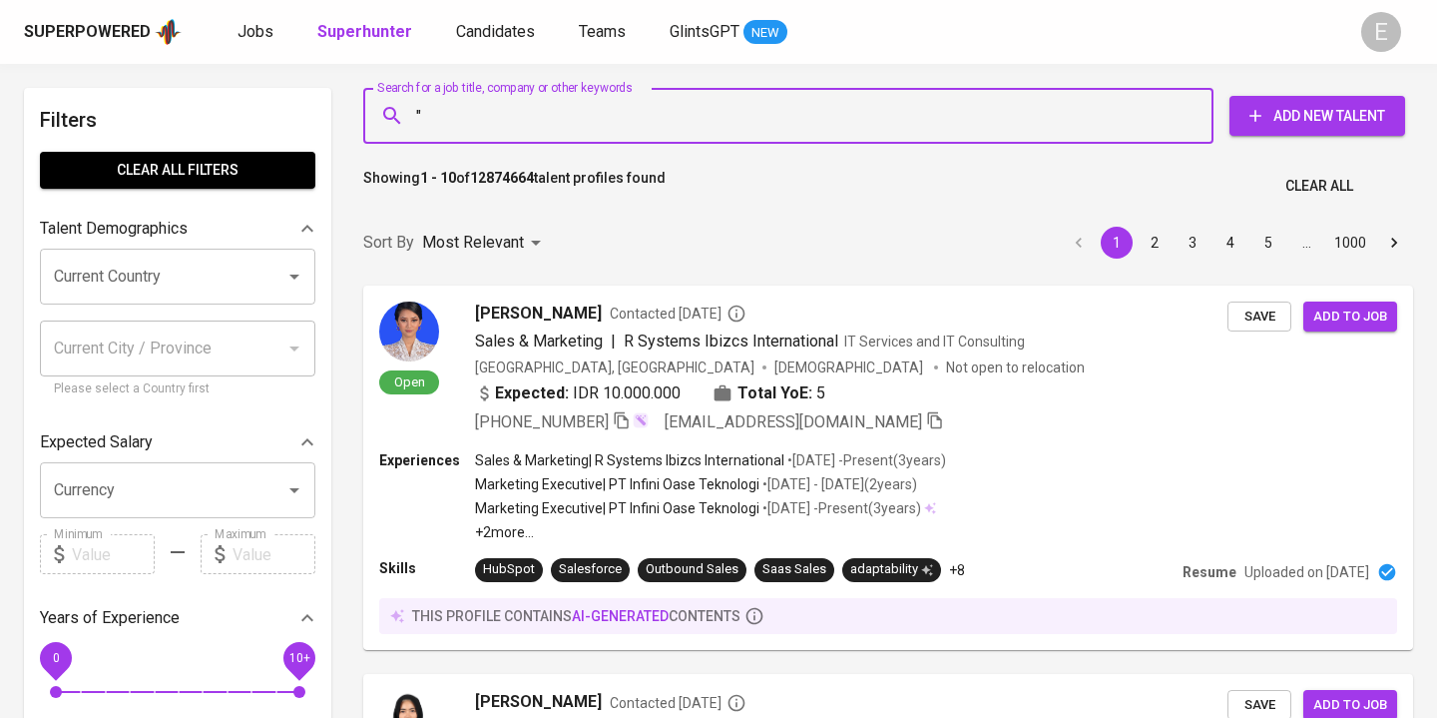
paste input "Arya Sidiq Hidayat"
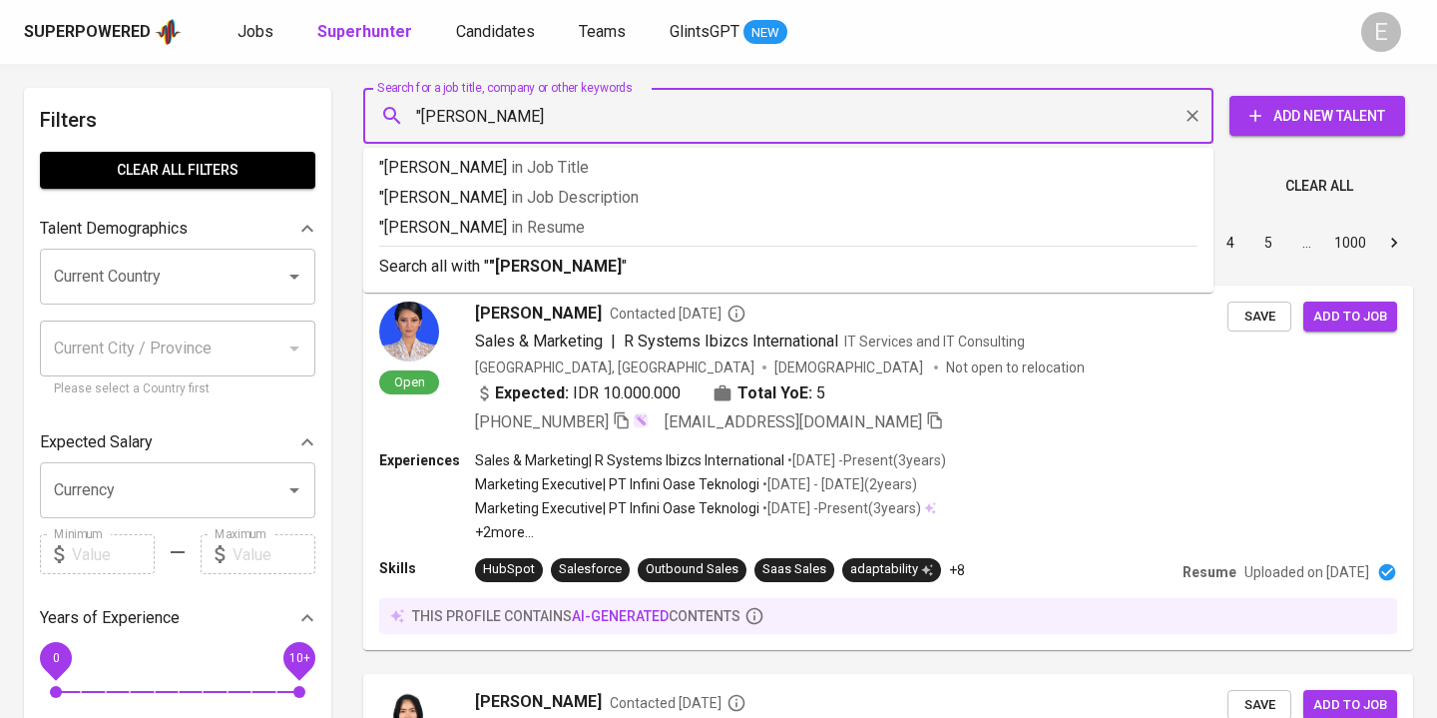
type input ""Arya Sidiq Hidayat""
click at [536, 264] on b ""Arya Sidiq Hidayat"" at bounding box center [558, 265] width 139 height 19
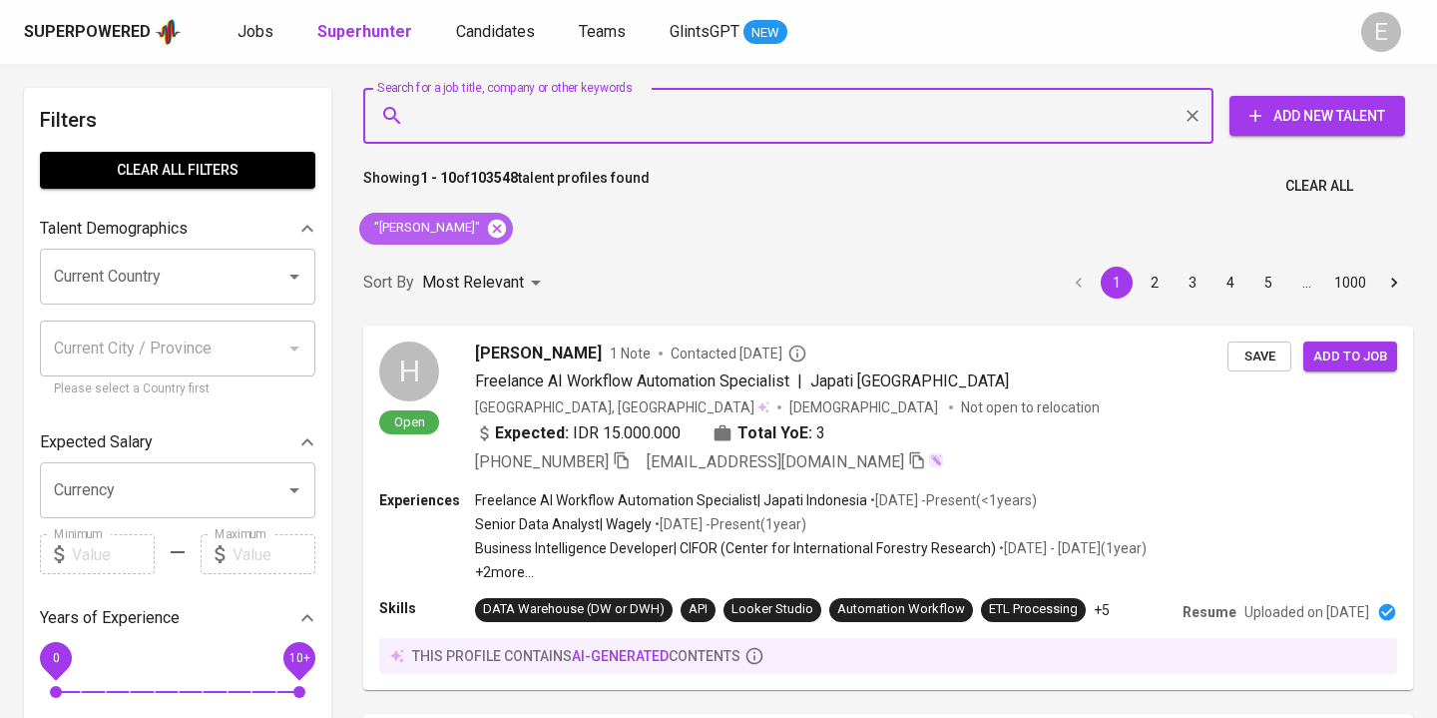
click at [506, 226] on icon at bounding box center [497, 228] width 18 height 18
click at [505, 125] on input "Search for a job title, company or other keywords" at bounding box center [793, 116] width 762 height 38
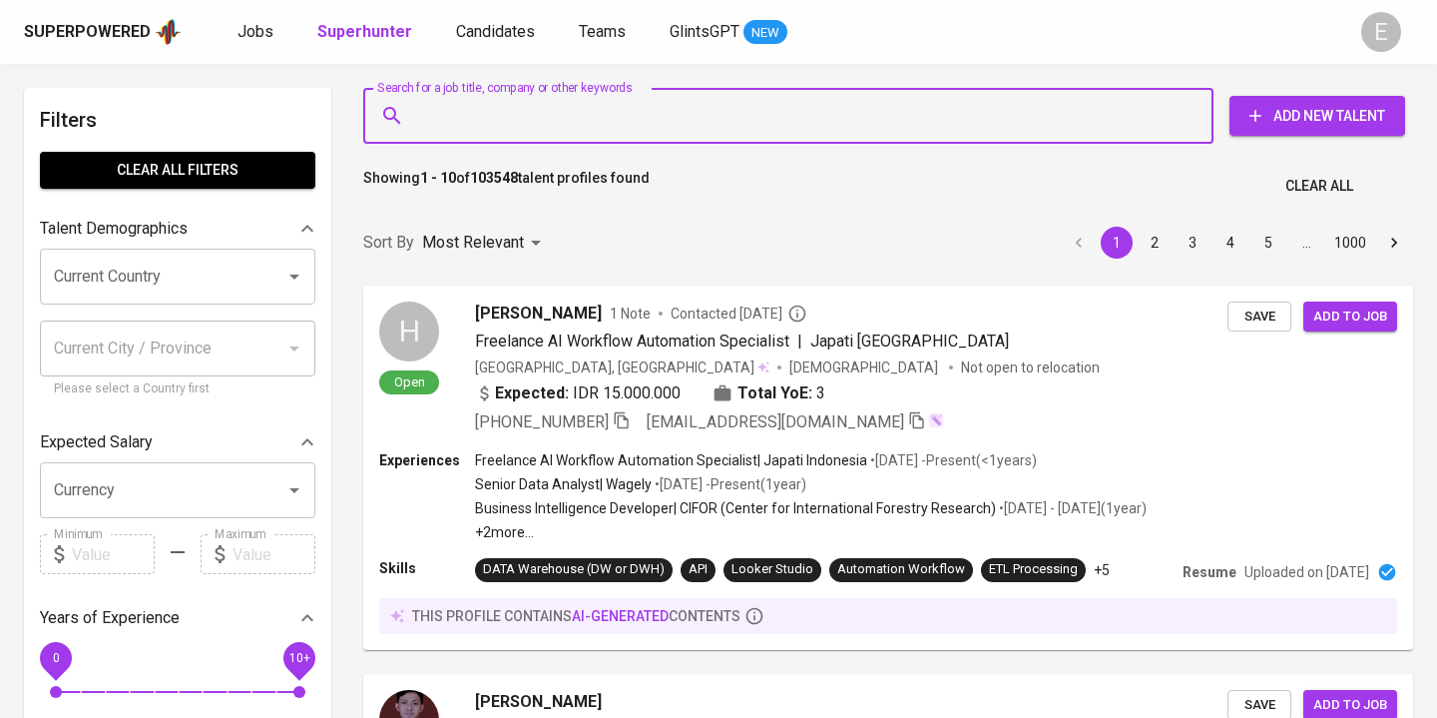
paste input "vy.tjhin@gmail.com"
click at [504, 114] on input "Search for a job title, company or other keywords" at bounding box center [793, 116] width 762 height 38
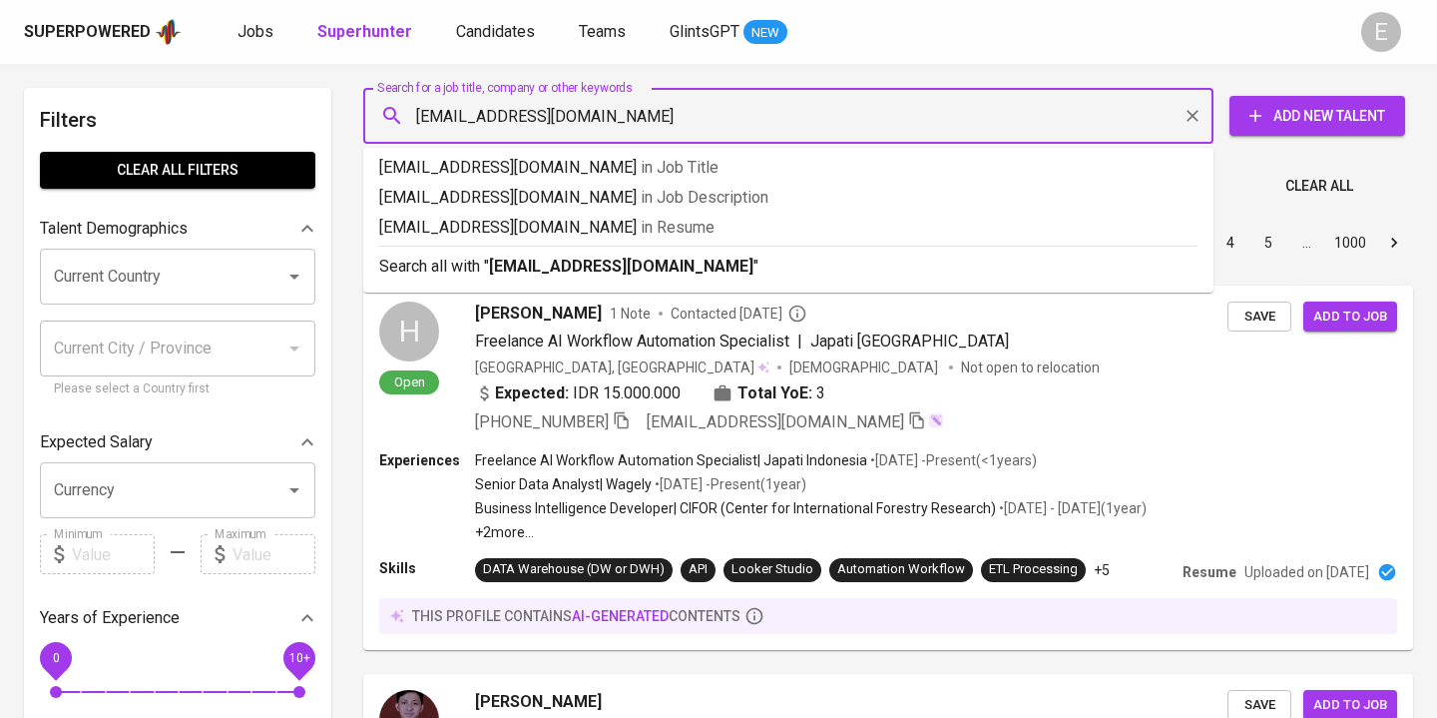
paste input "vy.tjhin@gmail.com"
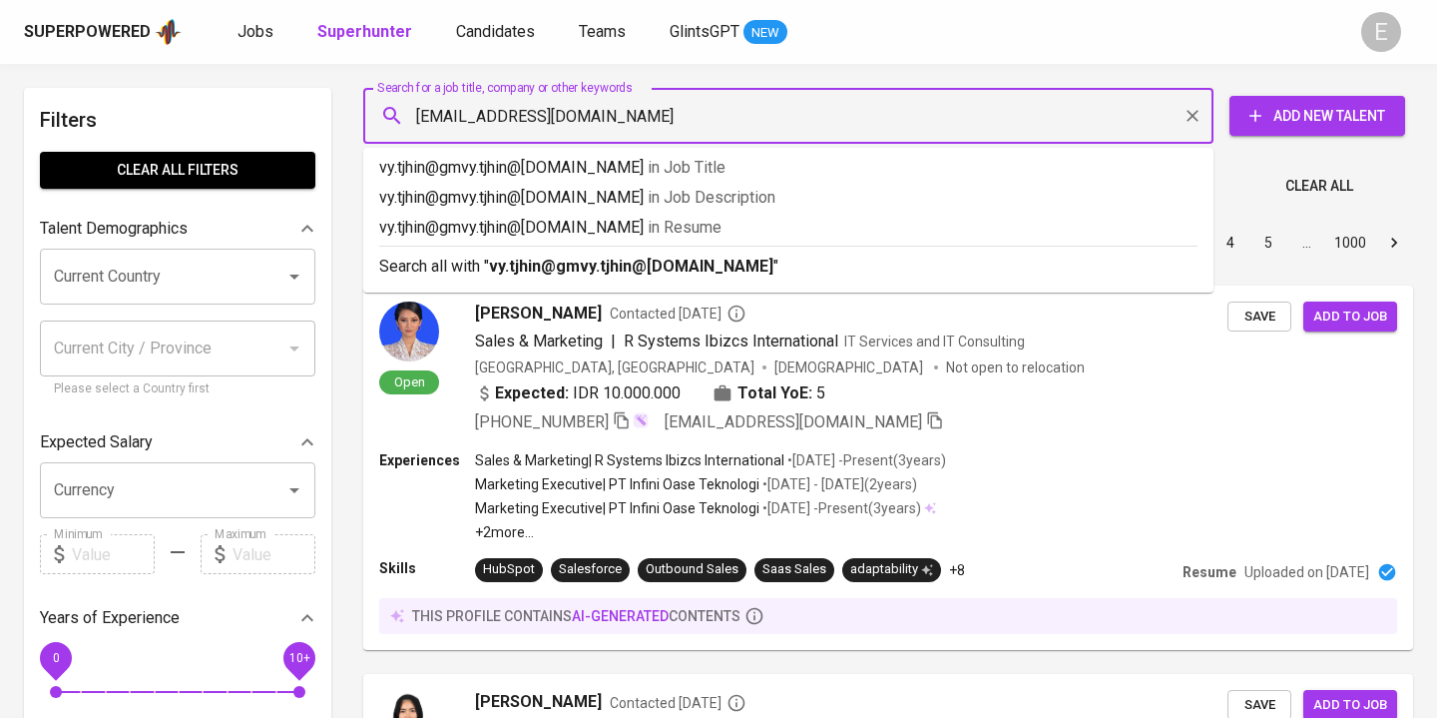
type input "vy.tjhin@gmvy.tjhin@gmail.comail.com"
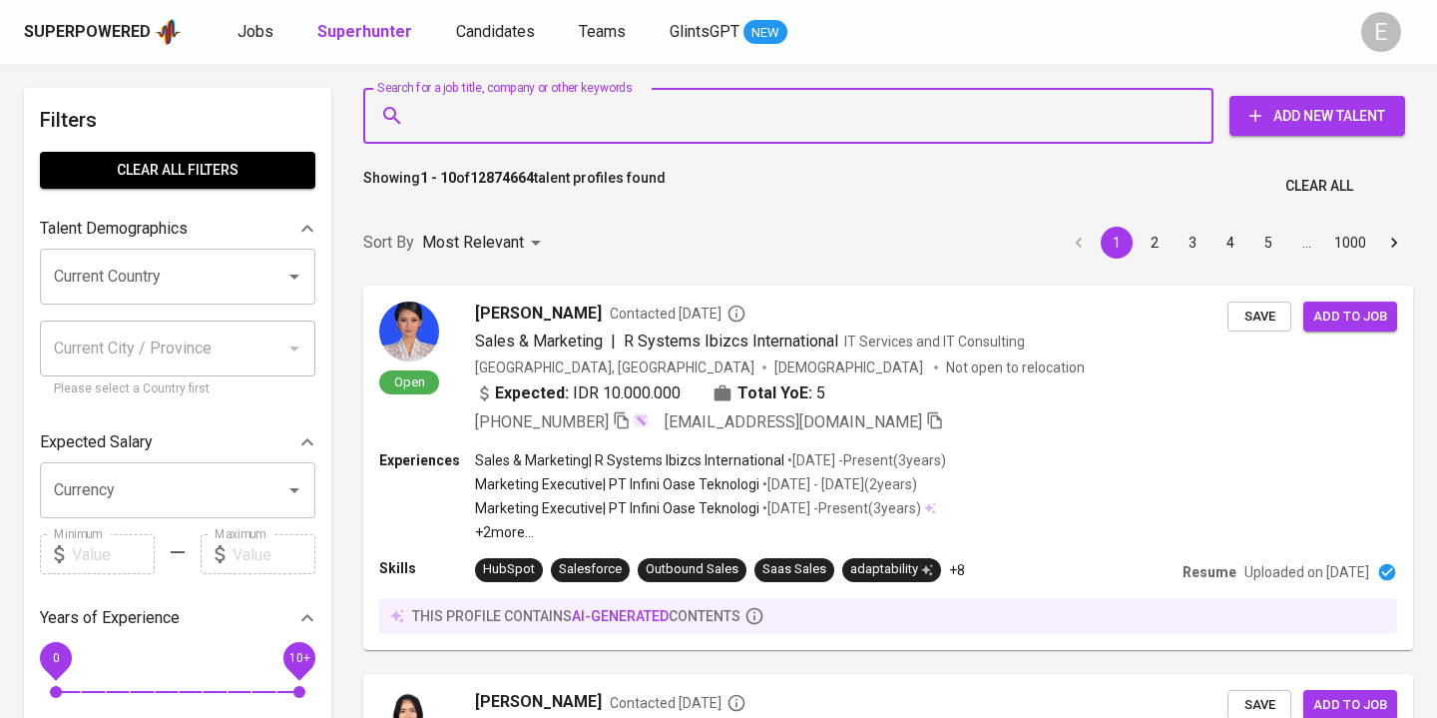
paste input "vy.tjhin@gmail.com"
type input "vy.tjhin@gmail.com"
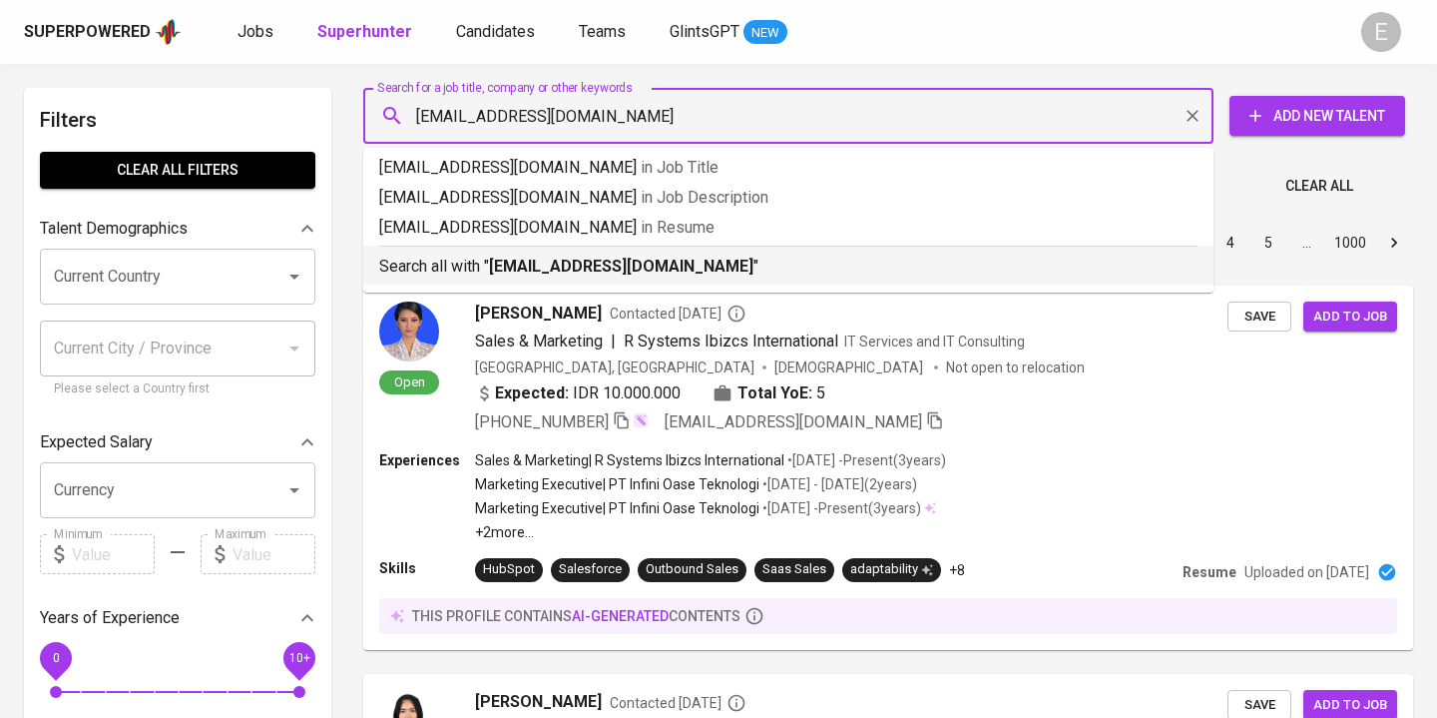
click at [563, 265] on b "vy.tjhin@gmail.com" at bounding box center [621, 265] width 264 height 19
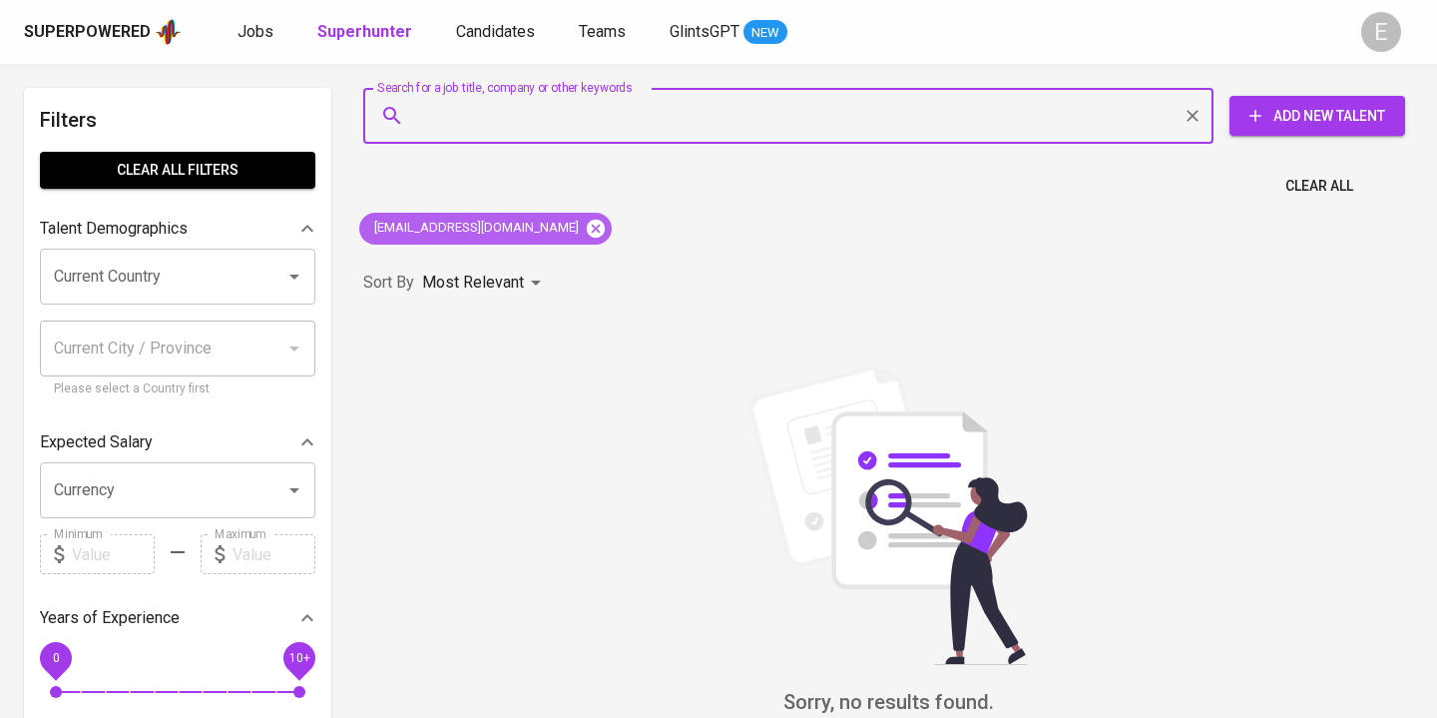
click at [587, 224] on icon at bounding box center [596, 228] width 18 height 18
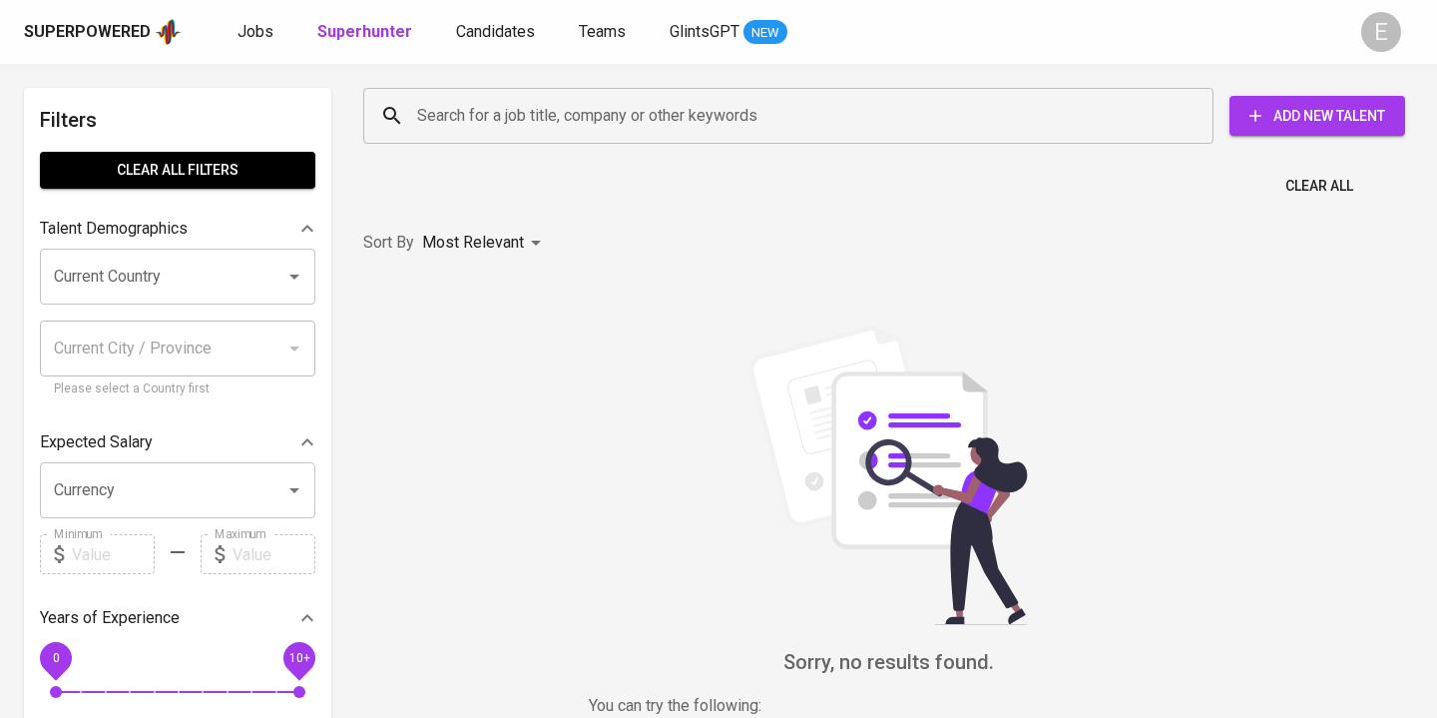
click at [500, 130] on input "Search for a job title, company or other keywords" at bounding box center [793, 116] width 762 height 38
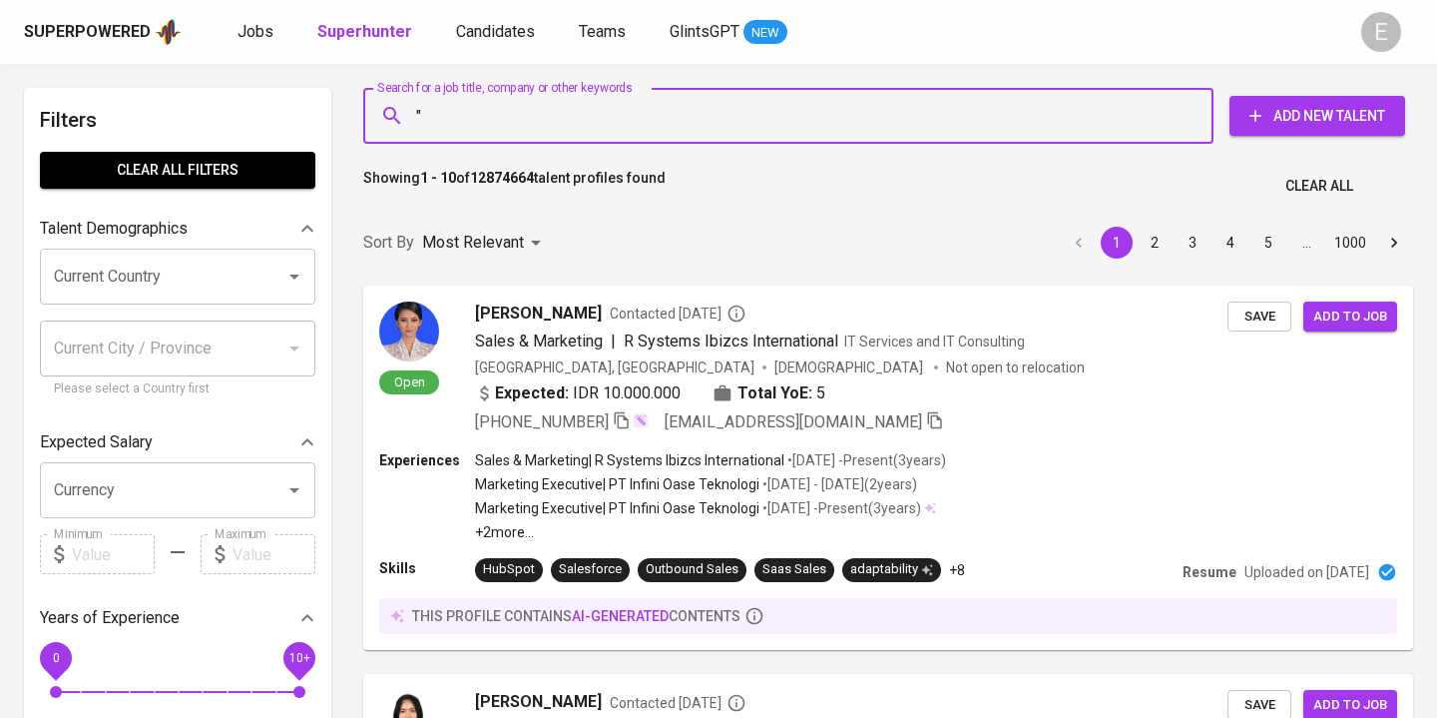
paste input ""Jan Kristanto"
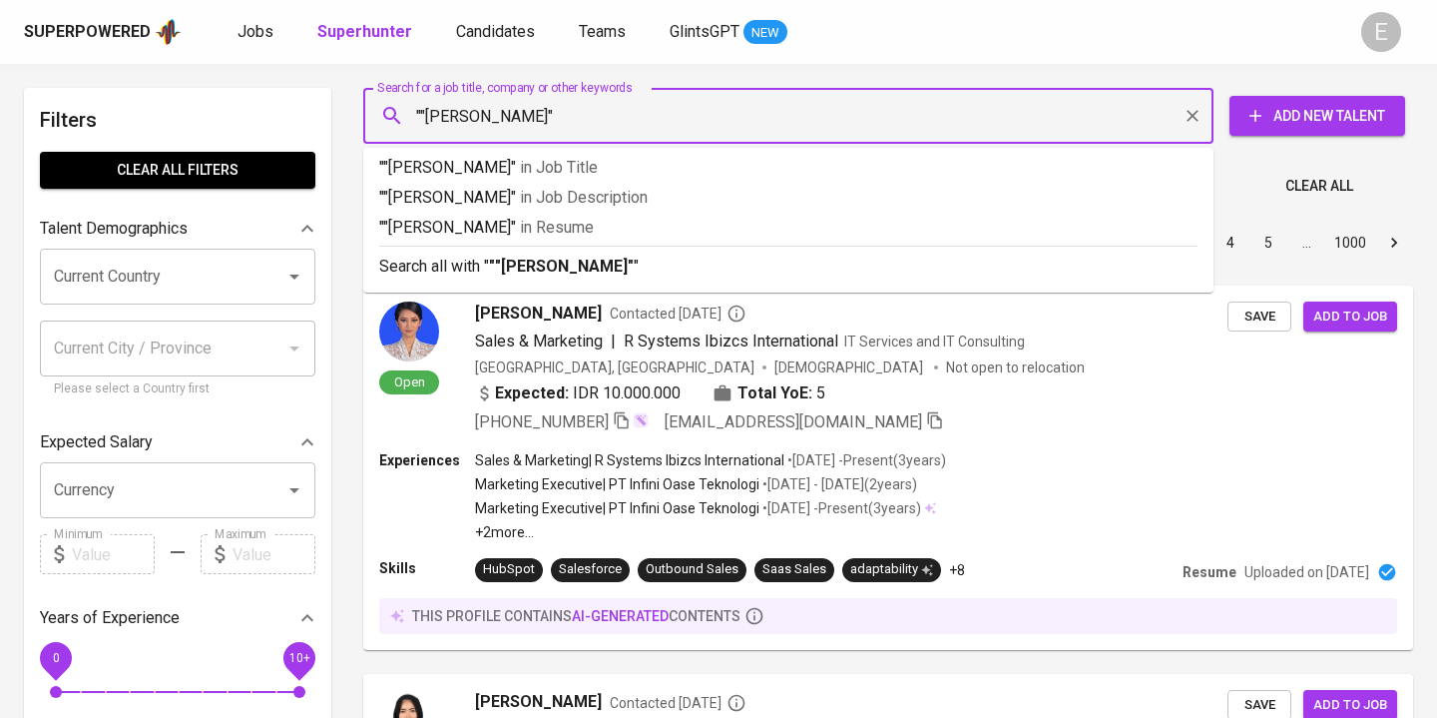
click at [422, 117] on input """Jan Kristanto"" at bounding box center [793, 116] width 762 height 38
type input ""Jan Kristanto""
click at [492, 258] on b ""Jan Kristanto"" at bounding box center [558, 265] width 139 height 19
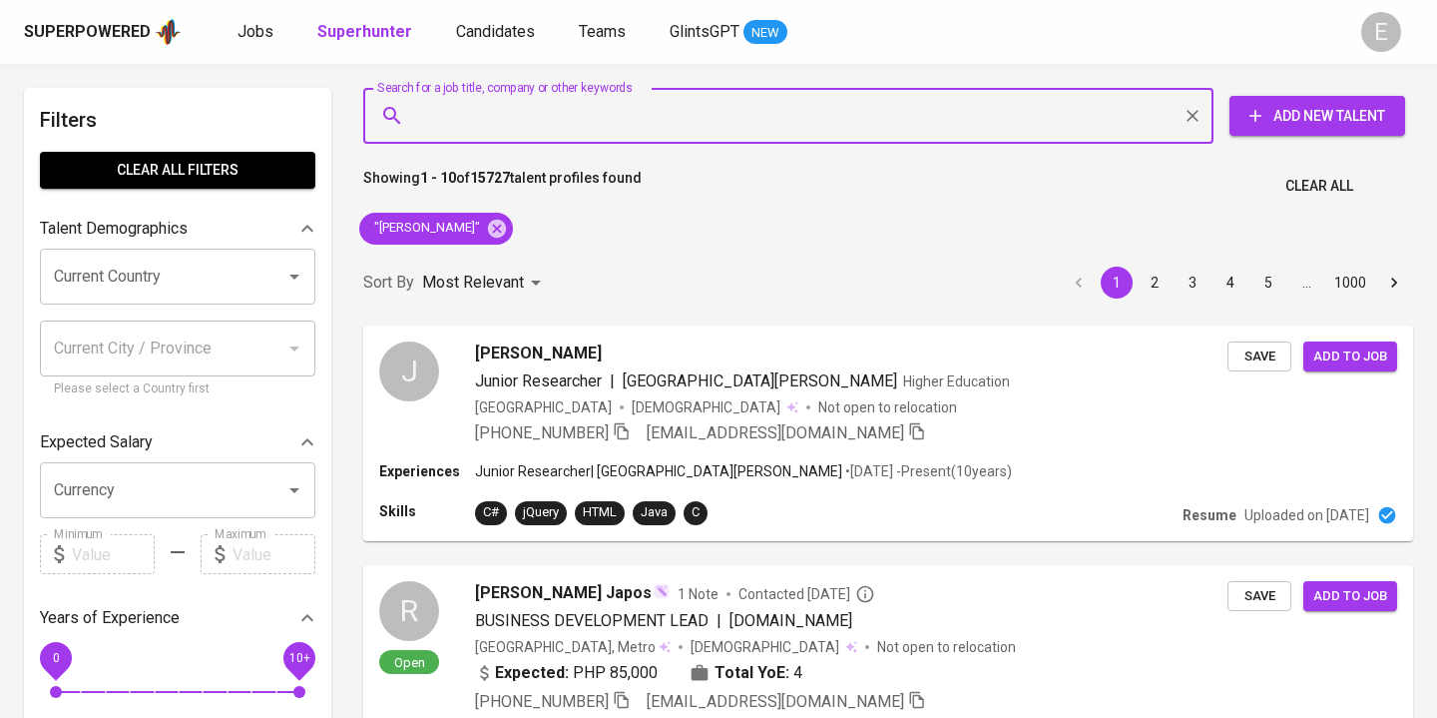
paste input "herman_ti06@yahoo.com"
type input "herman_ti06@yahoo.com"
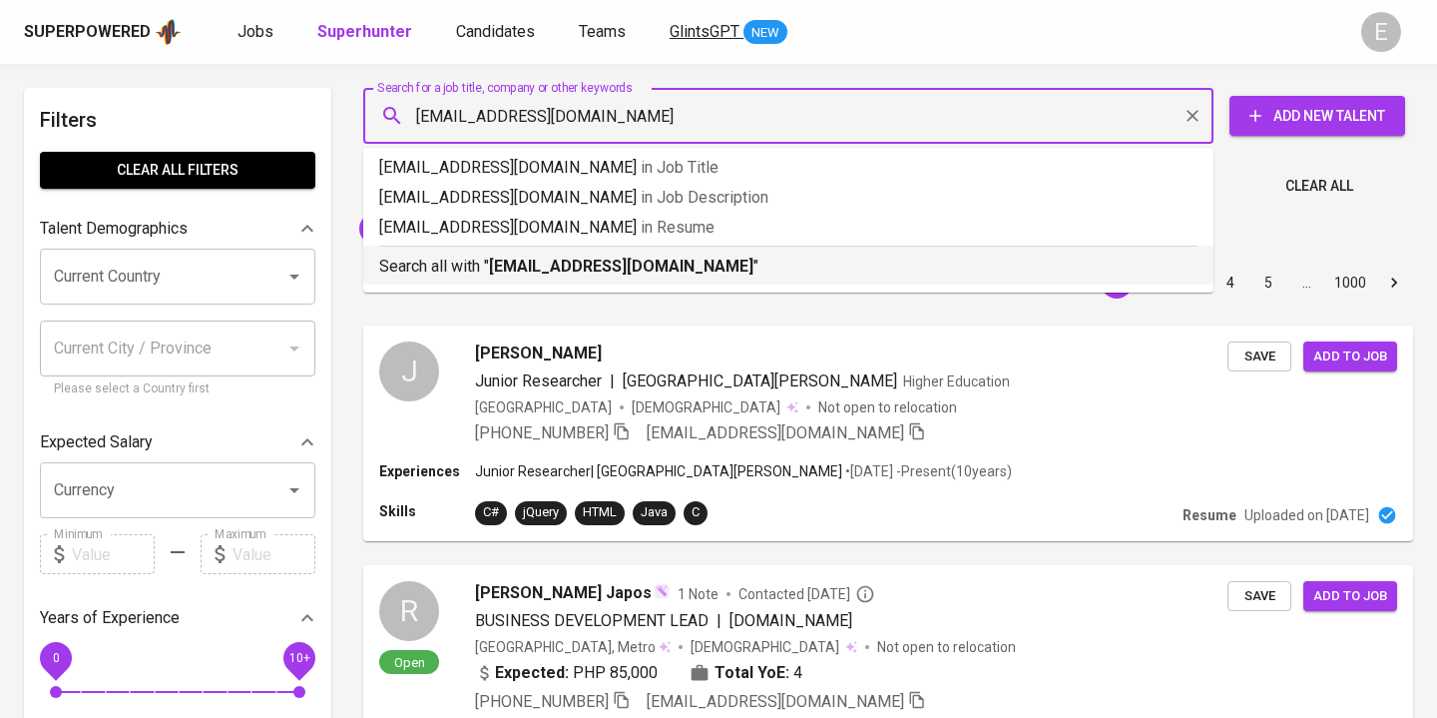
click at [473, 270] on p "Search all with " herman_ti06@yahoo.com "" at bounding box center [788, 266] width 818 height 24
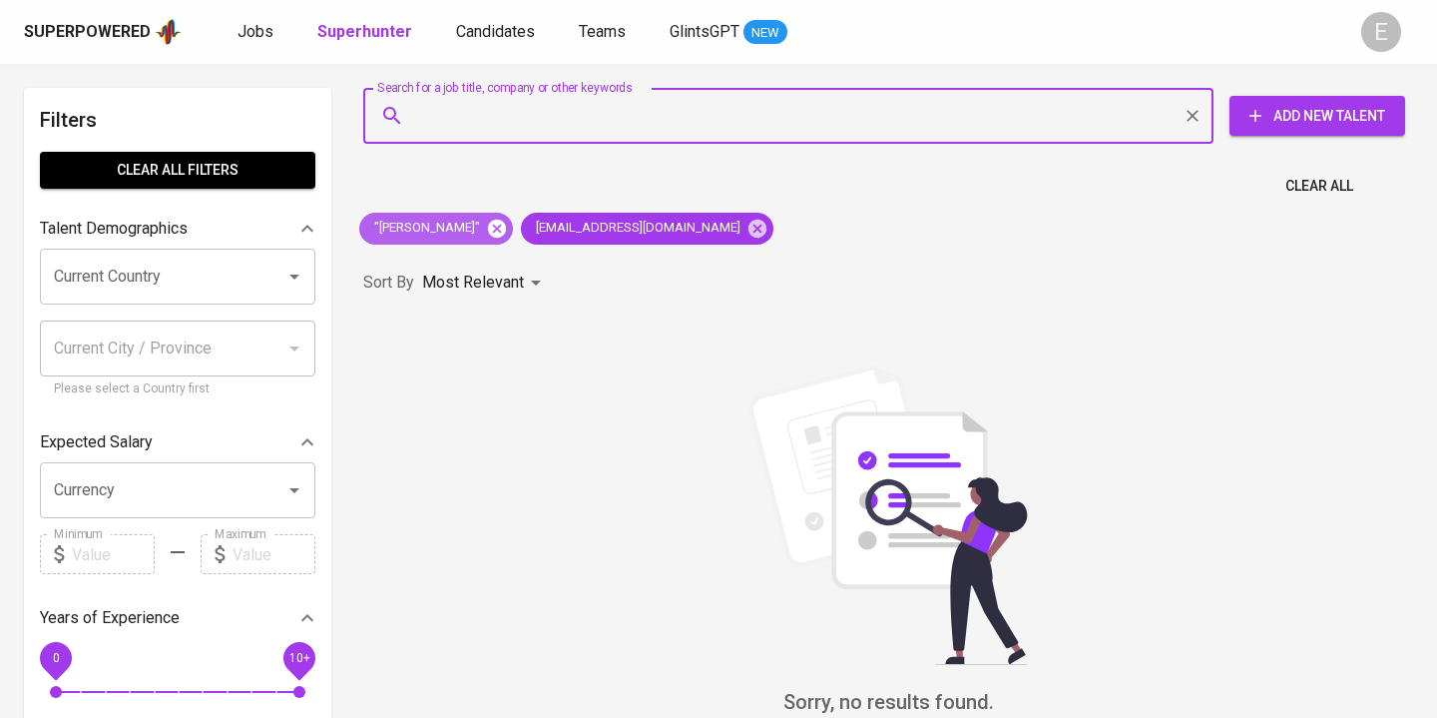
click at [488, 222] on icon at bounding box center [497, 228] width 18 height 18
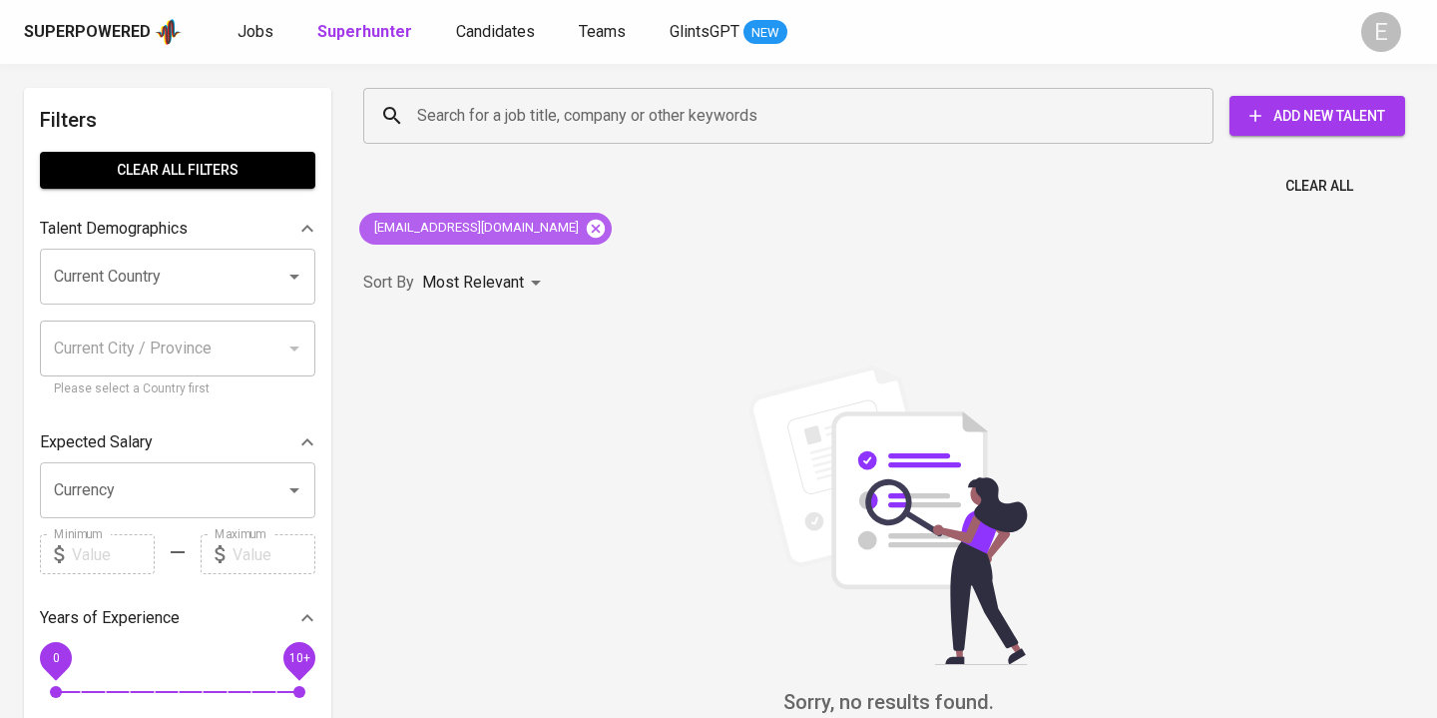
click at [587, 226] on icon at bounding box center [596, 228] width 18 height 18
click at [515, 106] on input "Search for a job title, company or other keywords" at bounding box center [793, 116] width 762 height 38
paste input "herman_adrian@yahoo.com"
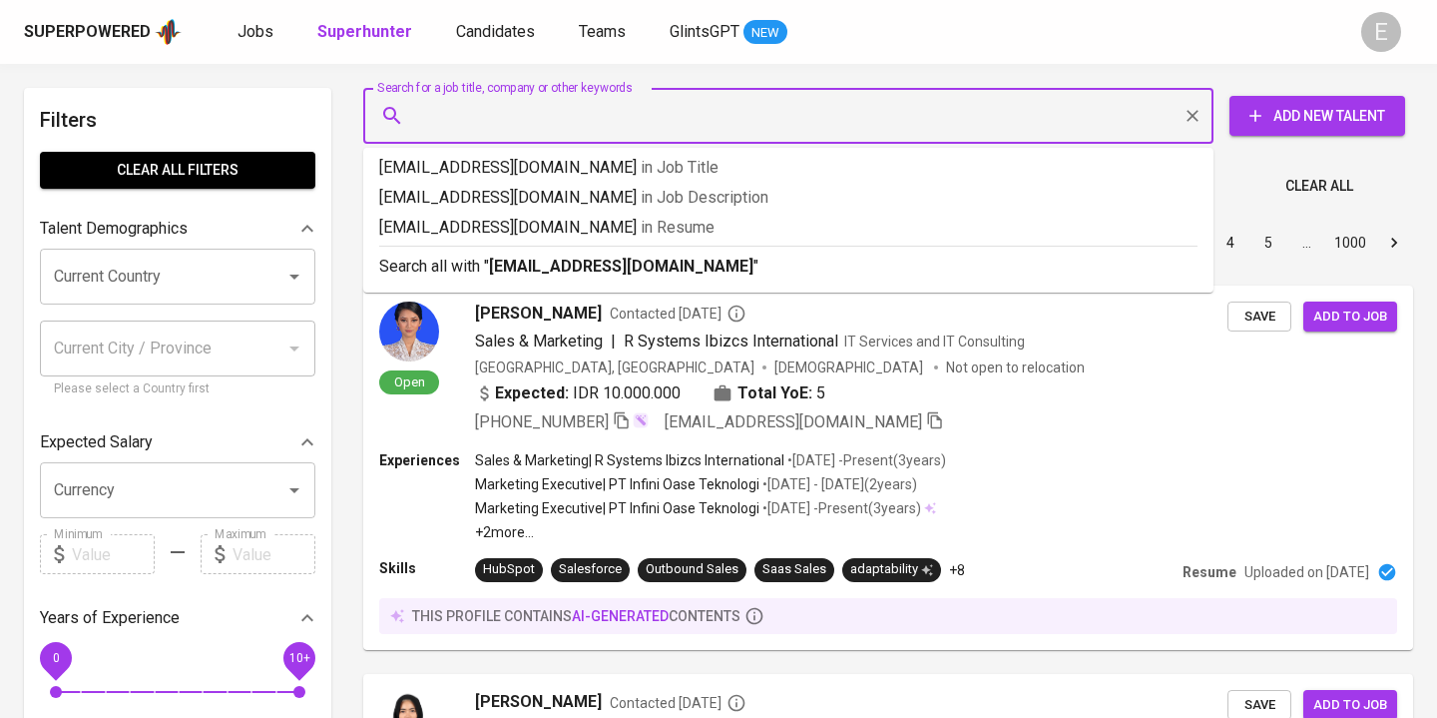
type input "herman_adrian@yahoo.com"
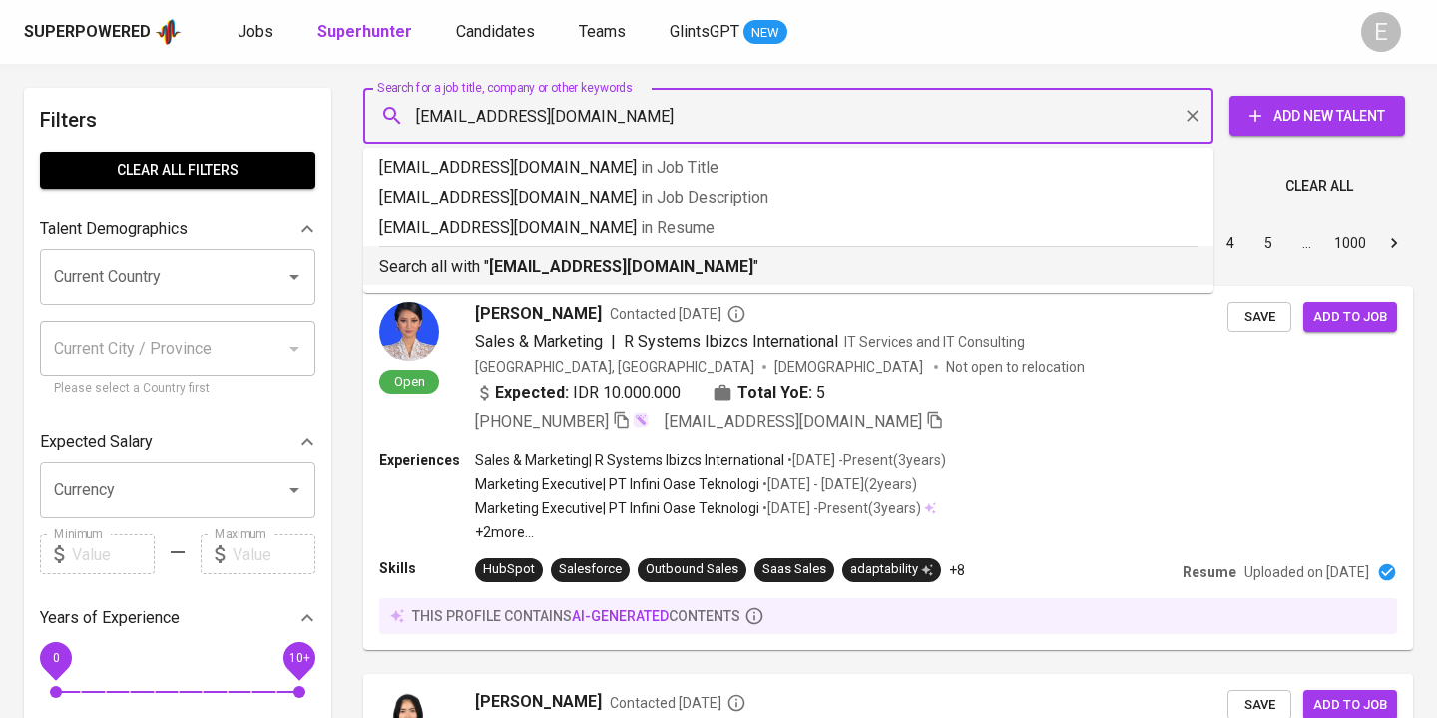
click at [459, 267] on p "Search all with " herman_adrian@yahoo.com "" at bounding box center [788, 266] width 818 height 24
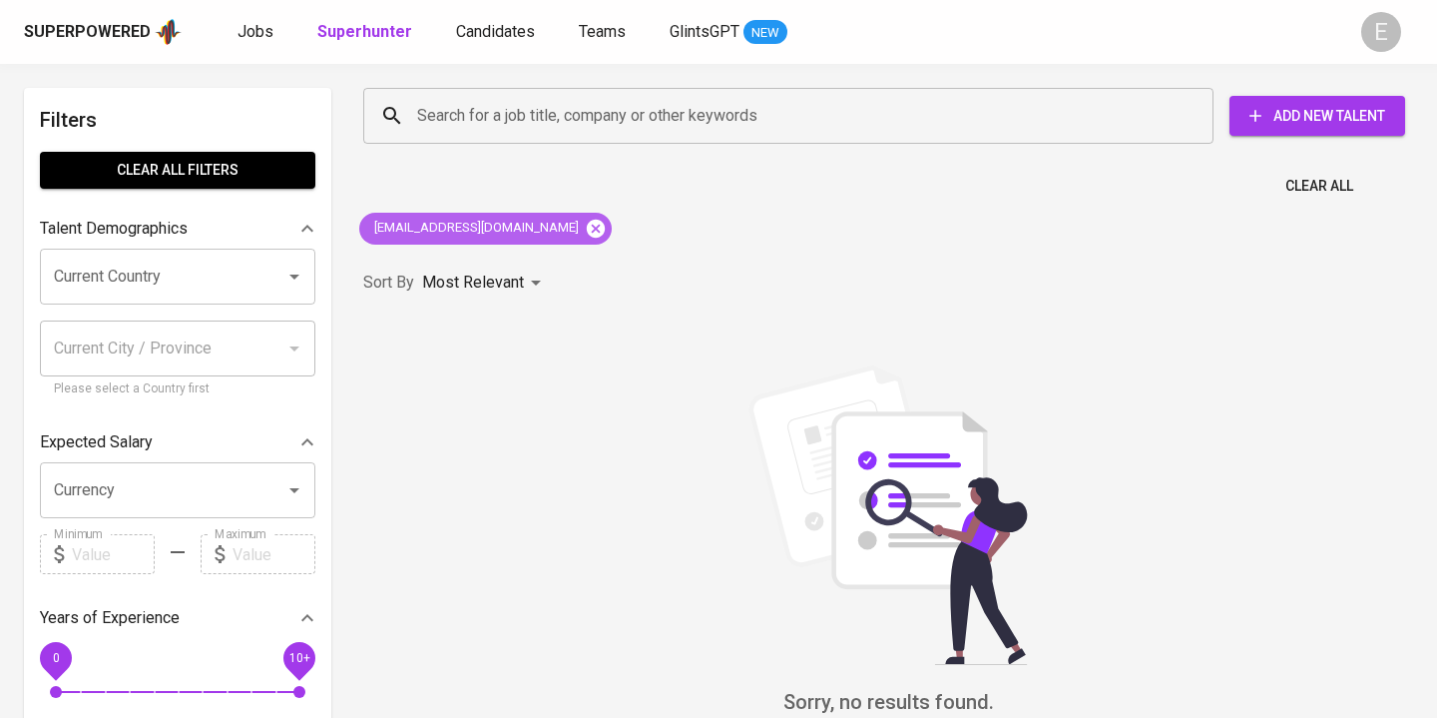
click at [585, 232] on icon at bounding box center [596, 229] width 22 height 22
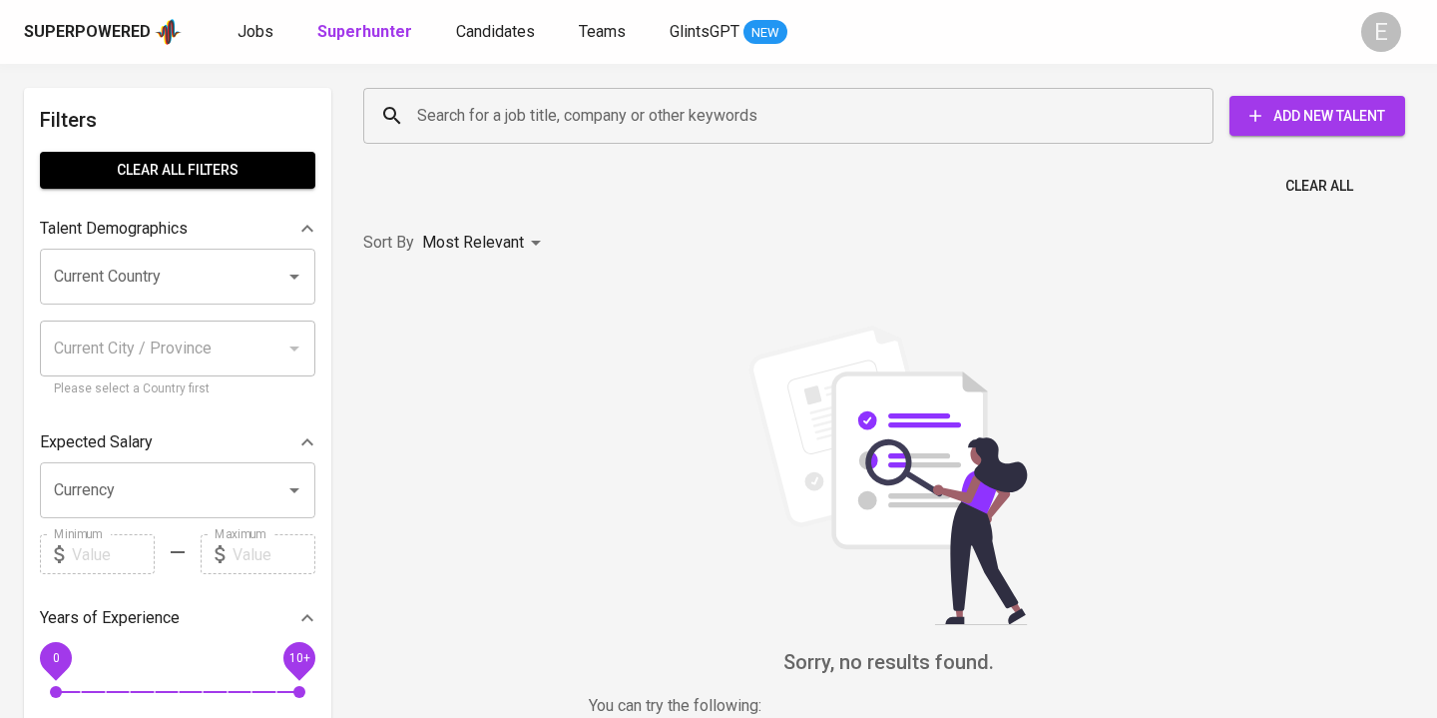
click at [479, 124] on input "Search for a job title, company or other keywords" at bounding box center [793, 116] width 762 height 38
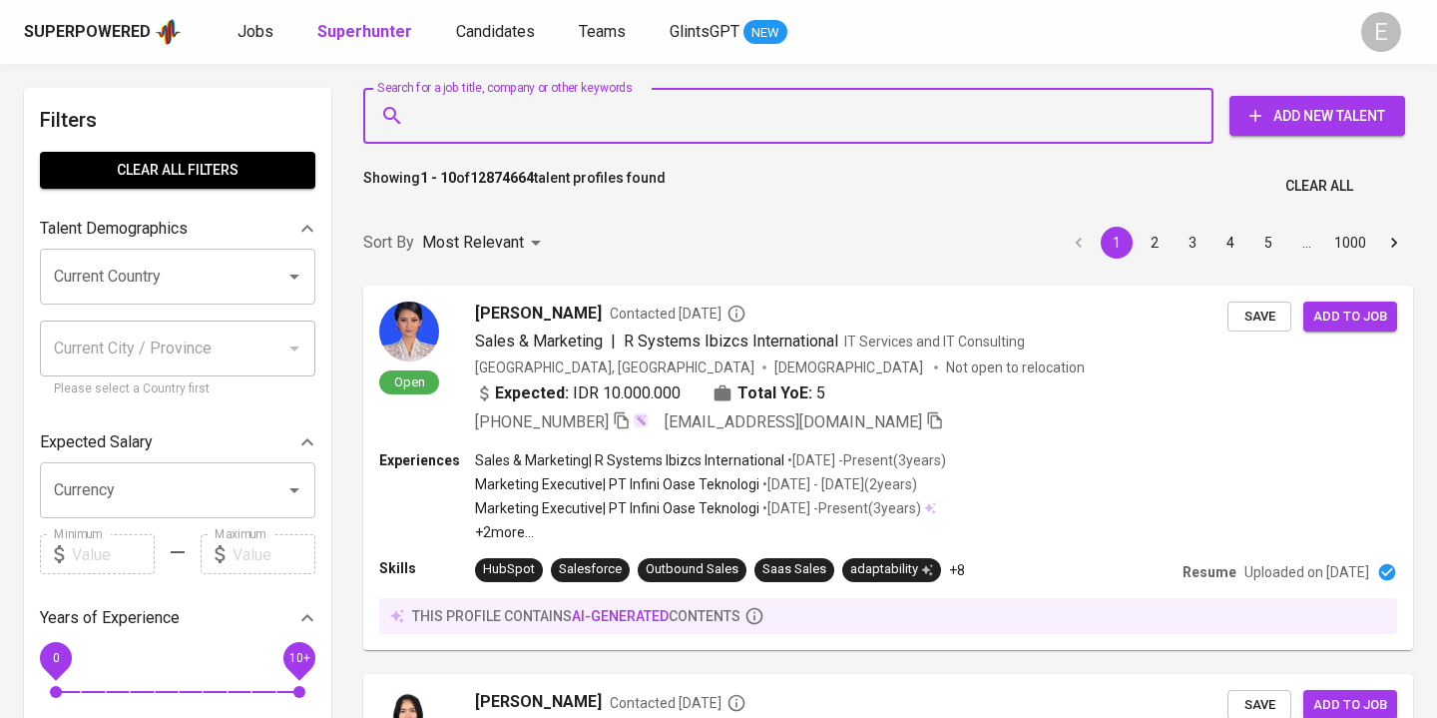
paste input "fahmiduun@gmail.com"
type input "fahmiduun@gmail.com"
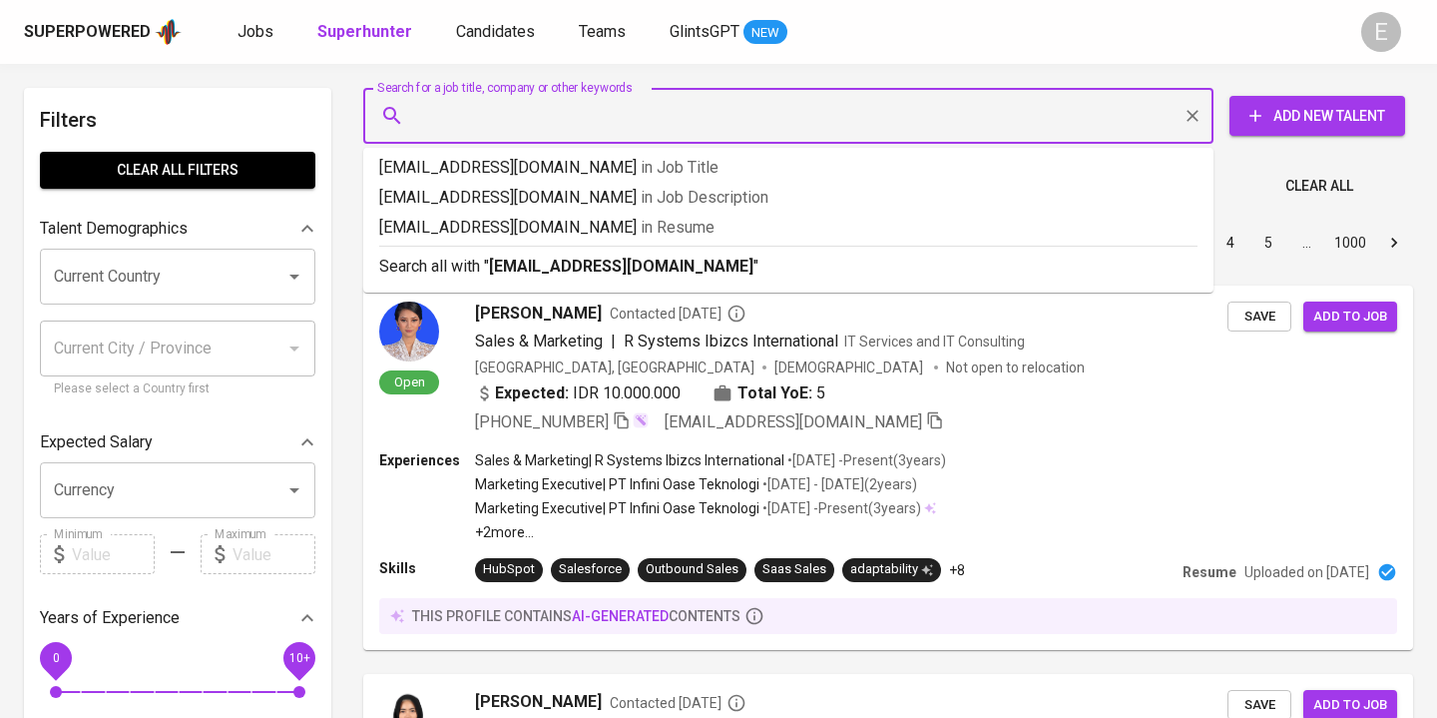
click at [478, 254] on p "Most Relevant" at bounding box center [473, 243] width 102 height 24
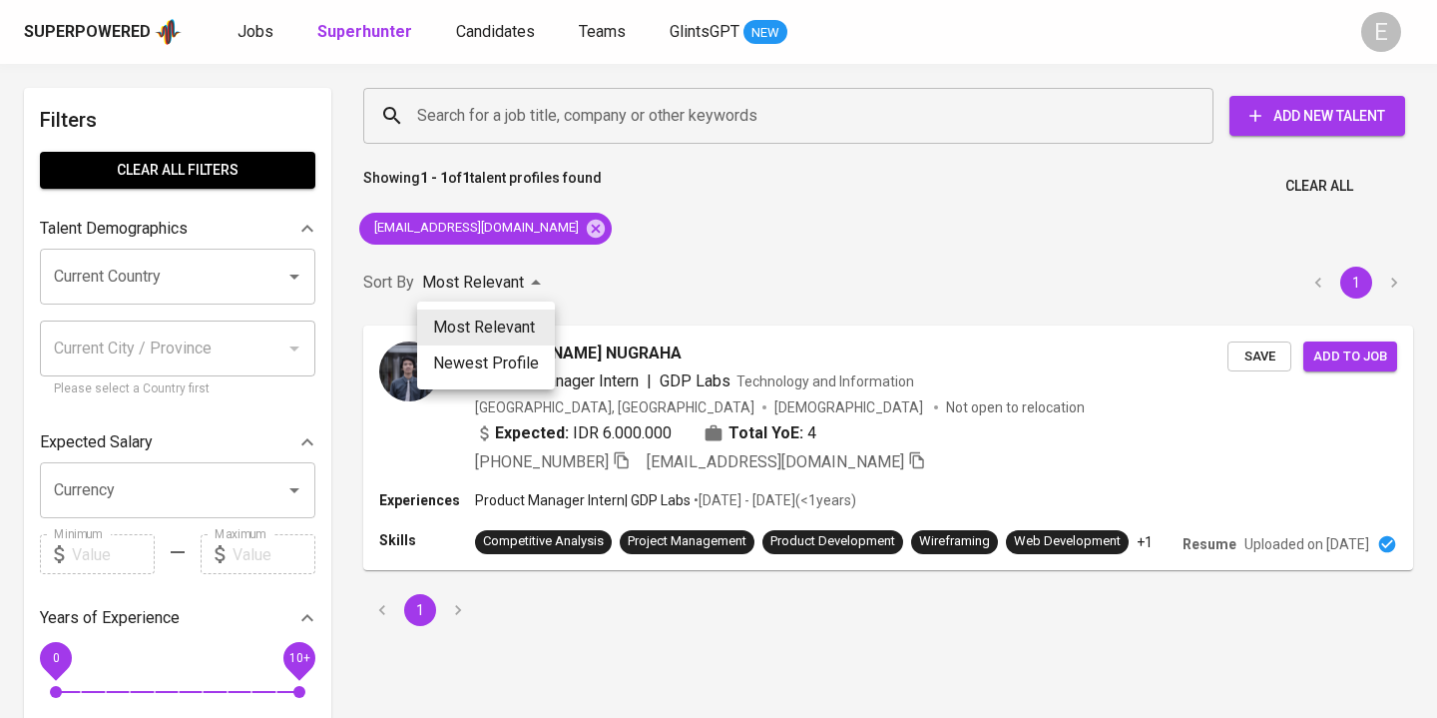
click at [636, 233] on div at bounding box center [718, 359] width 1437 height 718
click at [635, 459] on div "+62 813-2271-2220 fahmiduun@gmail.com" at bounding box center [700, 462] width 452 height 24
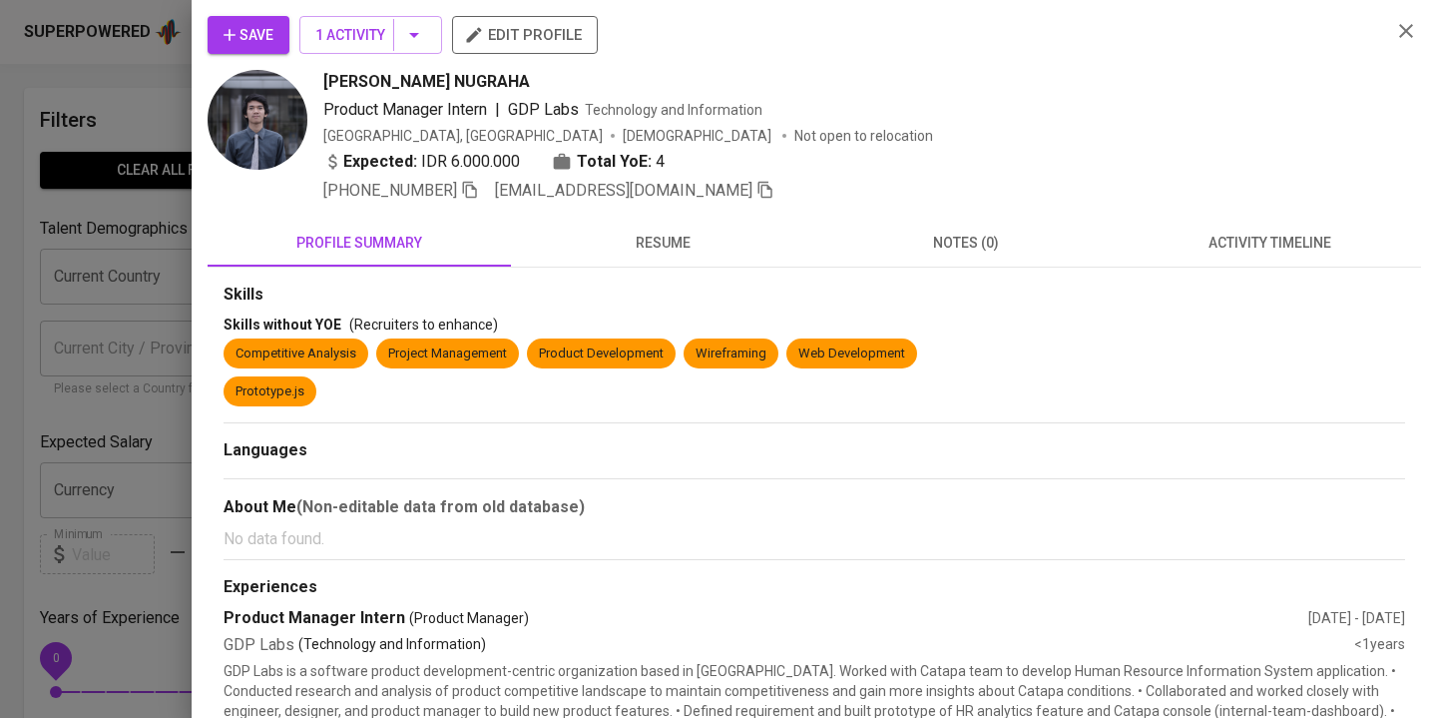
click at [468, 186] on icon "button" at bounding box center [470, 190] width 18 height 18
